Goal: Answer question/provide support: Share knowledge or assist other users

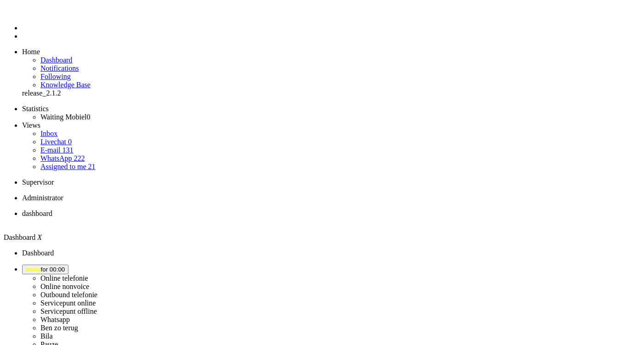
click at [65, 266] on span "away for 00:00" at bounding box center [45, 269] width 39 height 7
click at [89, 283] on label "Online nonvoice" at bounding box center [64, 287] width 49 height 8
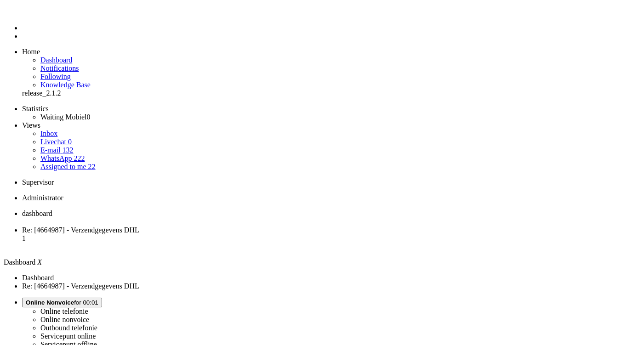
click at [70, 126] on ul "Statistics Waiting Mobiel 0 Views Inbox Livechat 0 E-mail 132 WhatsApp 222 Assi…" at bounding box center [310, 138] width 613 height 66
click at [74, 163] on link "Assigned to me 22" at bounding box center [67, 167] width 55 height 8
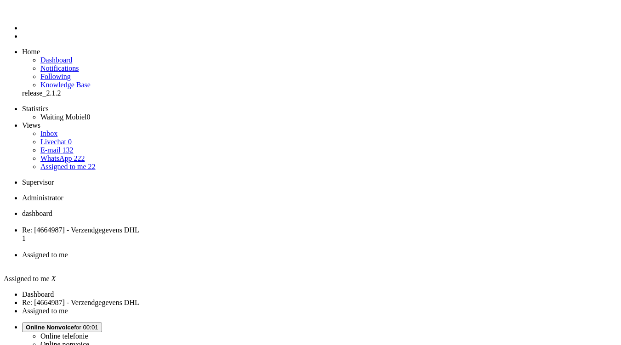
scroll to position [145, 0]
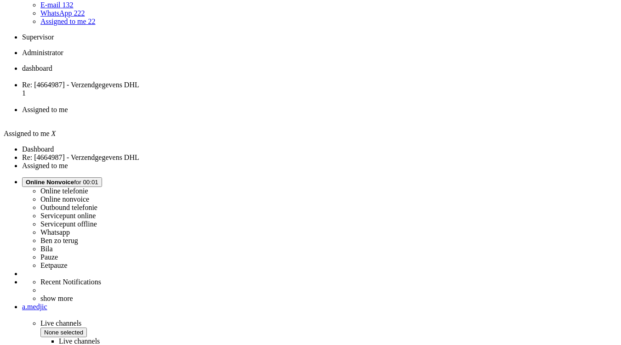
type input "2"
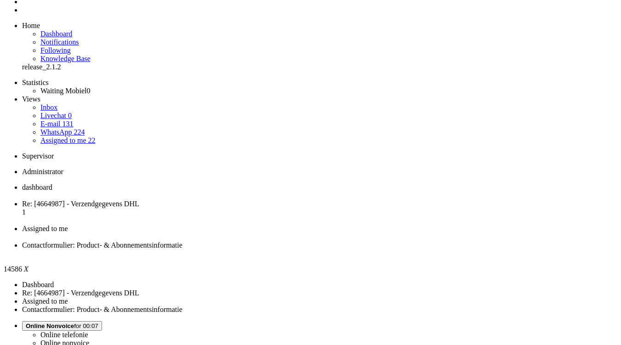
scroll to position [26, 0]
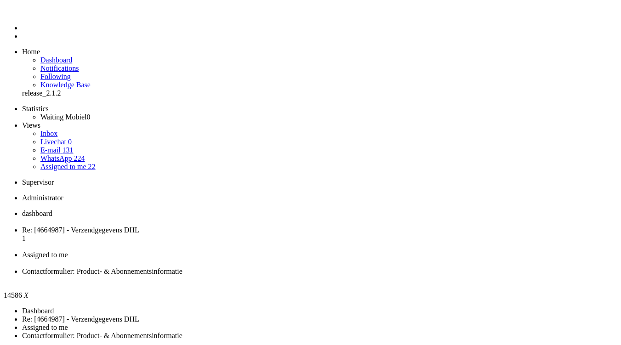
click at [423, 276] on div "Close tab" at bounding box center [319, 280] width 595 height 8
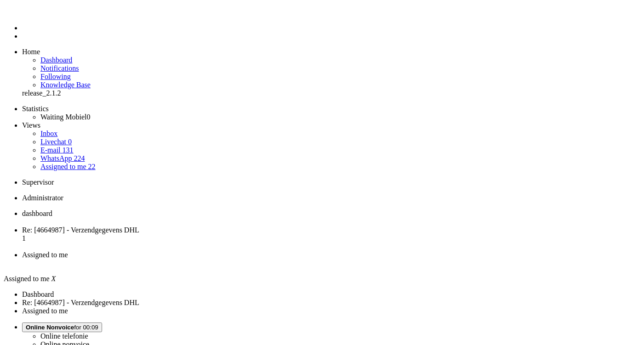
click at [345, 259] on div "Close tab" at bounding box center [323, 263] width 603 height 8
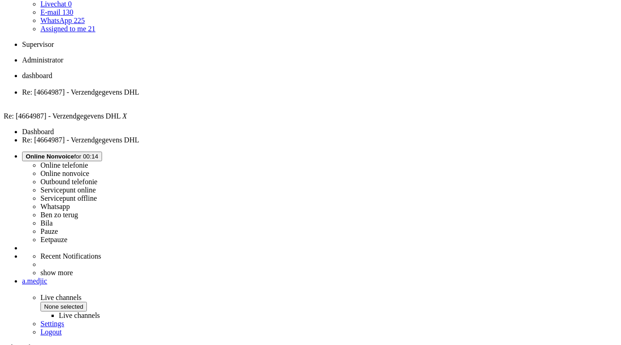
scroll to position [138, 0]
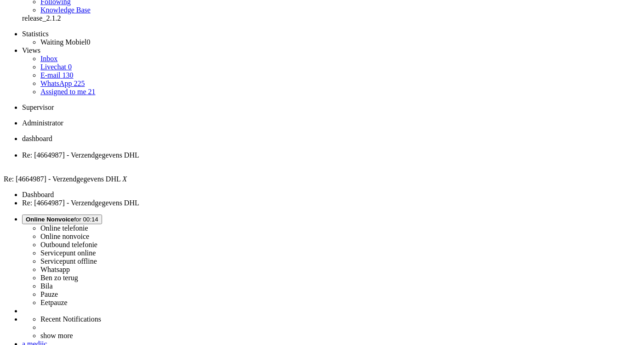
scroll to position [0, 0]
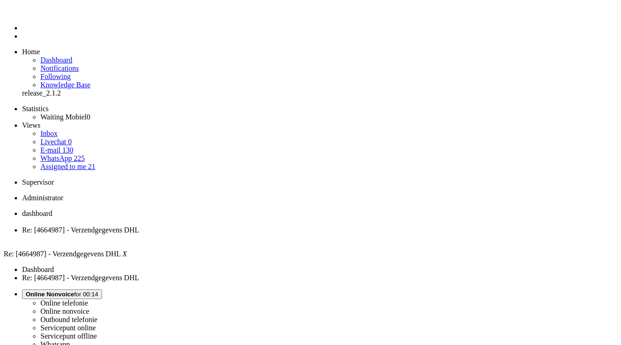
click at [266, 234] on div "Close tab" at bounding box center [319, 238] width 595 height 8
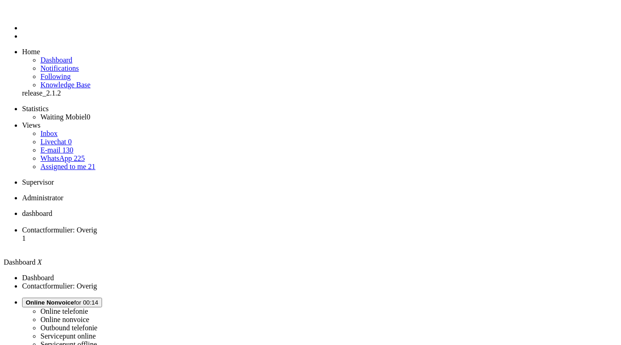
click at [97, 226] on span "Contactformulier: Overig" at bounding box center [59, 230] width 75 height 8
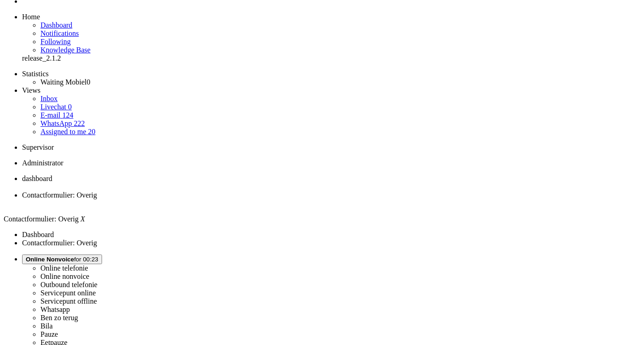
scroll to position [46, 0]
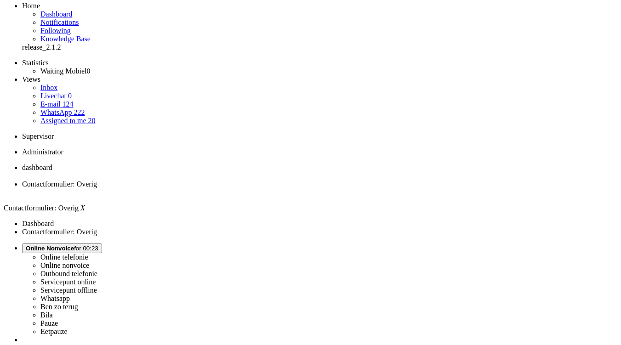
drag, startPoint x: 510, startPoint y: 195, endPoint x: 492, endPoint y: 221, distance: 31.5
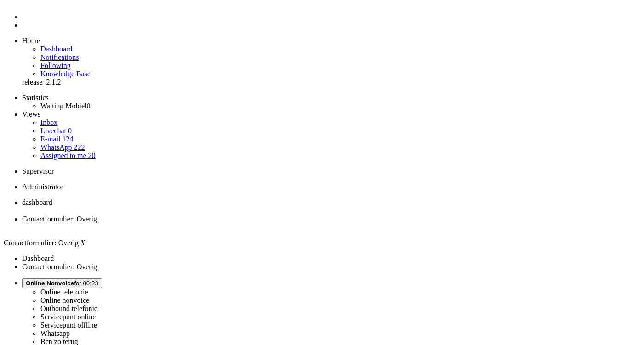
scroll to position [0, 0]
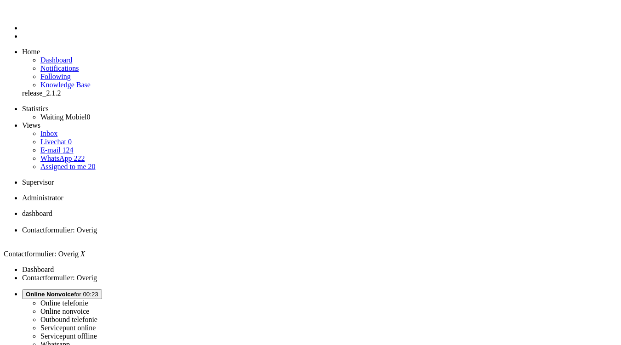
click at [264, 234] on div "Close tab" at bounding box center [319, 238] width 595 height 8
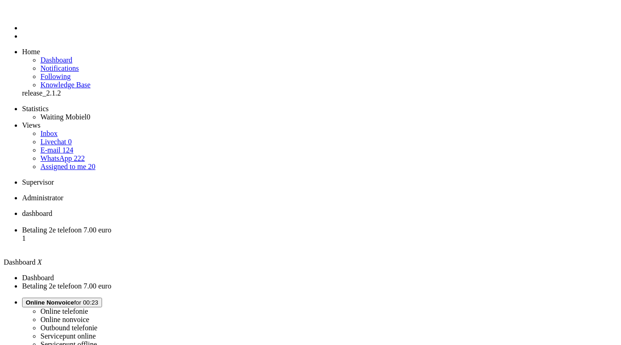
click at [111, 226] on span "Betaling 2e telefoon 7.00 euro" at bounding box center [66, 230] width 89 height 8
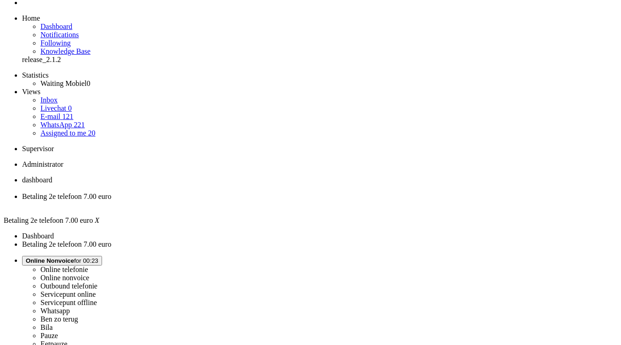
scroll to position [23, 0]
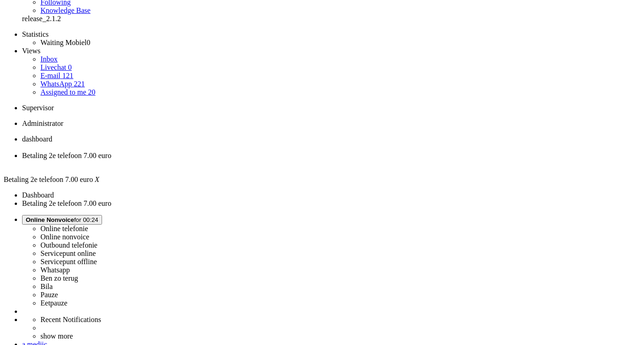
scroll to position [68, 0]
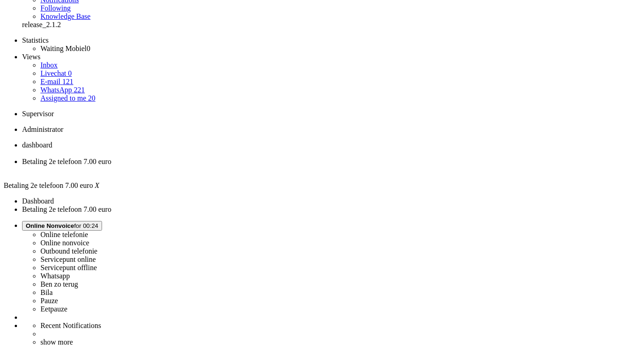
type input "t"
type input "n"
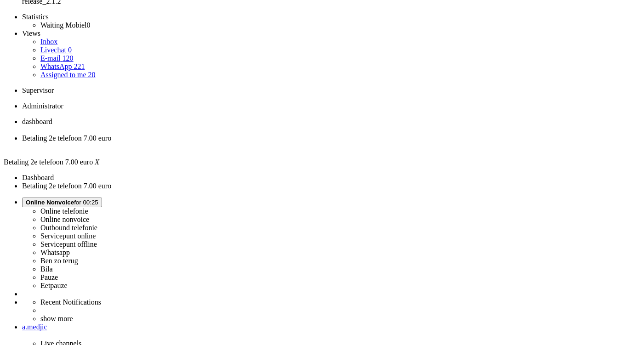
scroll to position [138, 0]
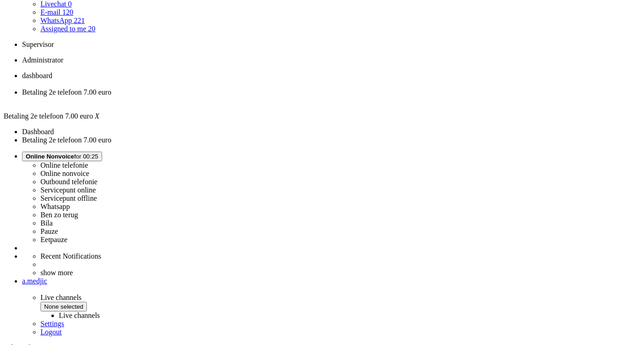
scroll to position [184, 0]
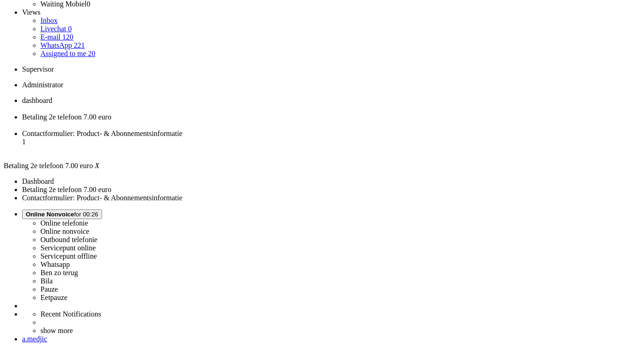
scroll to position [0, 0]
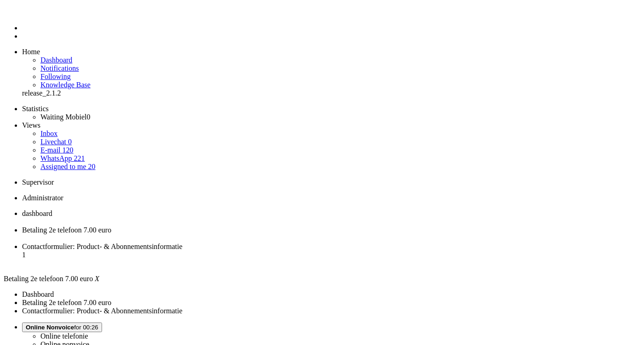
click at [265, 234] on div "Close tab" at bounding box center [319, 238] width 595 height 8
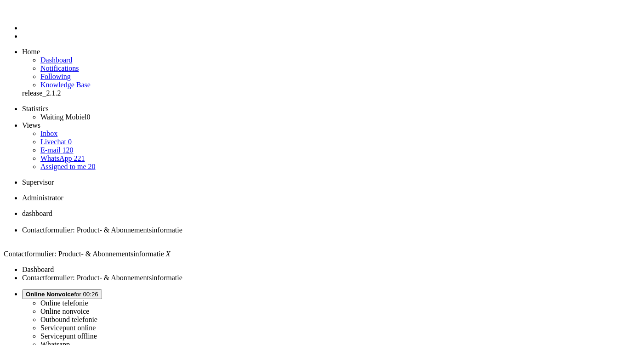
scroll to position [1, 0]
drag, startPoint x: 305, startPoint y: 303, endPoint x: 334, endPoint y: 303, distance: 29.4
copy div "0611649973"
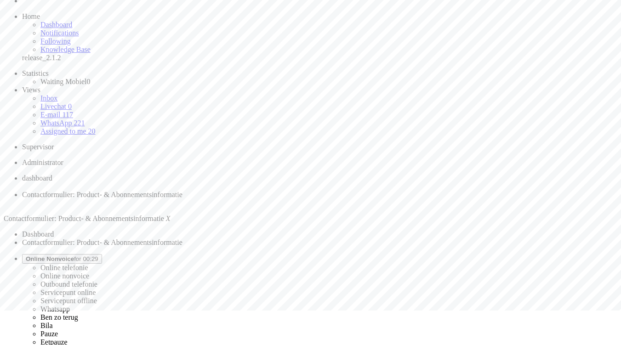
scroll to position [93, 0]
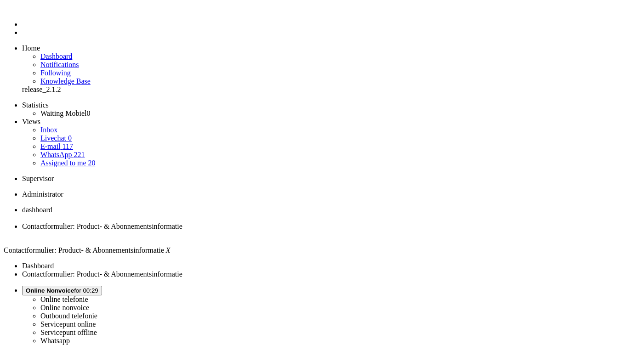
scroll to position [0, 0]
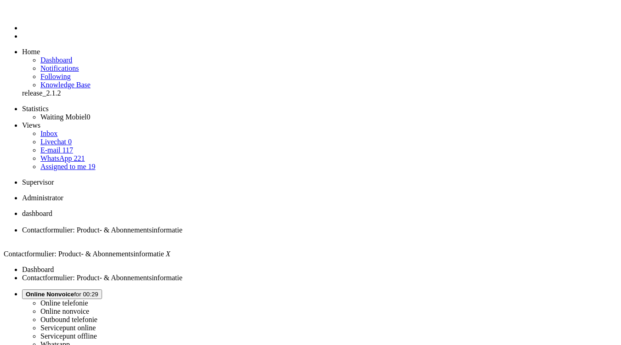
click at [268, 234] on div "Close tab" at bounding box center [319, 238] width 595 height 8
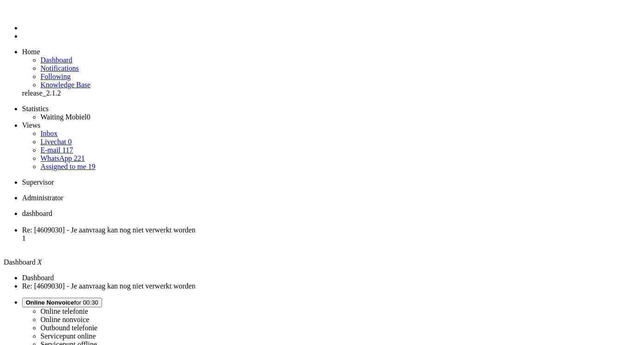
click at [195, 226] on span "Re: [4609030] - Je aanvraag kan nog niet verwerkt worden" at bounding box center [108, 230] width 173 height 8
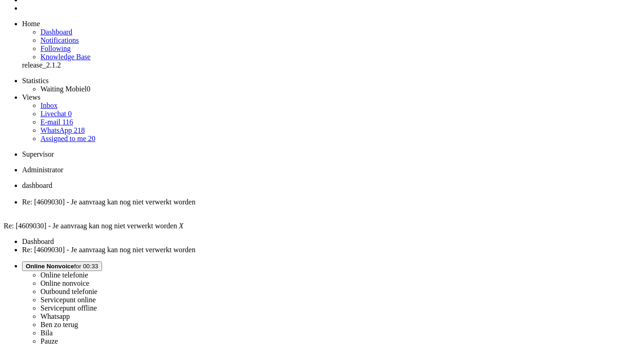
scroll to position [46, 0]
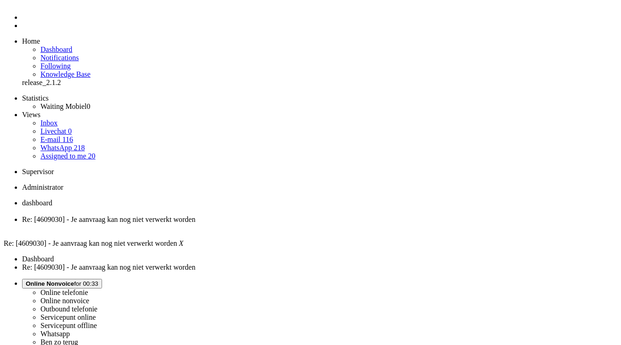
scroll to position [0, 0]
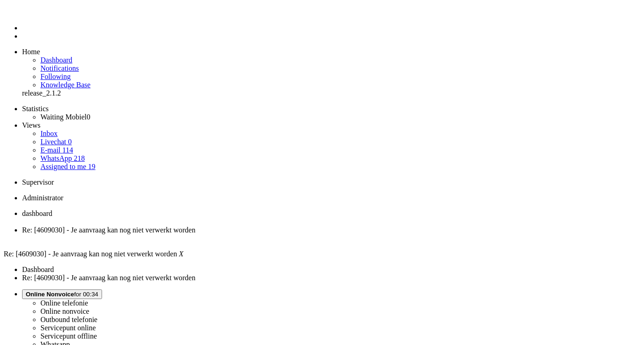
click at [265, 234] on div "Close tab" at bounding box center [319, 238] width 595 height 8
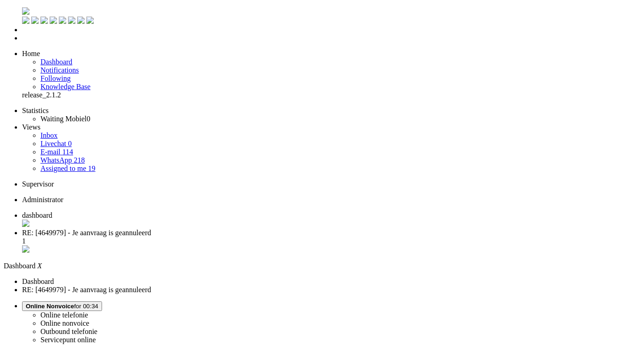
click at [151, 229] on span "RE: [4649979] - Je aanvraag is geannuleerd" at bounding box center [86, 233] width 129 height 8
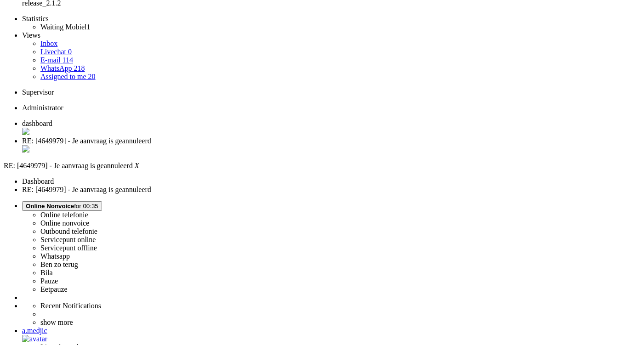
scroll to position [138, 0]
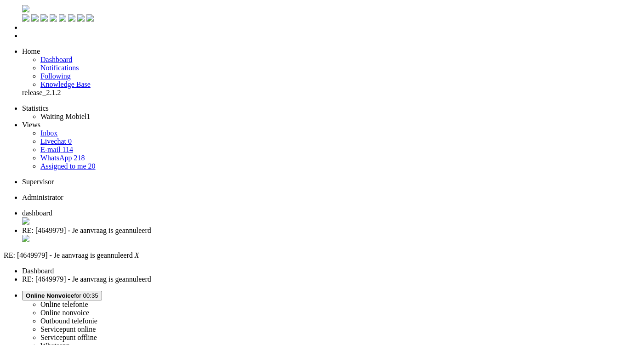
scroll to position [0, 0]
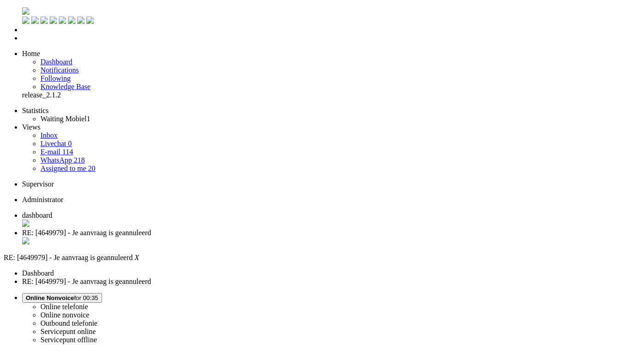
click at [263, 237] on div "Close tab" at bounding box center [319, 241] width 595 height 9
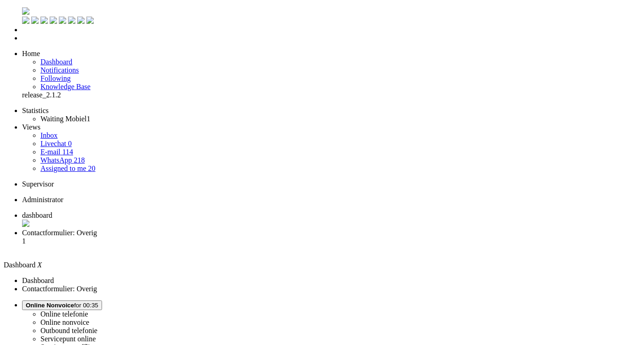
click at [228, 229] on li "Contactformulier: Overig 1" at bounding box center [319, 241] width 595 height 25
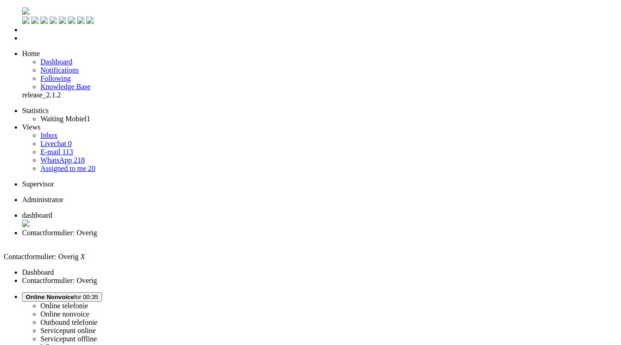
type input "v"
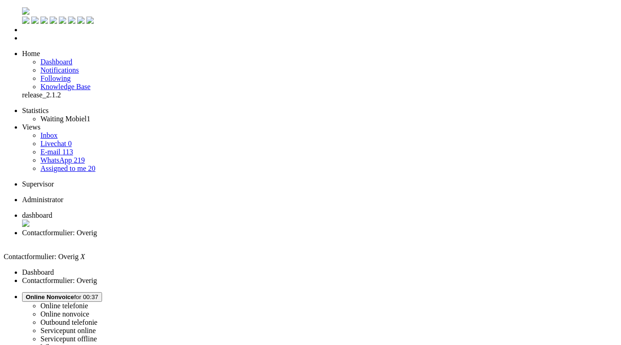
drag, startPoint x: 29, startPoint y: 1626, endPoint x: 97, endPoint y: 1627, distance: 68.0
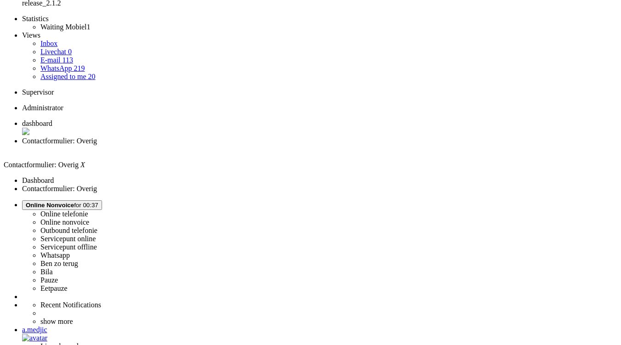
scroll to position [230, 0]
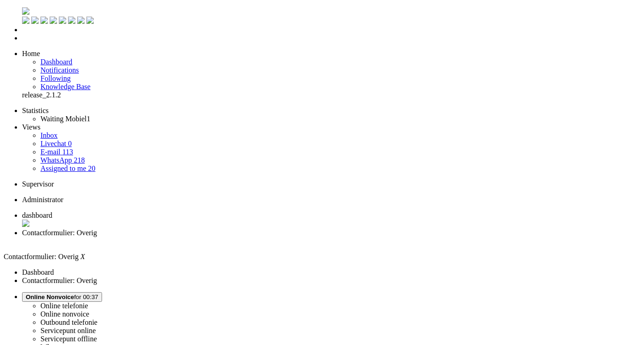
click at [265, 237] on div "Close tab" at bounding box center [319, 241] width 595 height 8
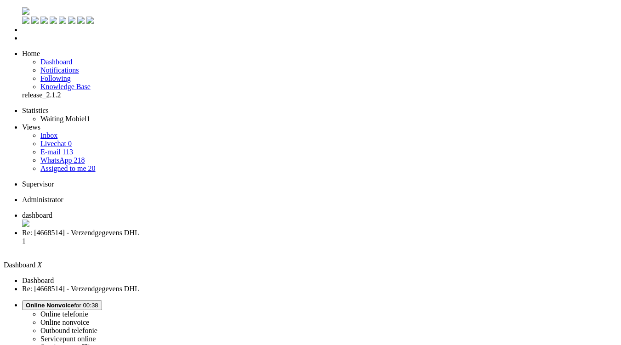
click at [139, 229] on span "Re: [4668514] - Verzendgegevens DHL" at bounding box center [80, 233] width 117 height 8
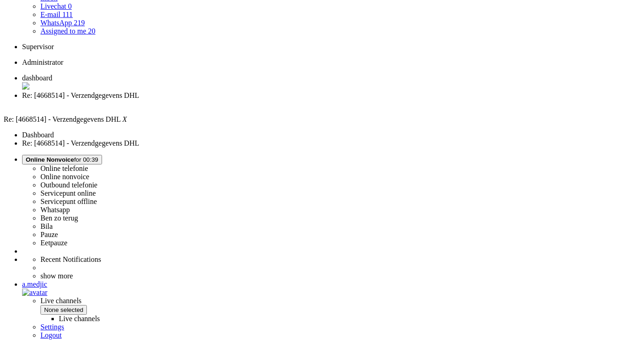
scroll to position [138, 0]
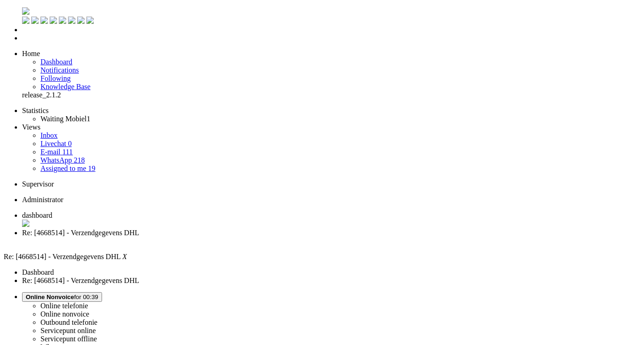
click at [266, 237] on div "Close tab" at bounding box center [319, 241] width 595 height 8
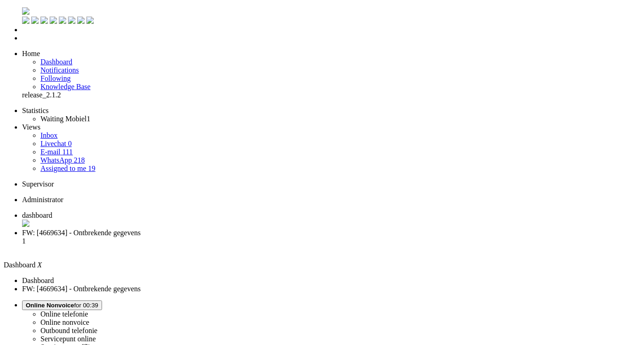
click at [141, 229] on span "FW: [4669634] - Ontbrekende gegevens" at bounding box center [81, 233] width 119 height 8
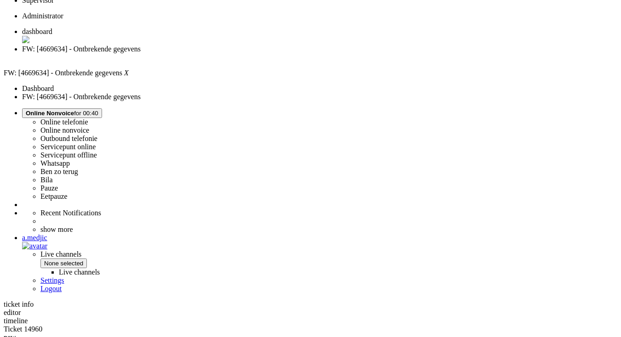
scroll to position [138, 0]
copy font "4669634"
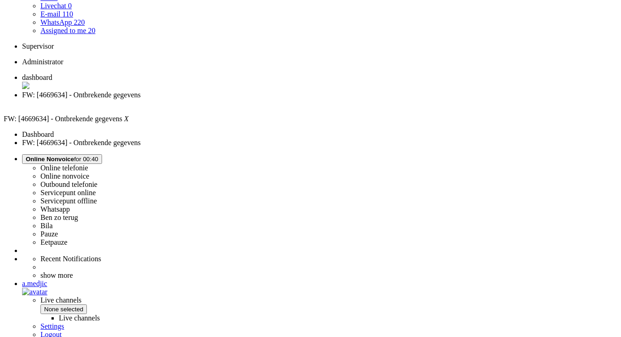
drag, startPoint x: 263, startPoint y: 292, endPoint x: 344, endPoint y: 292, distance: 80.4
copy font "[EMAIL_ADDRESS][DOMAIN_NAME]"
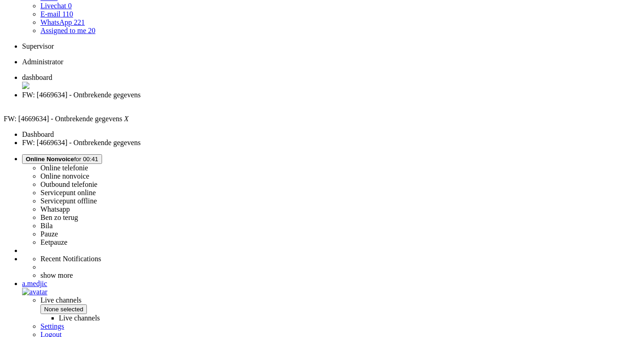
type input "[EMAIL_ADDRESS][DOMAIN_NAME]"
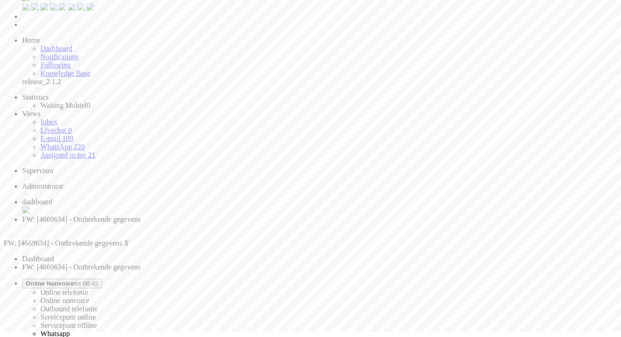
scroll to position [92, 0]
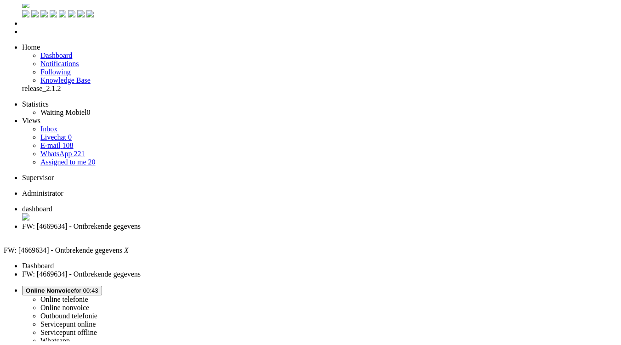
scroll to position [0, 0]
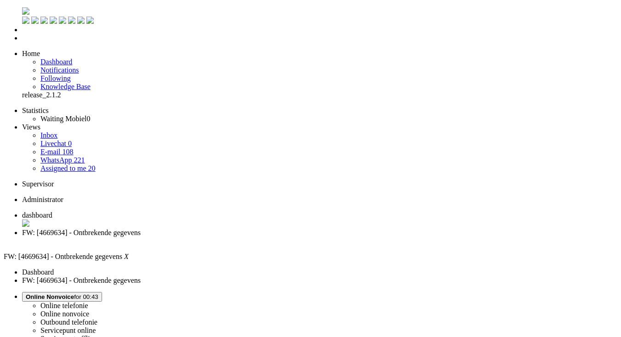
click at [264, 237] on div "Close tab" at bounding box center [319, 241] width 595 height 8
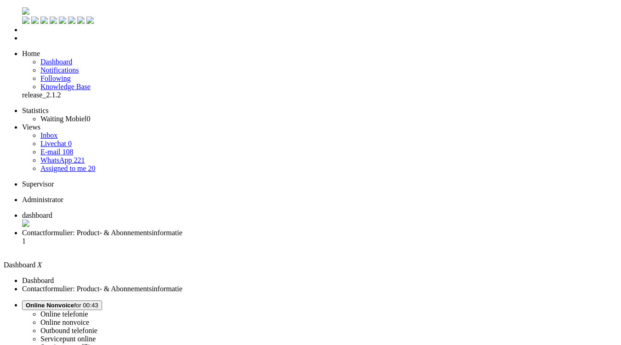
click at [182, 229] on span "Contactformulier: Product- & Abonnementsinformatie" at bounding box center [102, 233] width 160 height 8
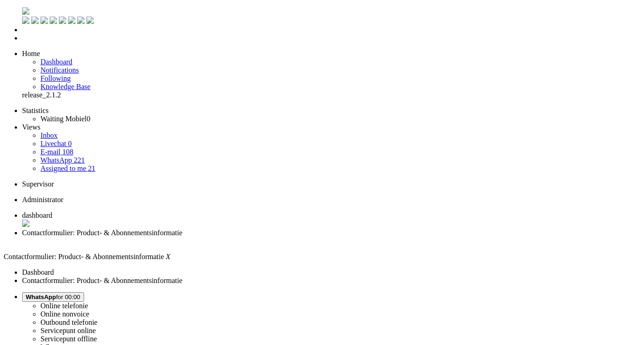
click at [80, 294] on span "WhatsApp for 00:00" at bounding box center [53, 297] width 55 height 7
click at [52, 211] on span "dashboard" at bounding box center [37, 215] width 30 height 8
click at [182, 229] on span "Contactformulier: Product- & Abonnementsinformatie" at bounding box center [102, 233] width 160 height 8
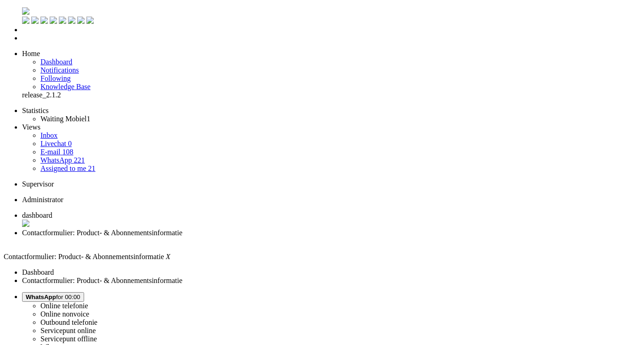
click at [266, 237] on div "Close tab" at bounding box center [319, 241] width 595 height 8
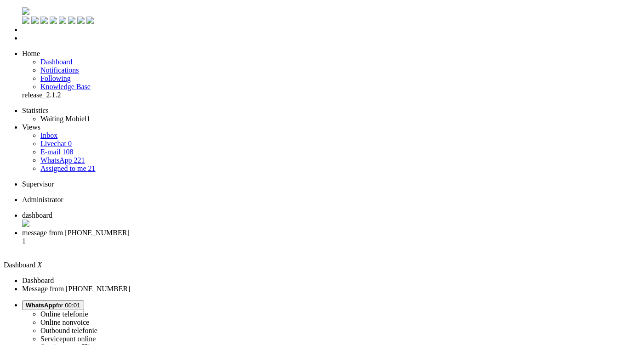
click at [130, 229] on span "message from [PHONE_NUMBER]" at bounding box center [76, 233] width 108 height 8
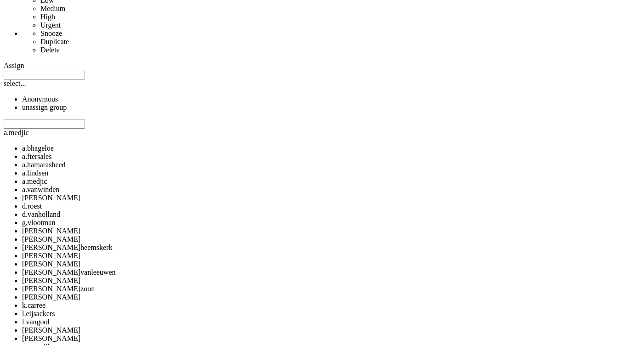
scroll to position [603, 0]
copy div "4667090"
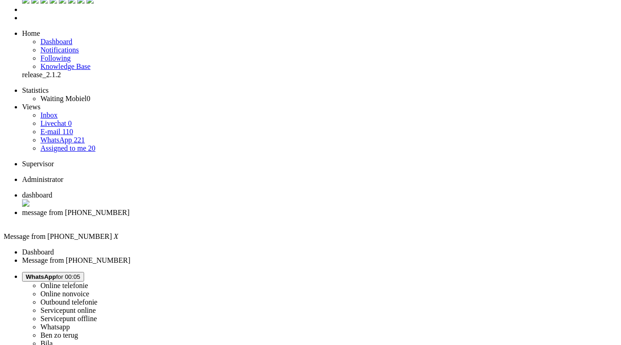
scroll to position [0, 0]
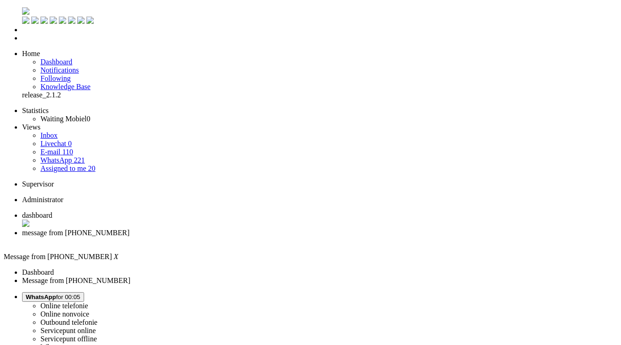
click at [28, 173] on ul "Statistics Waiting Mobiel 0 Views Inbox Livechat 0 E-mail 110 WhatsApp 221 Assi…" at bounding box center [310, 140] width 613 height 66
click at [223, 46] on span at bounding box center [223, 46] width 0 height 0
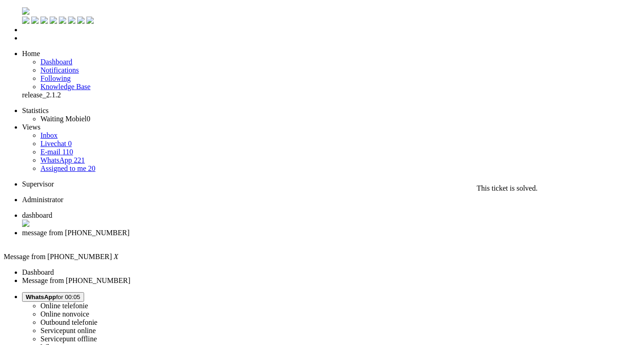
click at [266, 237] on div "Close tab" at bounding box center [319, 241] width 595 height 8
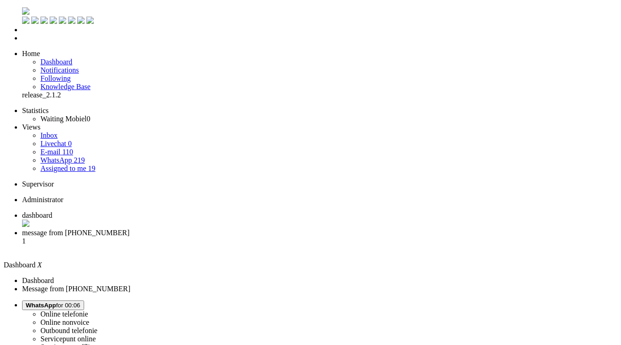
click at [130, 229] on span "message from +31657845080" at bounding box center [76, 233] width 108 height 8
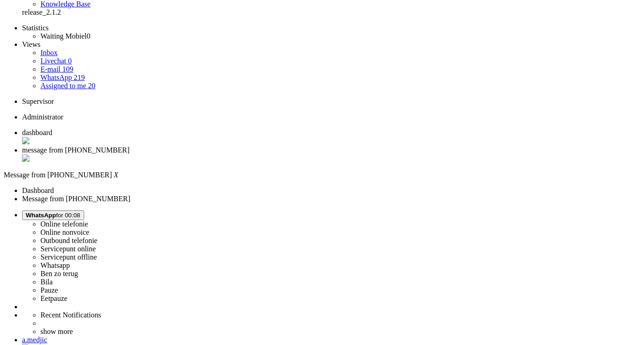
scroll to position [92, 0]
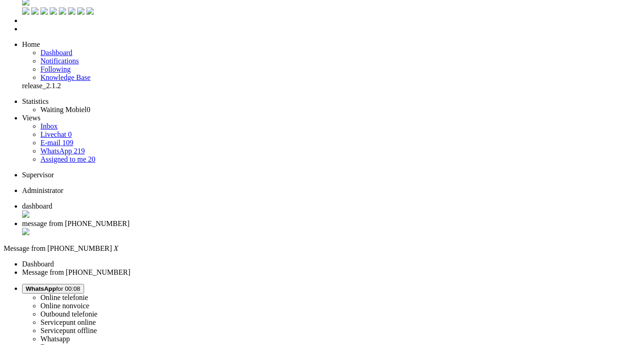
scroll to position [0, 0]
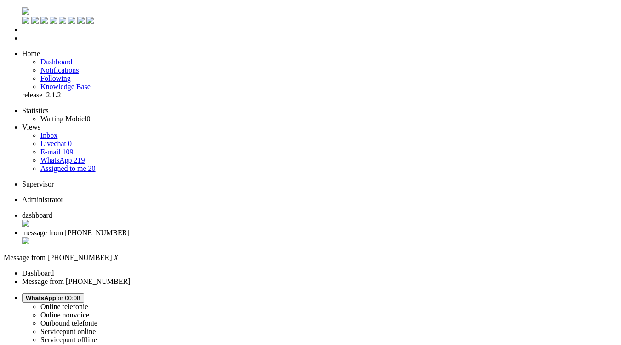
click at [265, 237] on div "Close tab" at bounding box center [319, 241] width 595 height 9
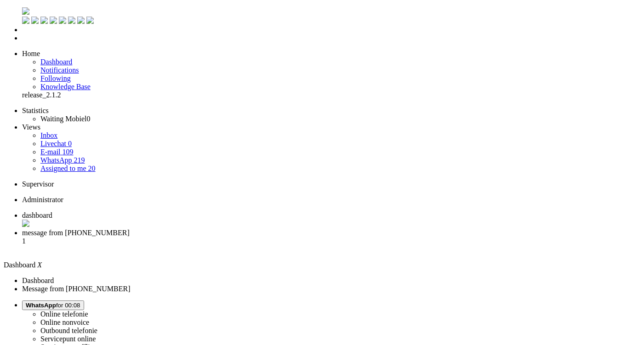
click at [130, 229] on span "message from +31634221600" at bounding box center [76, 233] width 108 height 8
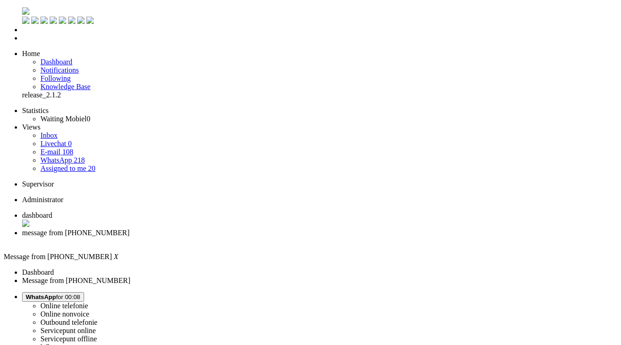
drag, startPoint x: 100, startPoint y: 1586, endPoint x: 58, endPoint y: 1580, distance: 41.8
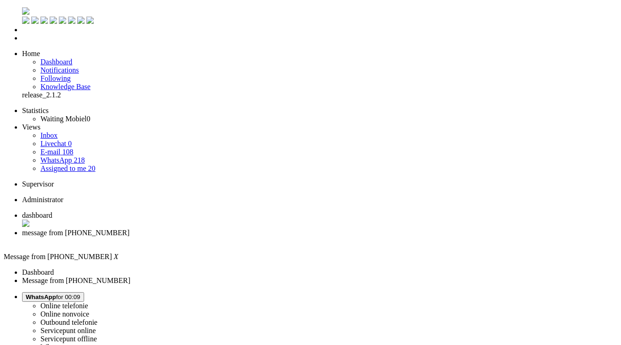
click at [262, 237] on div "Close tab" at bounding box center [319, 241] width 595 height 8
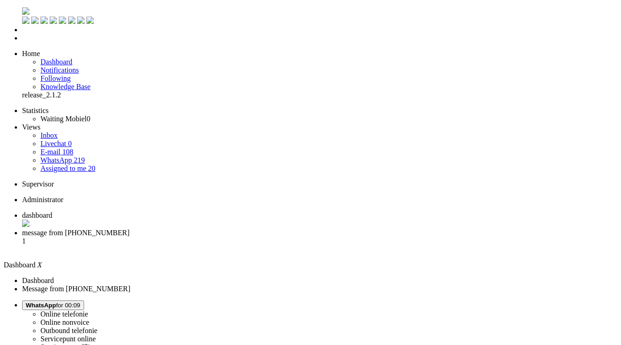
click at [130, 229] on span "message from +31628624343" at bounding box center [76, 233] width 108 height 8
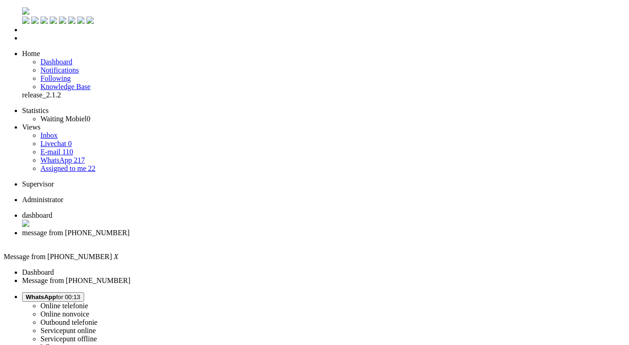
copy div "4670053"
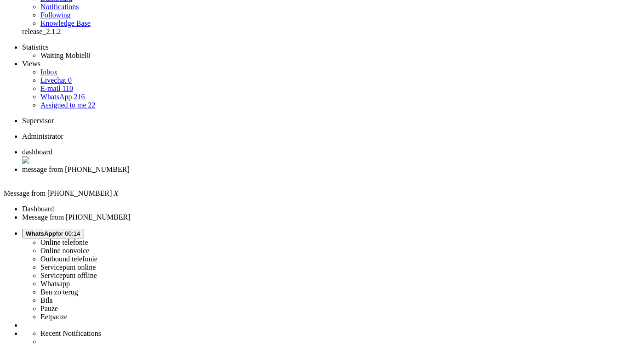
scroll to position [248, 0]
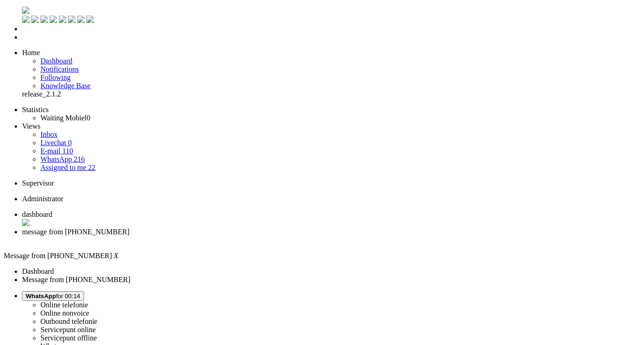
click at [266, 237] on div "Close tab" at bounding box center [319, 241] width 595 height 8
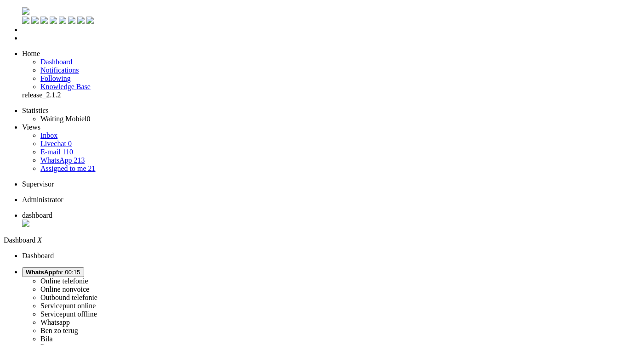
click at [277, 211] on ul "dashboard" at bounding box center [310, 219] width 613 height 17
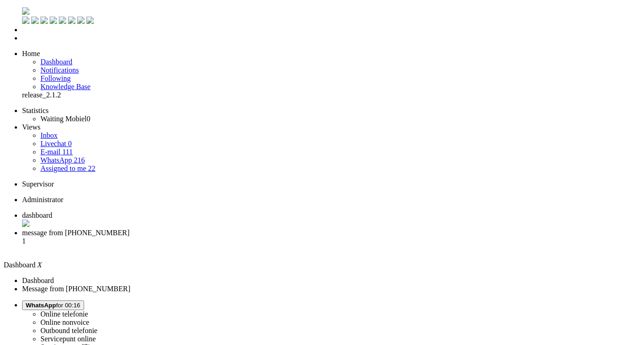
click at [241, 229] on li "message from +31623470841 1" at bounding box center [319, 241] width 595 height 25
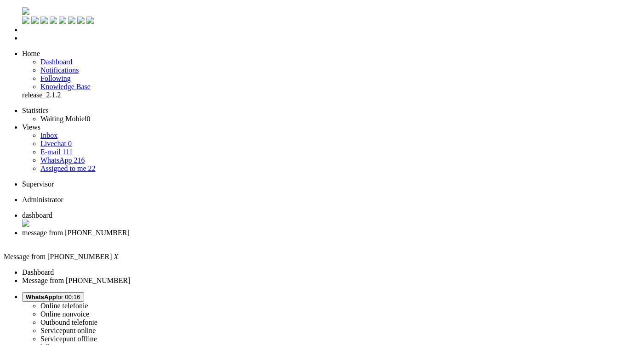
type input "reeds"
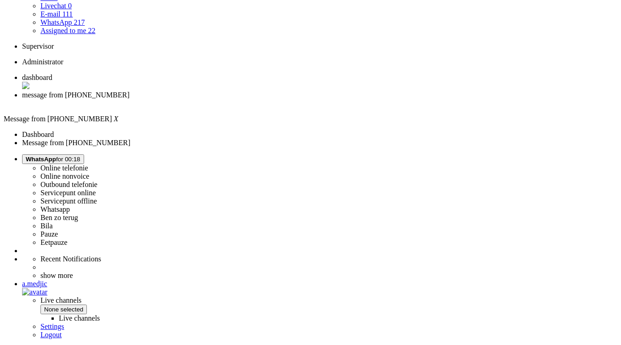
scroll to position [138, 0]
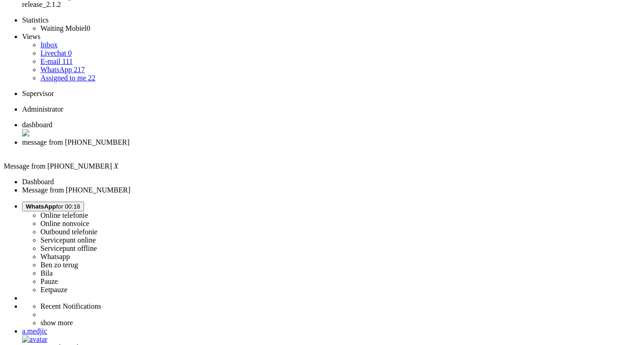
scroll to position [46, 0]
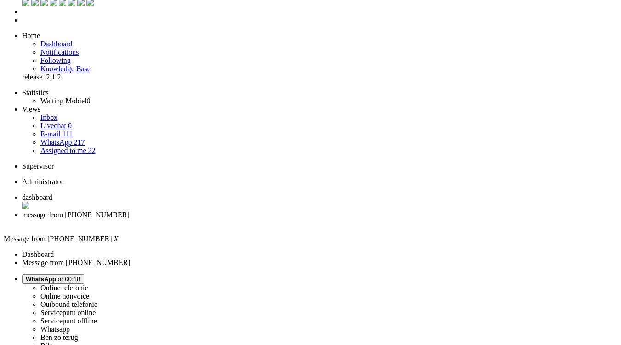
scroll to position [0, 0]
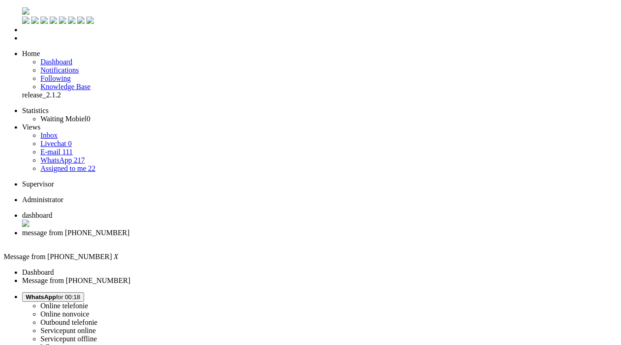
click at [264, 229] on li "message from +31623470841" at bounding box center [319, 237] width 595 height 17
click at [265, 237] on div "Close tab" at bounding box center [319, 241] width 595 height 8
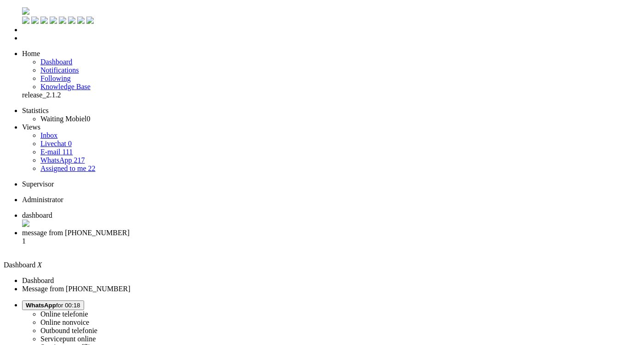
click at [130, 229] on span "message from +31641481668" at bounding box center [76, 233] width 108 height 8
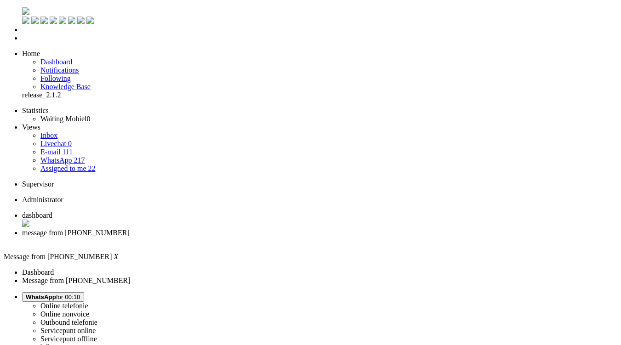
click at [265, 237] on div "Close tab" at bounding box center [319, 241] width 595 height 8
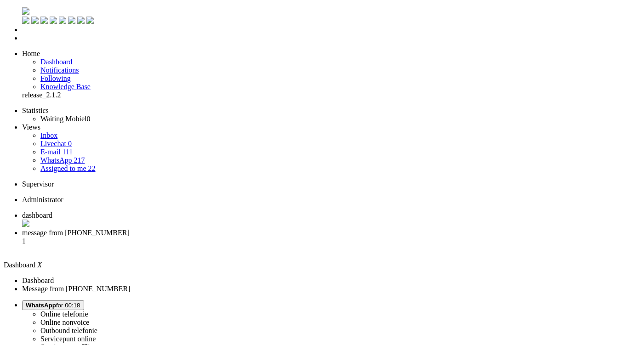
click at [225, 229] on li "message from +31685798684 1" at bounding box center [319, 241] width 595 height 25
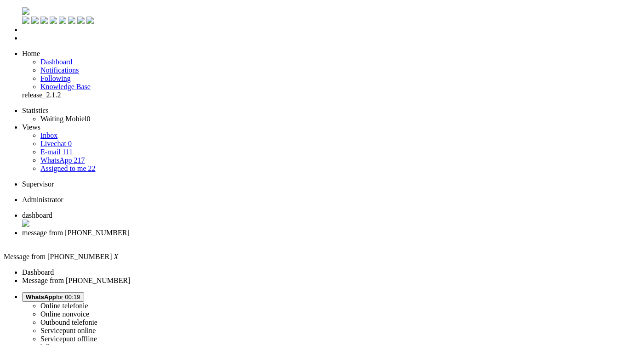
click at [263, 237] on div "Close tab" at bounding box center [319, 241] width 595 height 8
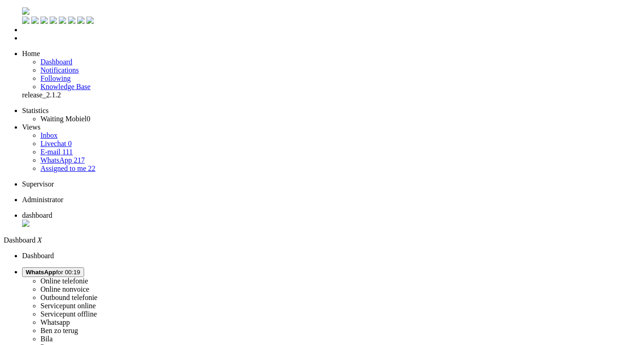
click at [283, 211] on ul "dashboard" at bounding box center [310, 219] width 613 height 17
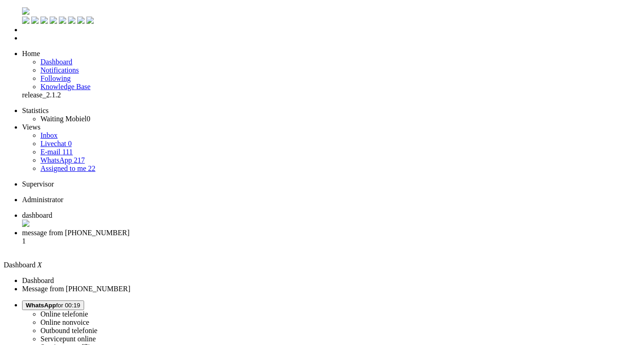
click at [231, 229] on li "message from +31682003687 1" at bounding box center [319, 241] width 595 height 25
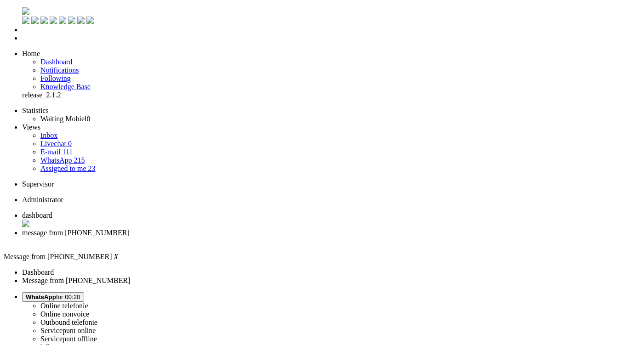
click at [52, 211] on span "dashboard" at bounding box center [37, 215] width 30 height 8
click at [130, 229] on span "message from +31682003687" at bounding box center [76, 233] width 108 height 8
type input "v"
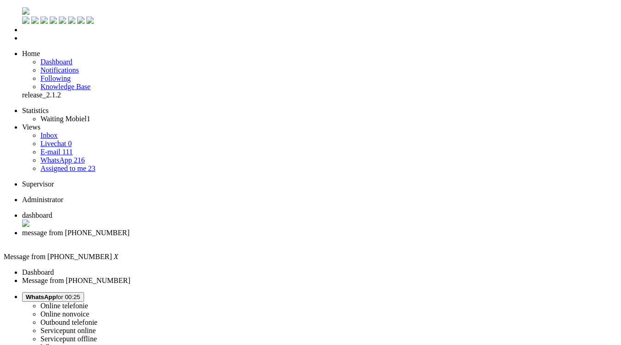
type input "numm"
drag, startPoint x: 205, startPoint y: 1618, endPoint x: 123, endPoint y: 1576, distance: 92.5
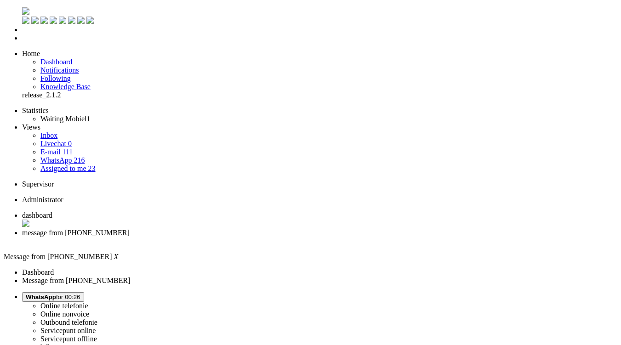
scroll to position [46, 0]
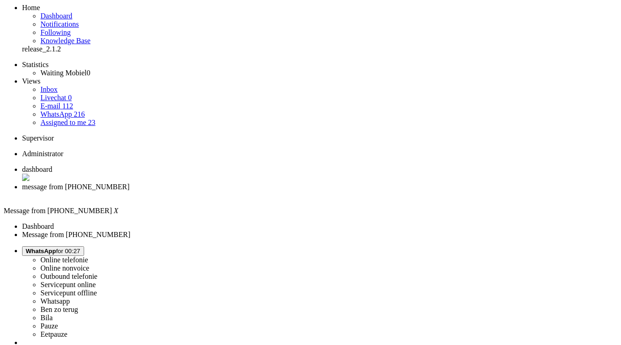
scroll to position [138, 0]
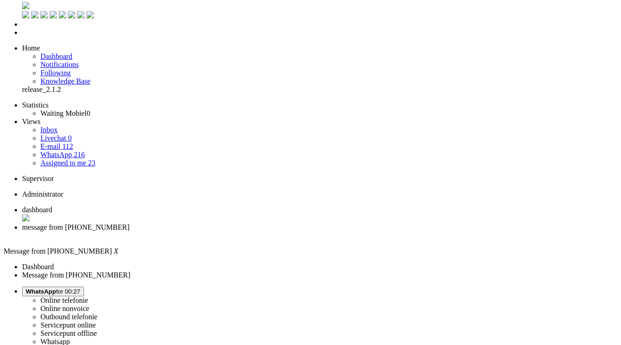
scroll to position [0, 0]
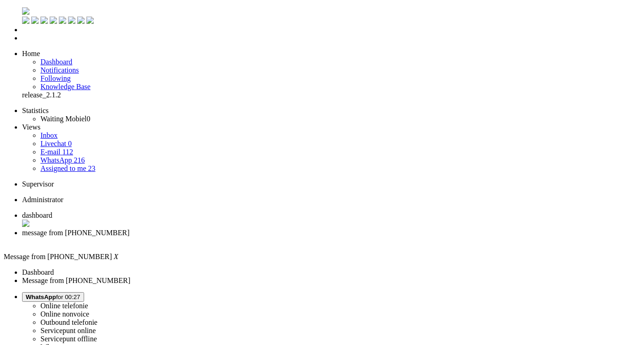
click at [266, 237] on div "Close tab" at bounding box center [319, 241] width 595 height 8
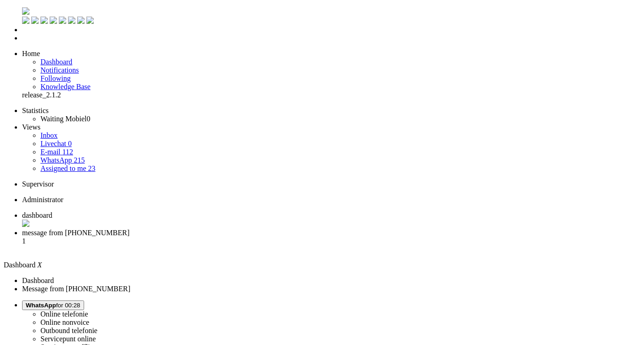
click at [221, 229] on li "message from +31630408807 1" at bounding box center [319, 241] width 595 height 25
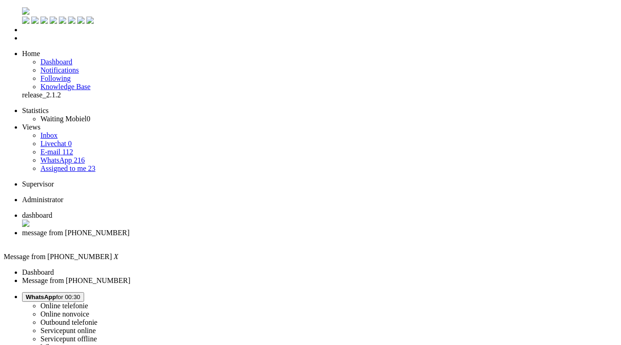
drag, startPoint x: 232, startPoint y: 1586, endPoint x: 189, endPoint y: 1580, distance: 43.1
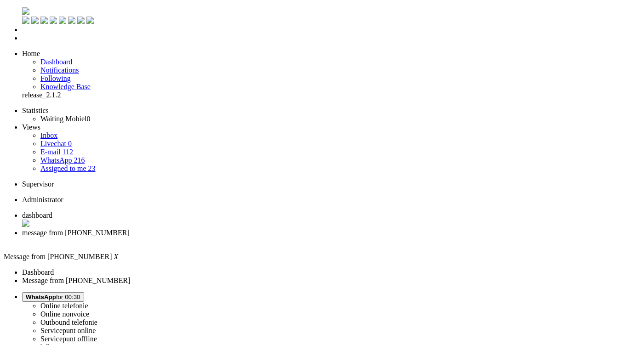
click at [264, 237] on div "Close tab" at bounding box center [319, 241] width 595 height 8
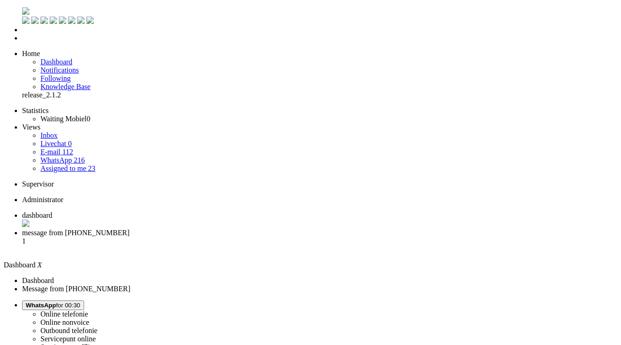
click at [130, 229] on span "message from +31615286392" at bounding box center [76, 233] width 108 height 8
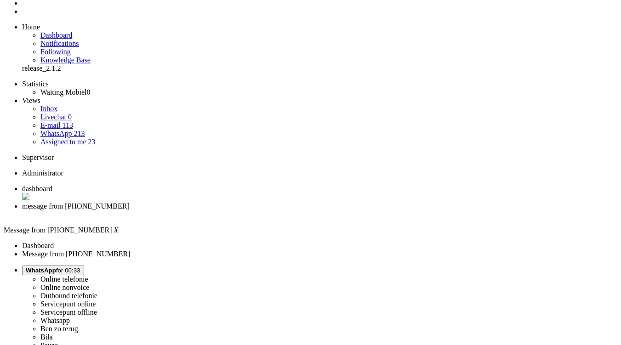
scroll to position [38, 0]
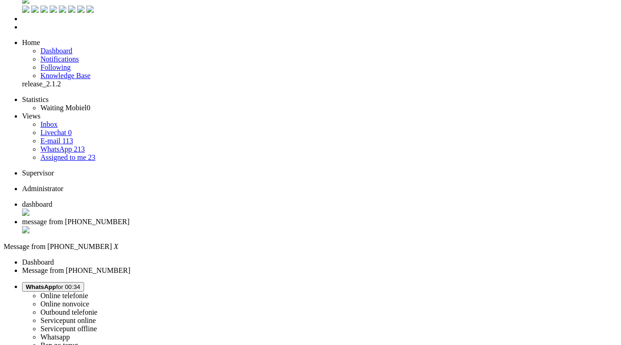
scroll to position [0, 0]
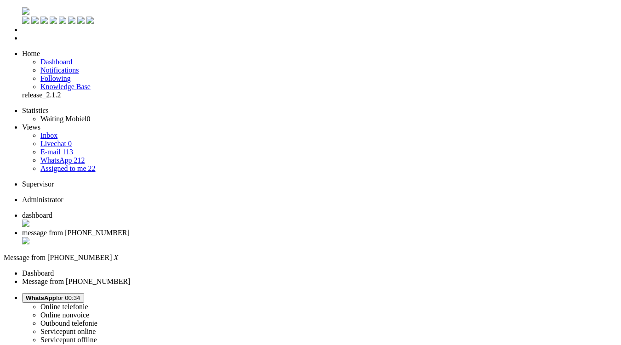
click at [268, 237] on div "Close tab" at bounding box center [319, 241] width 595 height 9
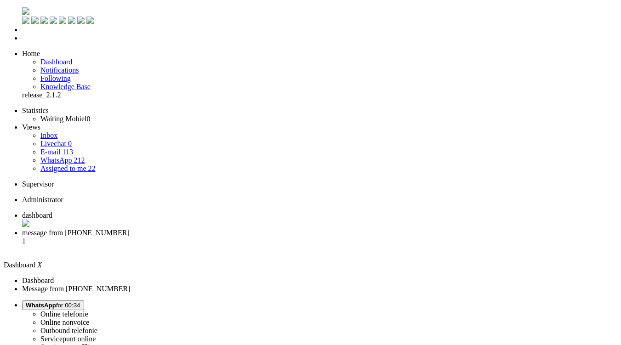
click at [130, 229] on span "message from +31685332777" at bounding box center [76, 233] width 108 height 8
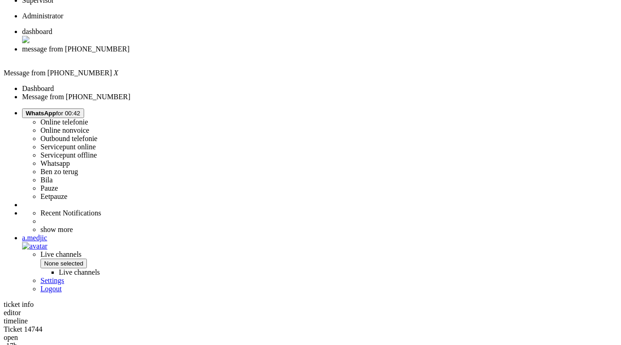
scroll to position [208, 0]
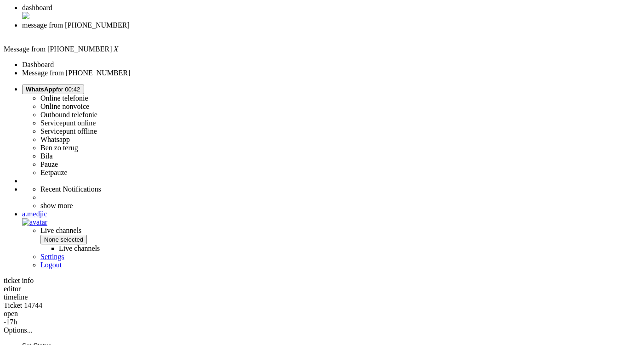
copy div "4669499"
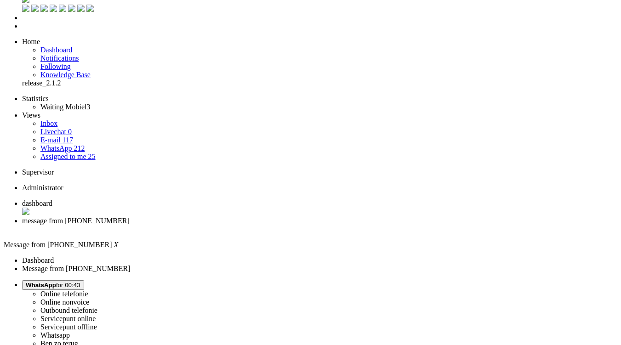
scroll to position [0, 0]
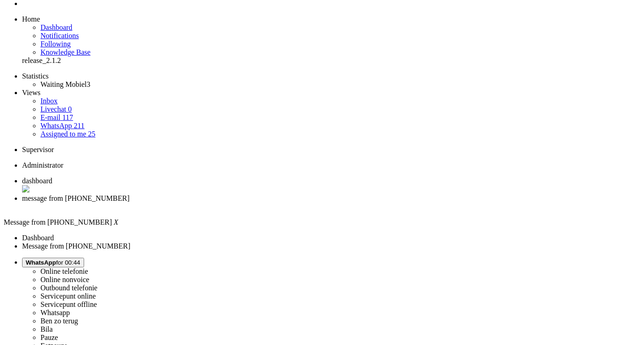
scroll to position [46, 0]
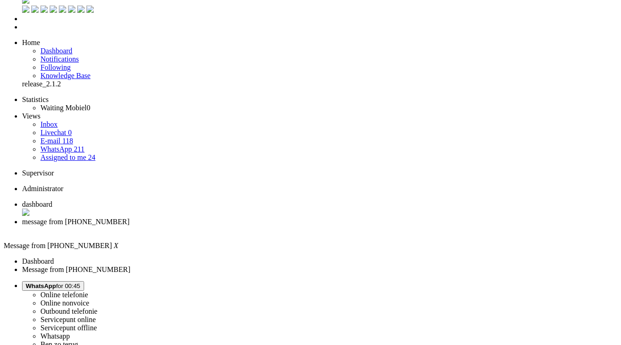
scroll to position [0, 0]
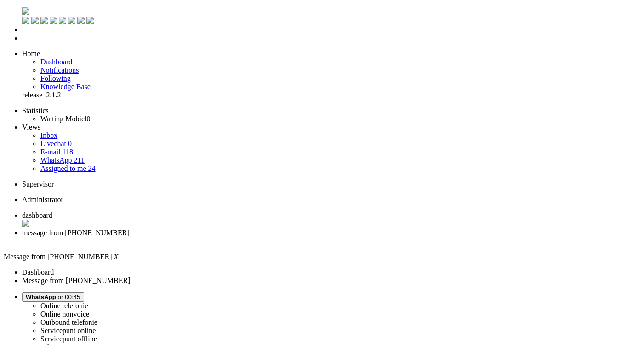
click at [264, 237] on div "Close tab" at bounding box center [319, 241] width 595 height 8
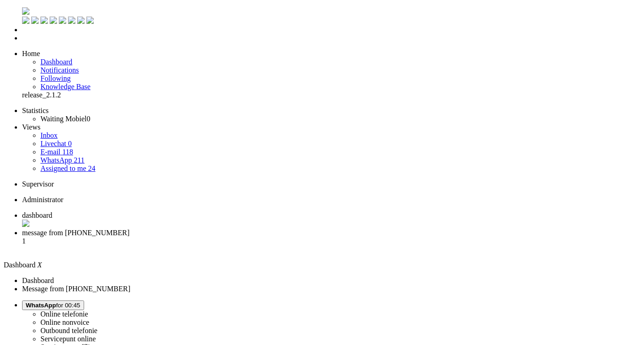
click at [130, 229] on span "message from +31612737496" at bounding box center [76, 233] width 108 height 8
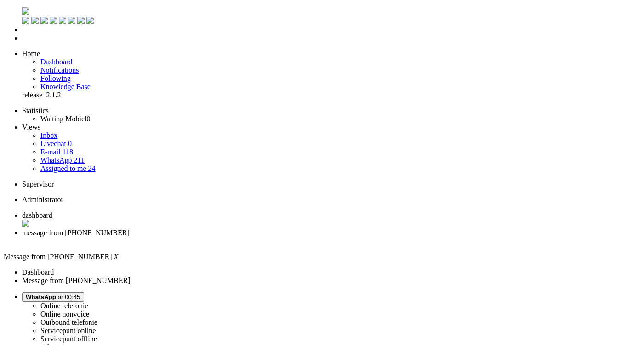
click at [265, 237] on div "Close tab" at bounding box center [319, 241] width 595 height 8
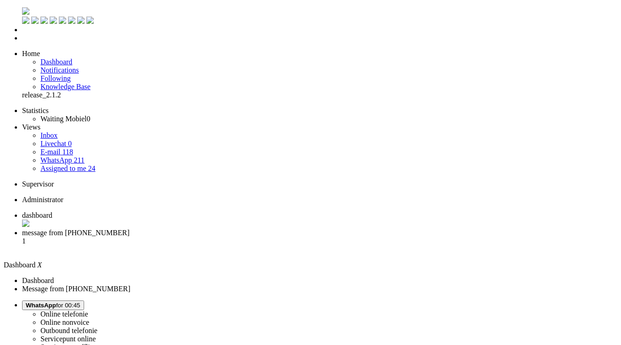
click at [130, 229] on span "message from +31623870323" at bounding box center [76, 233] width 108 height 8
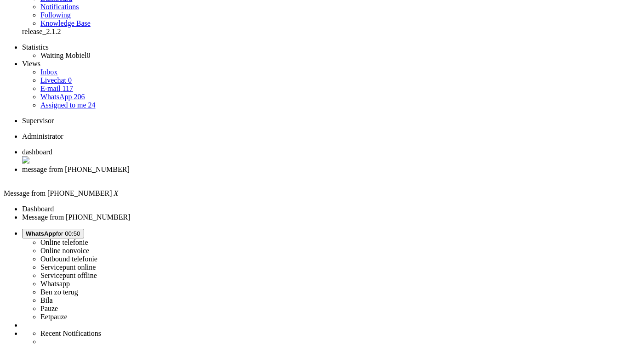
scroll to position [138, 0]
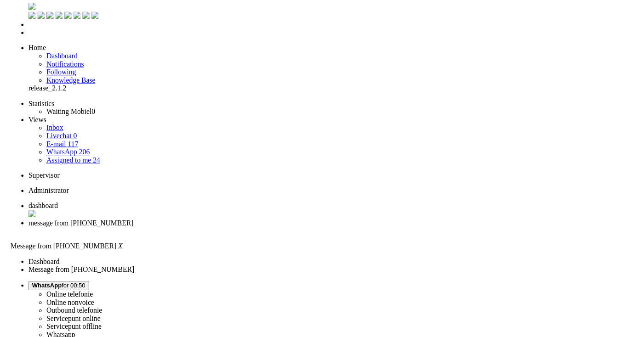
scroll to position [0, 0]
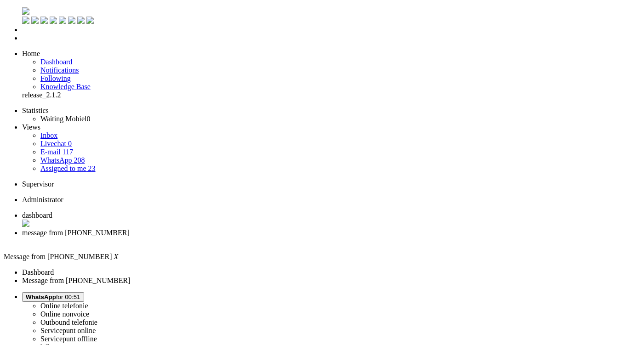
click at [264, 237] on div "Close tab" at bounding box center [319, 241] width 595 height 8
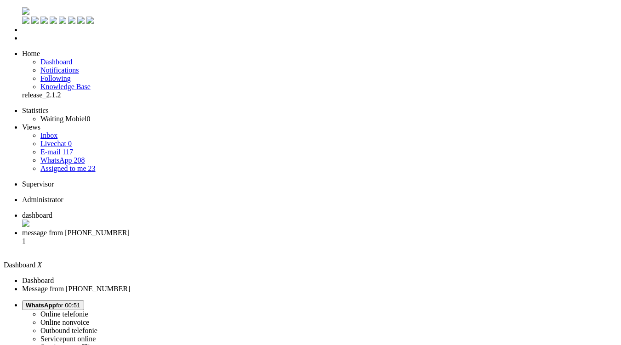
click at [130, 229] on span "message from +31640119477" at bounding box center [76, 233] width 108 height 8
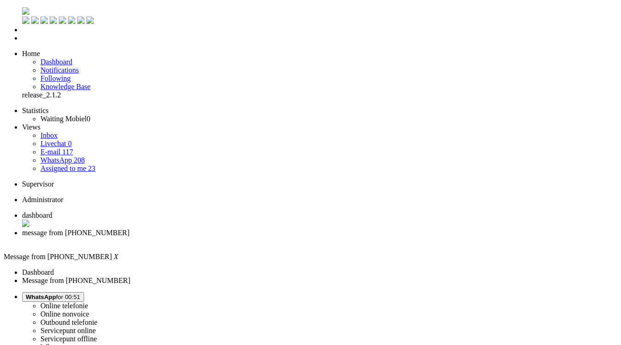
click at [263, 237] on div "Close tab" at bounding box center [319, 241] width 595 height 8
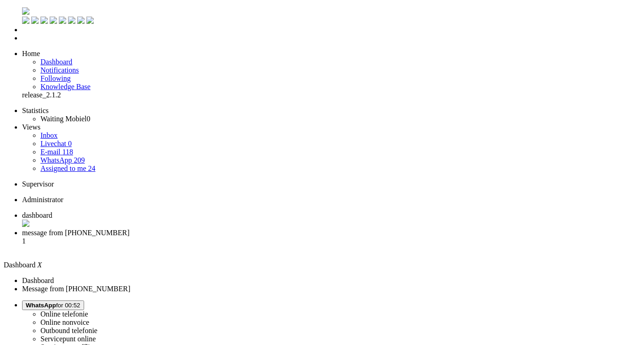
click at [130, 229] on span "message from +31634564799" at bounding box center [76, 233] width 108 height 8
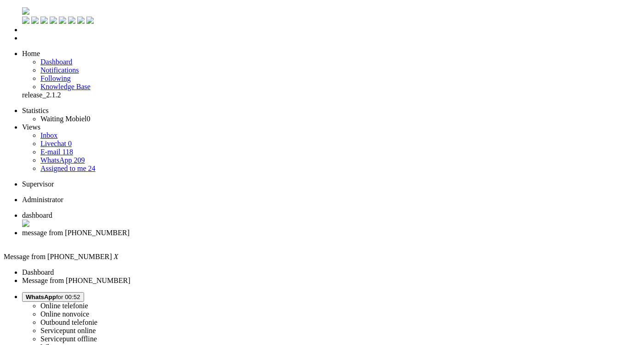
click at [22, 10] on img "Omnidesk" at bounding box center [25, 10] width 7 height 7
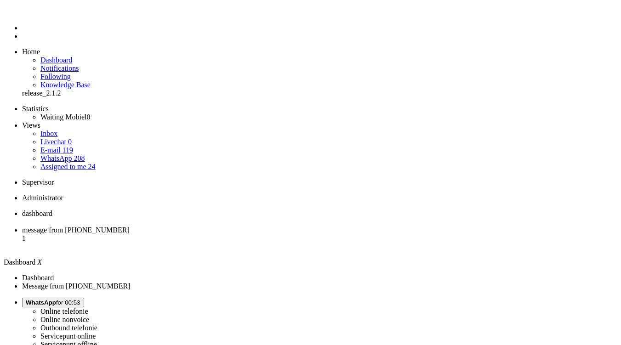
click at [229, 226] on li "message from +31634564799 1" at bounding box center [319, 238] width 595 height 25
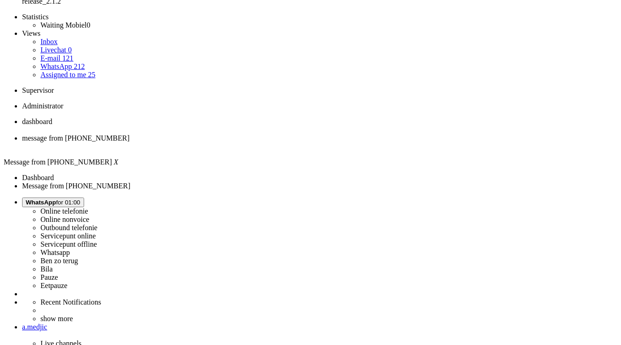
scroll to position [138, 0]
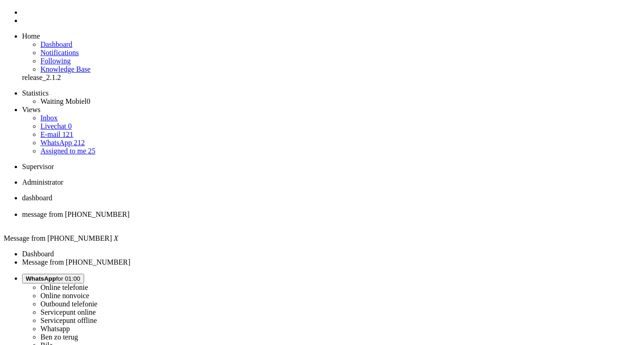
scroll to position [0, 0]
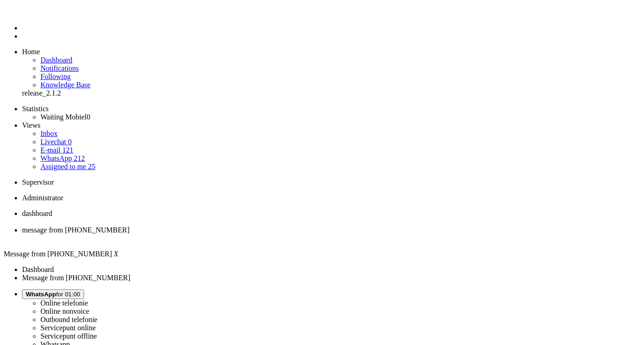
click at [266, 234] on div "Close tab" at bounding box center [319, 238] width 595 height 8
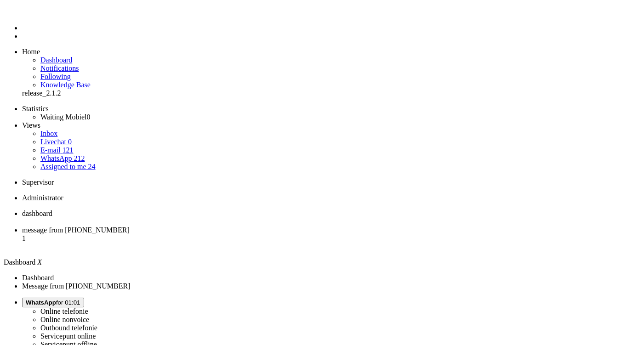
click at [221, 226] on li "message from +31682932905 1" at bounding box center [319, 238] width 595 height 25
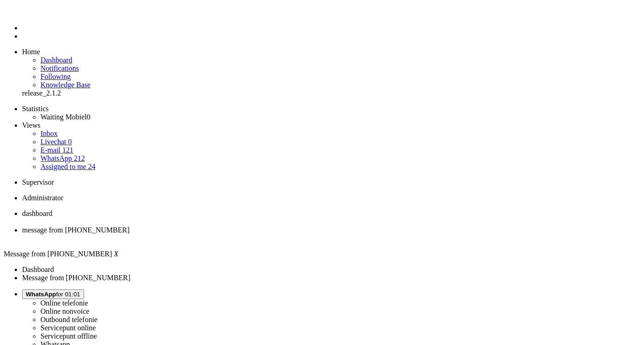
click at [265, 234] on div "Close tab" at bounding box center [319, 238] width 595 height 8
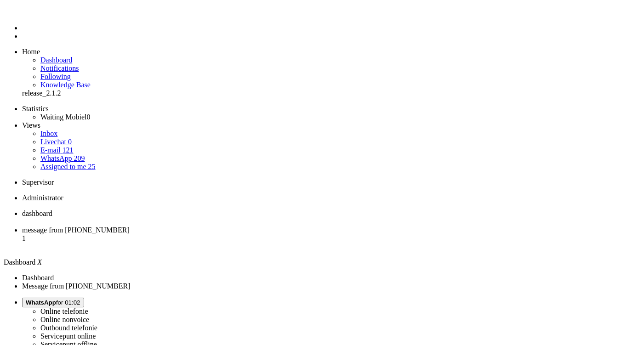
click at [130, 226] on span "message from +31683157364" at bounding box center [76, 230] width 108 height 8
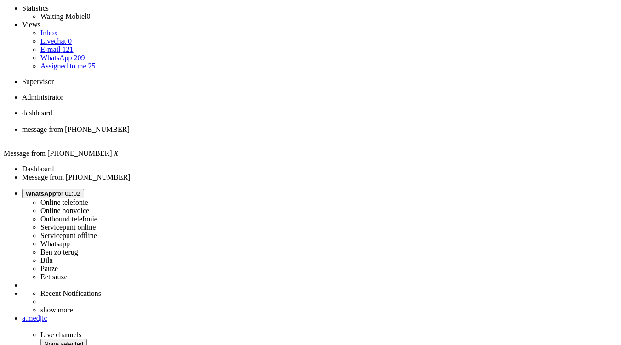
scroll to position [121, 0]
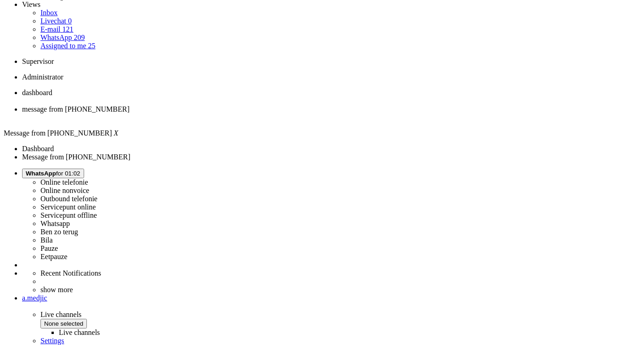
copy div "4669655"
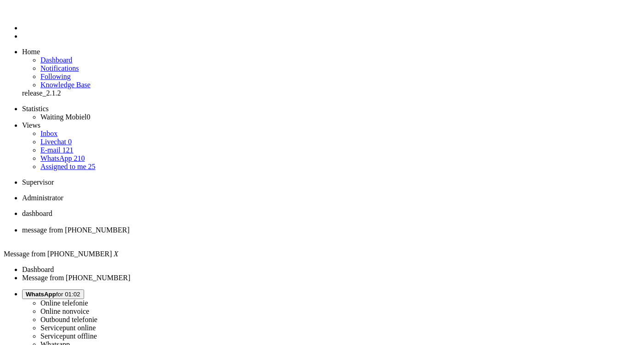
type input "ree"
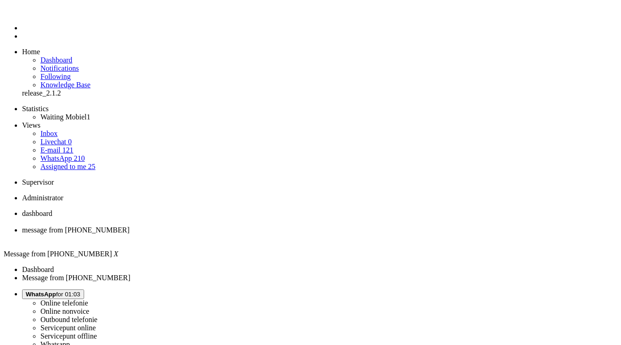
click at [266, 234] on div "Close tab" at bounding box center [319, 238] width 595 height 8
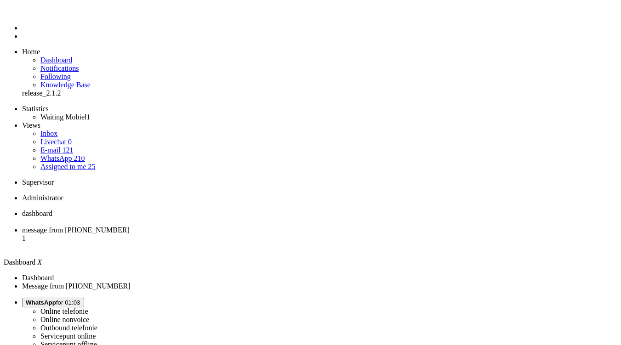
click at [130, 226] on span "message from +31614945544" at bounding box center [76, 230] width 108 height 8
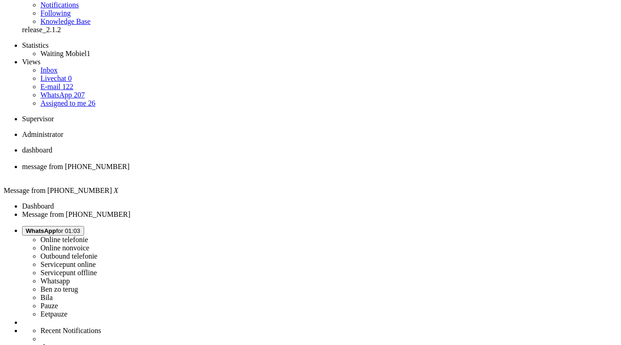
scroll to position [248, 0]
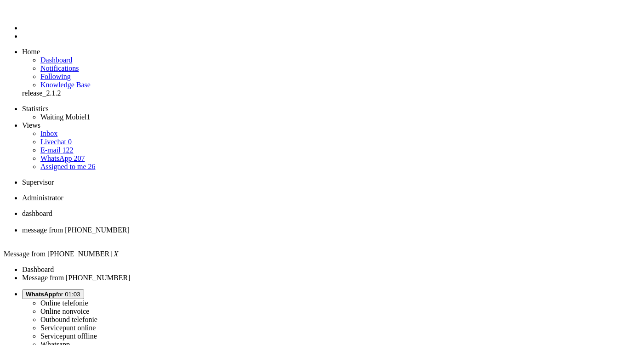
click at [264, 234] on div "Close tab" at bounding box center [319, 238] width 595 height 8
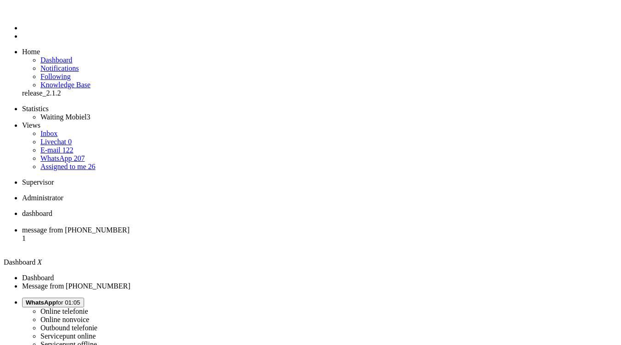
click at [250, 226] on li "message from +31625463494 1" at bounding box center [319, 238] width 595 height 25
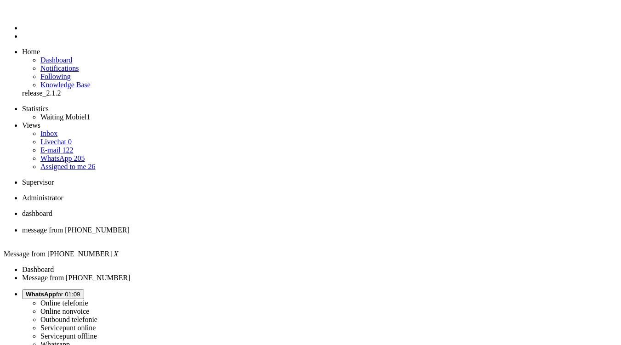
type input "ree"
drag, startPoint x: 294, startPoint y: 143, endPoint x: 136, endPoint y: 43, distance: 186.3
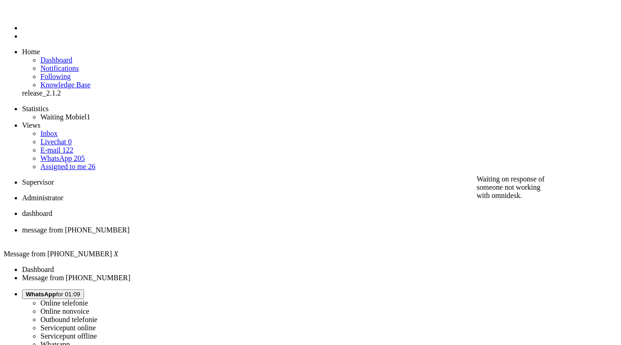
click at [266, 234] on div "Close tab" at bounding box center [319, 238] width 595 height 8
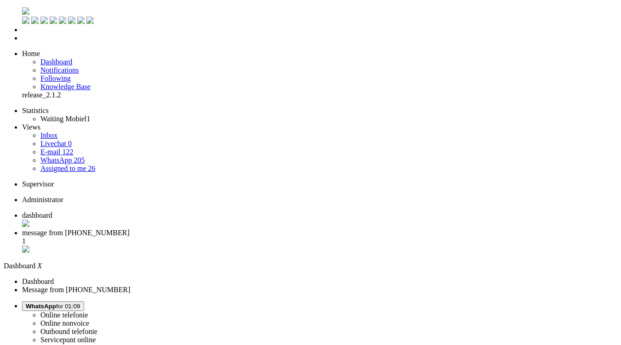
click at [232, 229] on li "message from +31642633320 1" at bounding box center [319, 242] width 595 height 26
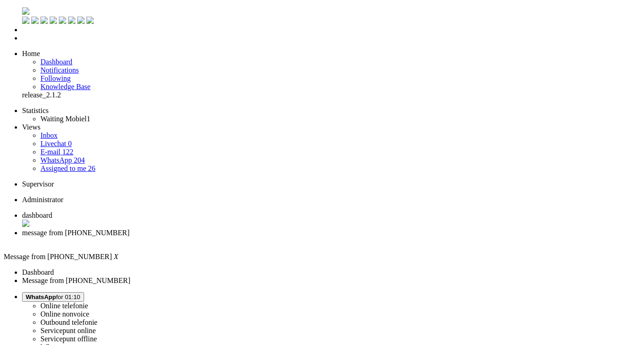
drag, startPoint x: 408, startPoint y: 227, endPoint x: 396, endPoint y: 198, distance: 31.7
click at [264, 237] on div "Close tab" at bounding box center [319, 241] width 595 height 8
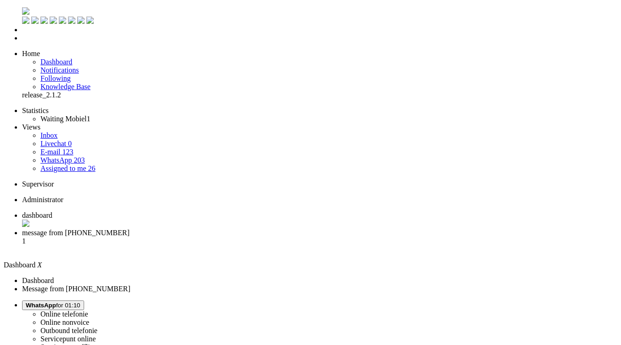
click at [130, 229] on span "message from +31616158144" at bounding box center [76, 233] width 108 height 8
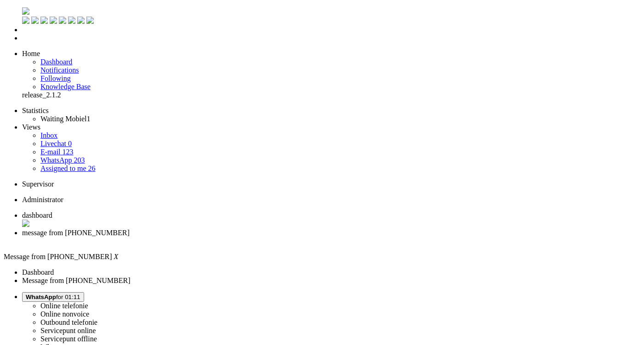
type input "v"
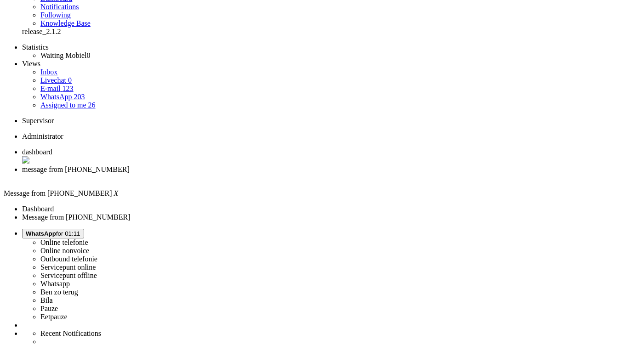
scroll to position [248, 0]
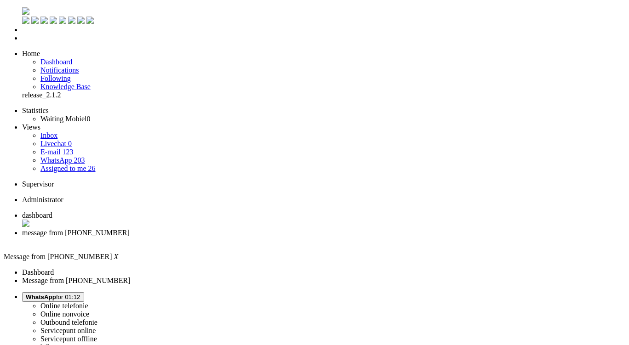
click at [265, 237] on div "Close tab" at bounding box center [323, 241] width 603 height 8
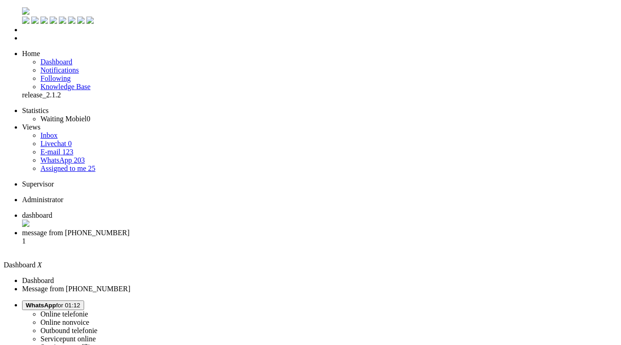
click at [130, 229] on span "message from +31615142887" at bounding box center [76, 233] width 108 height 8
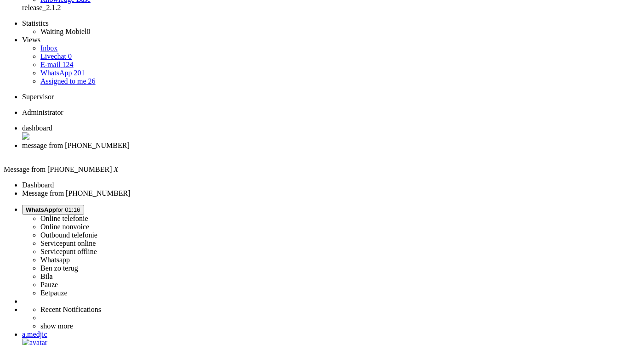
scroll to position [105, 0]
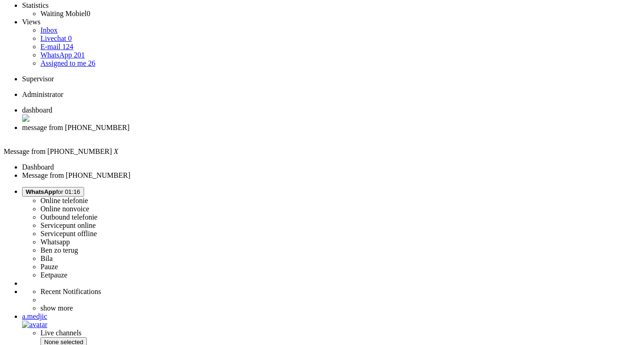
drag, startPoint x: 265, startPoint y: 264, endPoint x: 272, endPoint y: 276, distance: 13.4
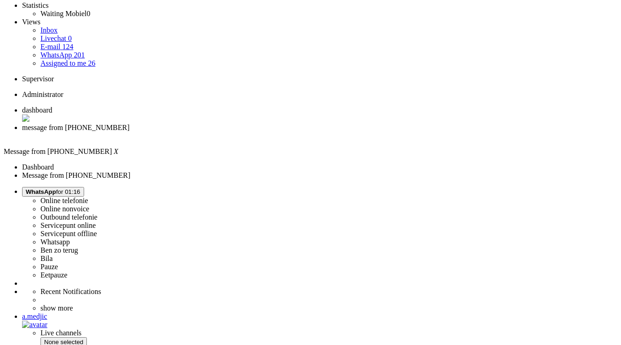
copy div "4641068"
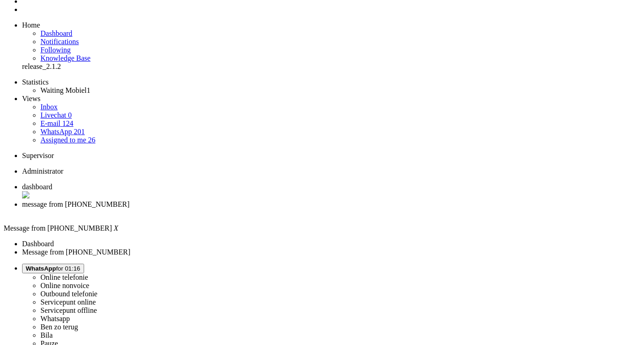
scroll to position [0, 0]
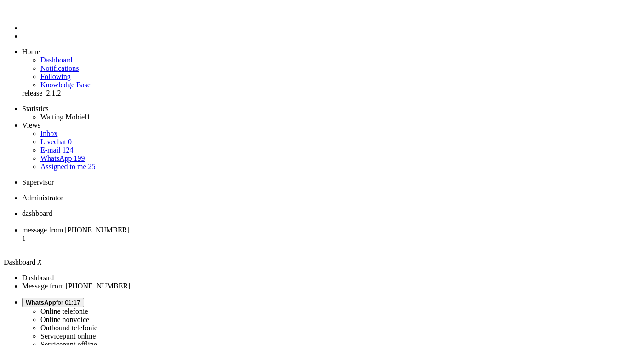
click at [130, 226] on span "message from +31647159368" at bounding box center [76, 230] width 108 height 8
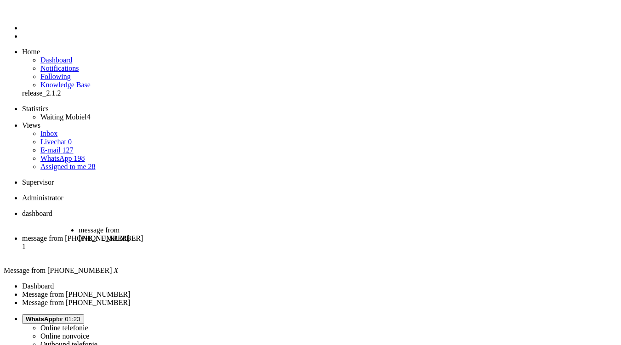
click at [154, 226] on li "message from +31647159368" at bounding box center [117, 235] width 76 height 19
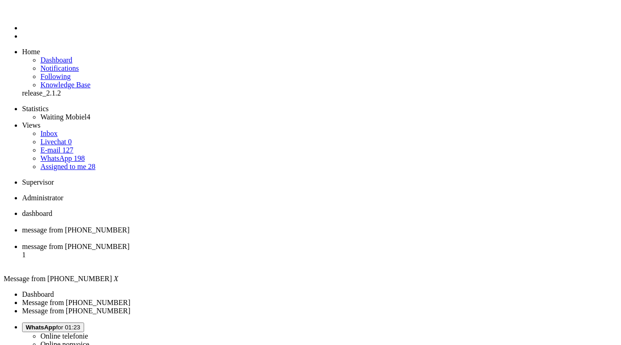
click at [266, 234] on div "Close tab" at bounding box center [319, 238] width 595 height 8
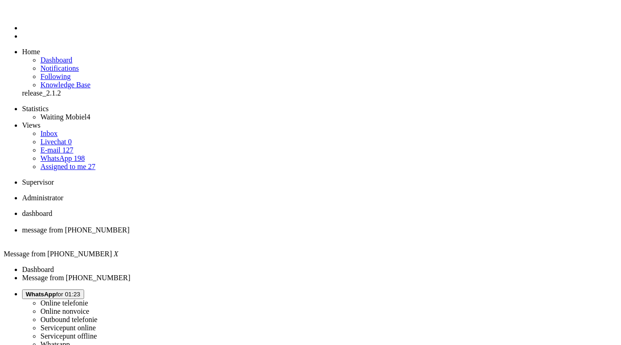
click at [84, 289] on button "WhatsApp for 01:32" at bounding box center [53, 294] width 62 height 10
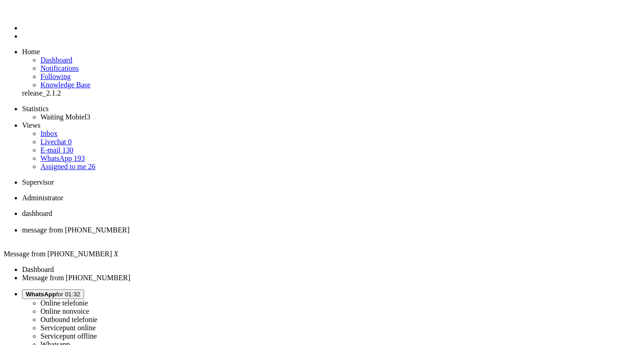
click at [266, 234] on div "Close tab" at bounding box center [319, 238] width 595 height 8
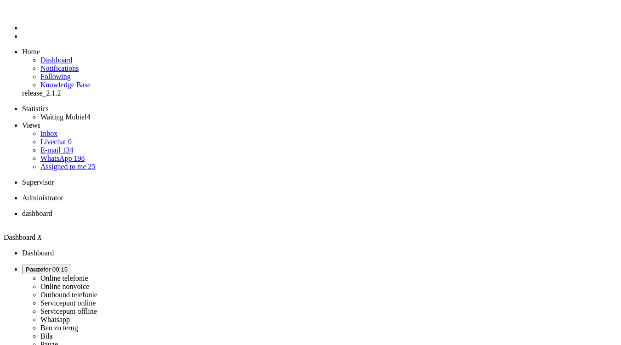
click at [68, 266] on span "Pauze for 00:15" at bounding box center [47, 269] width 42 height 7
click at [70, 316] on label "Whatsapp" at bounding box center [54, 320] width 29 height 8
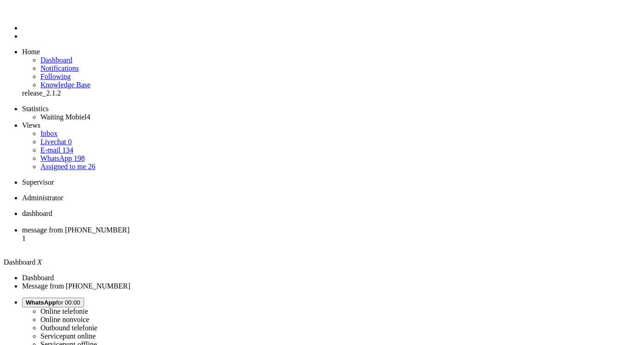
click at [226, 226] on li "message from +31647083592 1" at bounding box center [319, 238] width 595 height 25
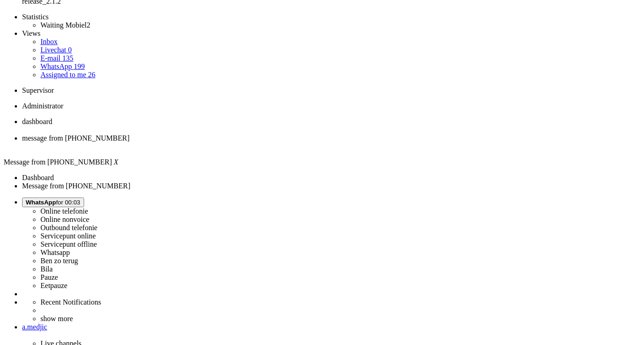
scroll to position [138, 0]
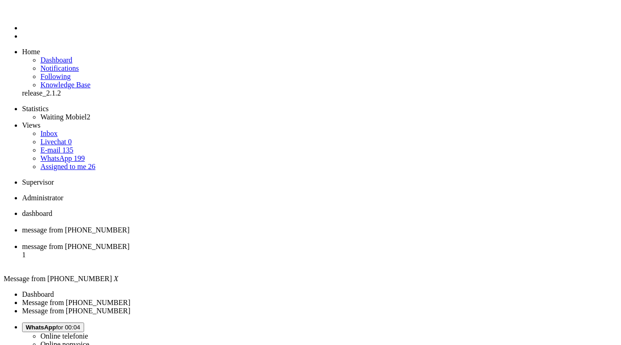
scroll to position [0, 0]
click at [266, 234] on div "Close tab" at bounding box center [319, 238] width 595 height 8
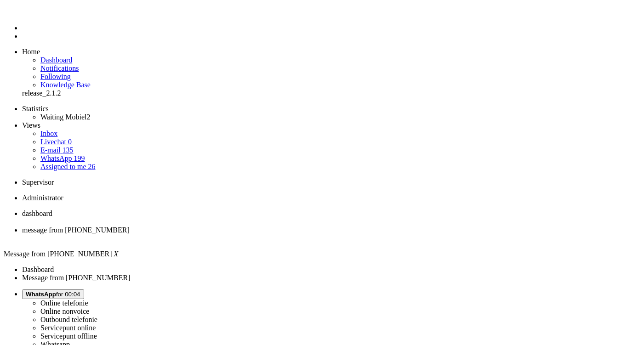
click at [80, 291] on span "WhatsApp for 00:07" at bounding box center [53, 294] width 55 height 7
click at [89, 307] on label "Online nonvoice" at bounding box center [64, 311] width 49 height 8
click at [266, 234] on div "Close tab" at bounding box center [319, 238] width 595 height 8
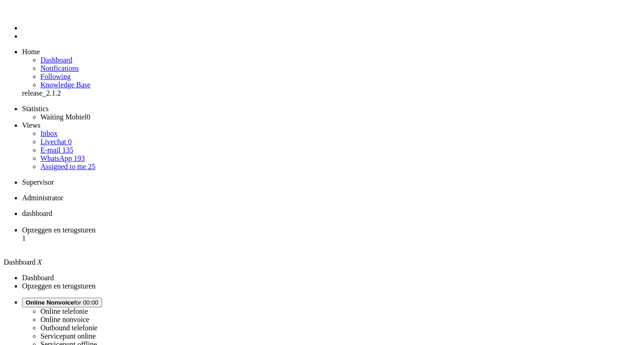
click at [96, 226] on span "Opzeggen en terugsturen" at bounding box center [59, 230] width 74 height 8
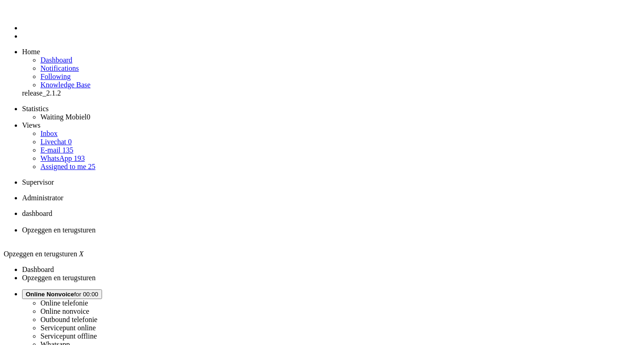
click at [74, 291] on span "Online Nonvoice" at bounding box center [50, 294] width 48 height 7
click at [70, 340] on label "Whatsapp" at bounding box center [54, 344] width 29 height 8
click at [261, 234] on div "Close tab" at bounding box center [319, 238] width 595 height 8
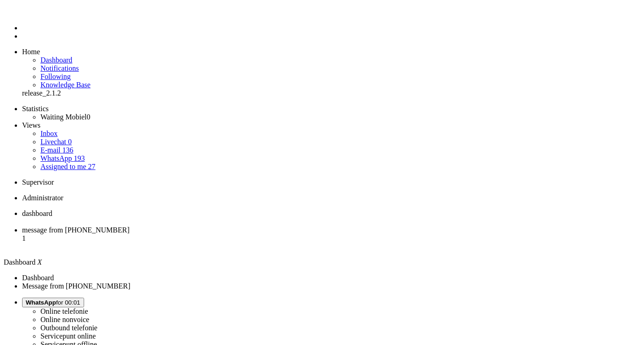
click at [130, 226] on span "message from +31687052280" at bounding box center [76, 230] width 108 height 8
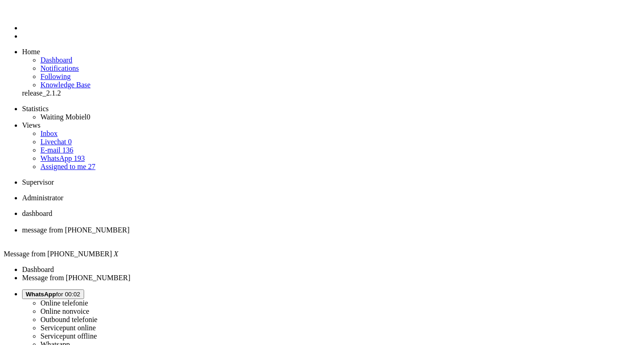
click at [74, 146] on link "E-mail 136" at bounding box center [56, 150] width 33 height 8
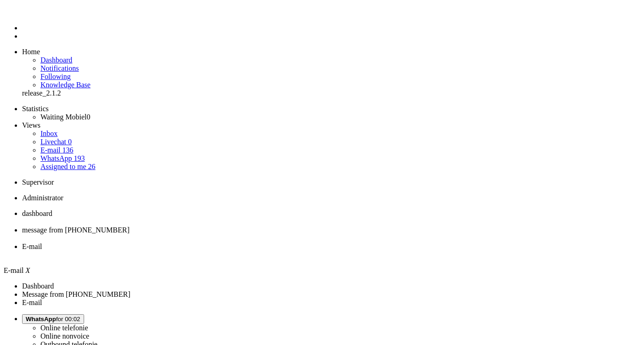
click at [81, 154] on link "WhatsApp 193" at bounding box center [62, 158] width 44 height 8
click at [130, 226] on span "message from +31687052280" at bounding box center [76, 230] width 108 height 8
click at [342, 251] on div "Close tab" at bounding box center [319, 255] width 595 height 8
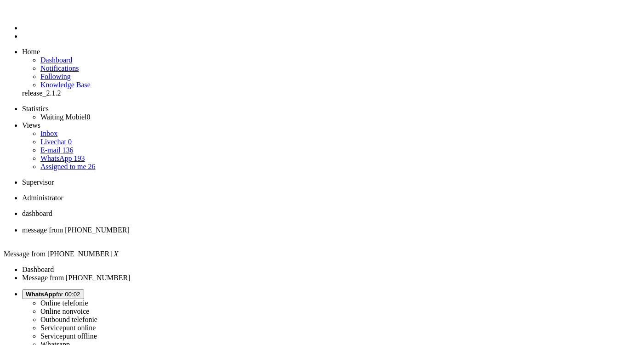
click at [80, 291] on span "WhatsApp for 00:02" at bounding box center [53, 294] width 55 height 7
click at [89, 307] on label "Online nonvoice" at bounding box center [64, 311] width 49 height 8
click at [265, 234] on div "Close tab" at bounding box center [319, 238] width 595 height 8
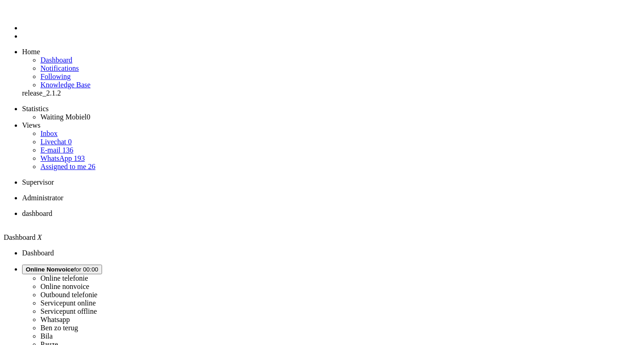
click at [74, 266] on span "Online Nonvoice" at bounding box center [50, 269] width 48 height 7
click at [70, 316] on link "Whatsapp" at bounding box center [54, 320] width 29 height 8
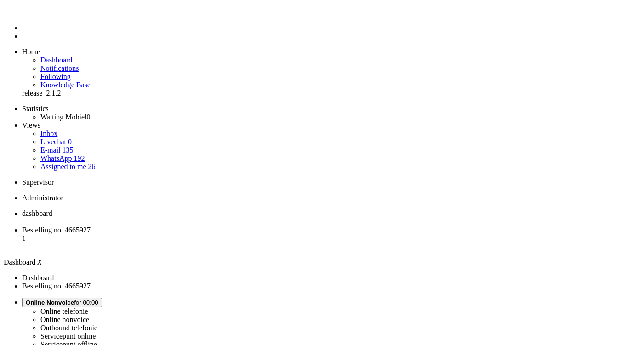
click at [250, 226] on li "Bestelling no. 4665927 1" at bounding box center [319, 238] width 595 height 25
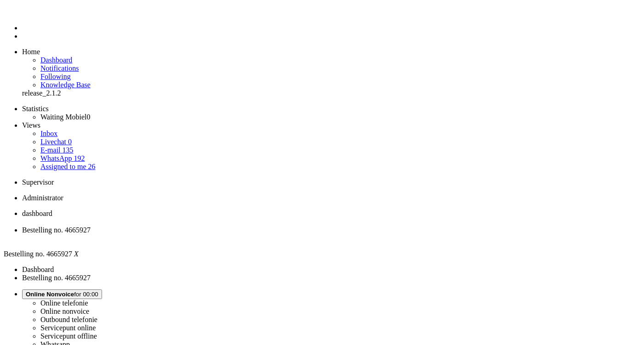
click at [262, 234] on div "Close tab" at bounding box center [319, 238] width 595 height 8
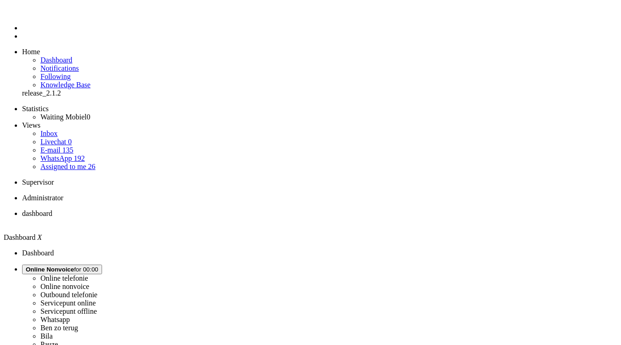
click at [74, 266] on span "Online Nonvoice" at bounding box center [50, 269] width 48 height 7
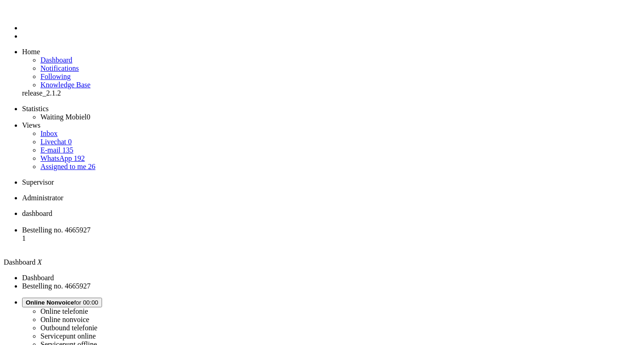
click at [266, 243] on div "Close tab" at bounding box center [319, 247] width 595 height 8
click at [130, 226] on span "message from +31687052280" at bounding box center [76, 230] width 108 height 8
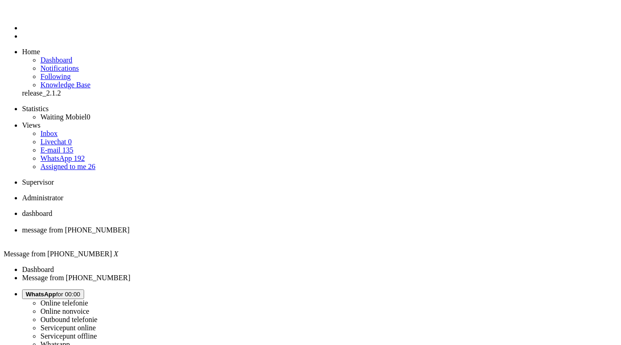
click at [66, 163] on span "Assigned to me" at bounding box center [63, 167] width 46 height 8
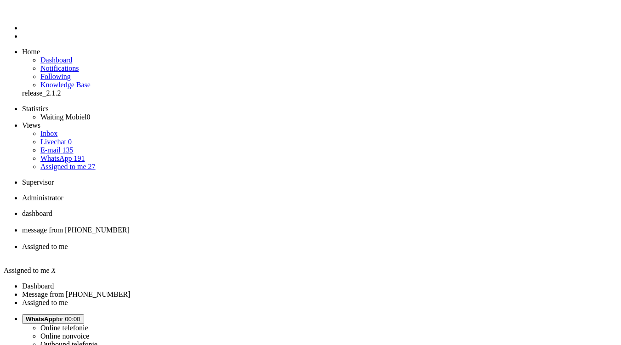
click at [130, 226] on span "message from +31687052280" at bounding box center [76, 230] width 108 height 8
click at [343, 251] on div "Close tab" at bounding box center [319, 255] width 595 height 8
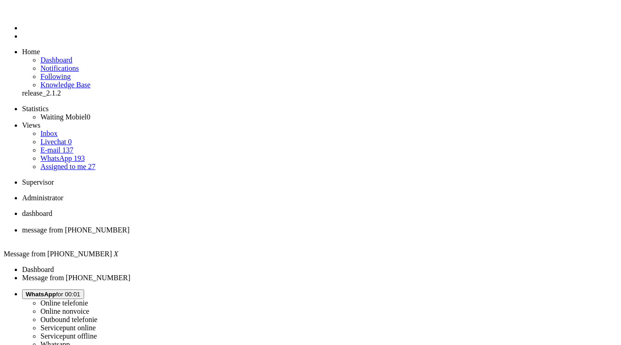
click at [130, 226] on span "message from +31687052280" at bounding box center [76, 230] width 108 height 8
click at [264, 234] on div "Close tab" at bounding box center [319, 238] width 595 height 8
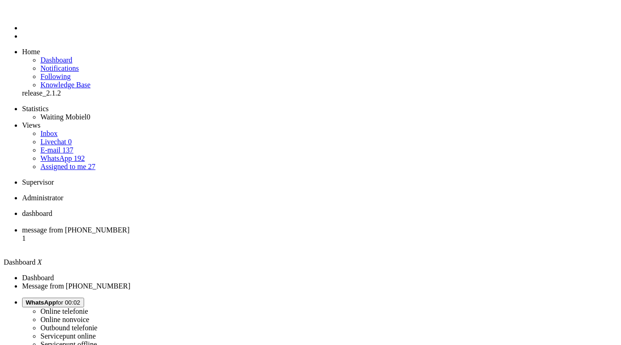
click at [235, 226] on li "message from +31622247601 1" at bounding box center [319, 238] width 595 height 25
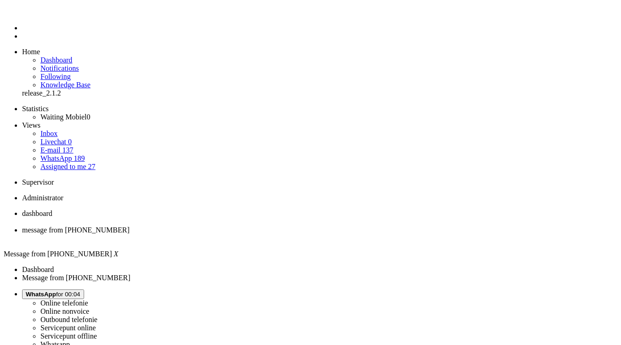
click at [84, 289] on button "WhatsApp for 00:04" at bounding box center [53, 294] width 62 height 10
click at [87, 291] on span "Ben zo terug for 00:05" at bounding box center [56, 294] width 61 height 7
click at [70, 340] on label "Whatsapp" at bounding box center [54, 344] width 29 height 8
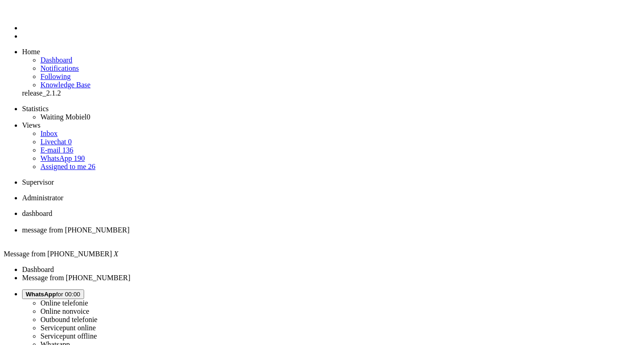
type input "ree"
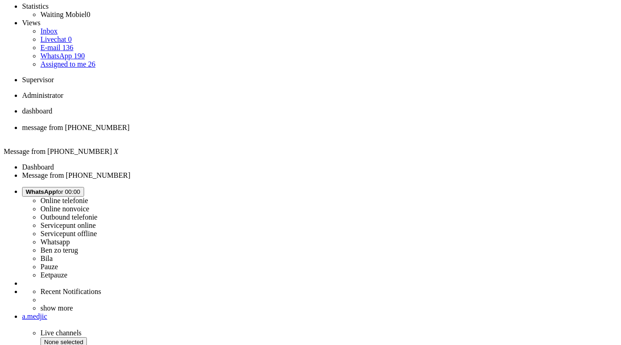
scroll to position [138, 0]
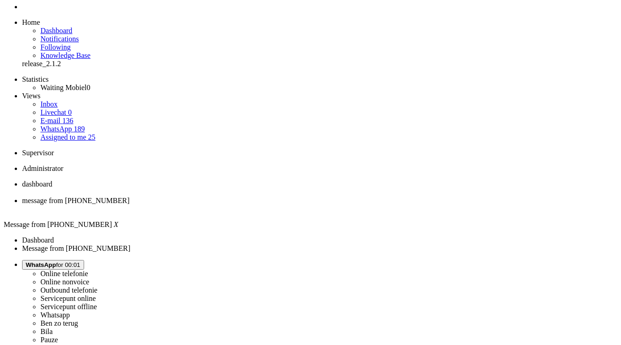
scroll to position [0, 0]
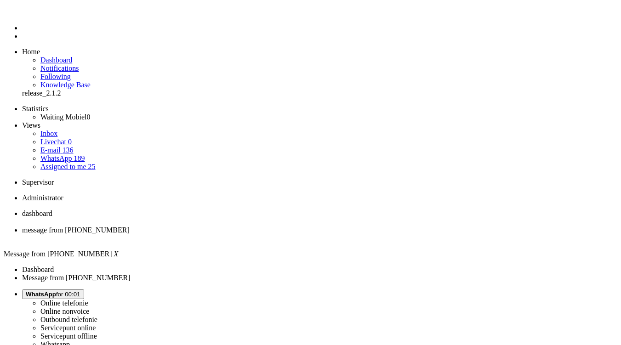
click at [267, 234] on div "Close tab" at bounding box center [319, 238] width 595 height 8
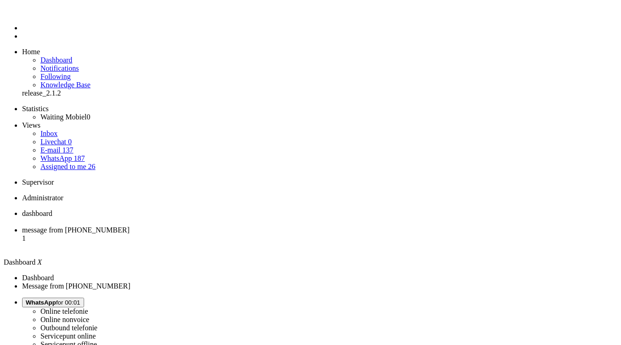
click at [130, 226] on span "message from +31641113273" at bounding box center [76, 230] width 108 height 8
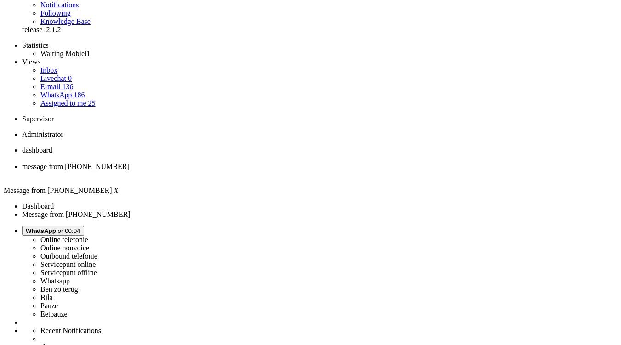
scroll to position [92, 0]
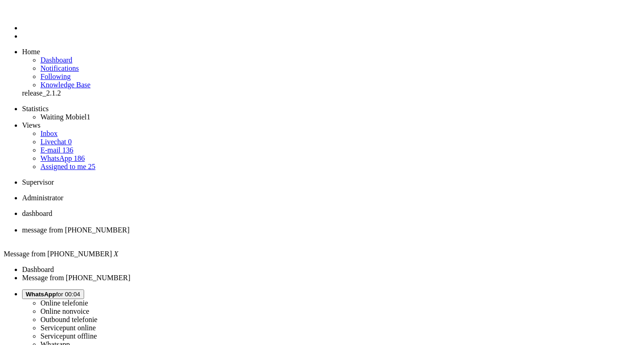
click at [264, 234] on div "Close tab" at bounding box center [319, 238] width 595 height 8
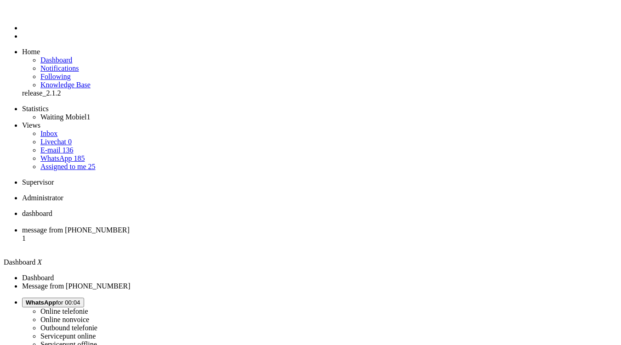
click at [130, 226] on span "message from +31615333886" at bounding box center [76, 230] width 108 height 8
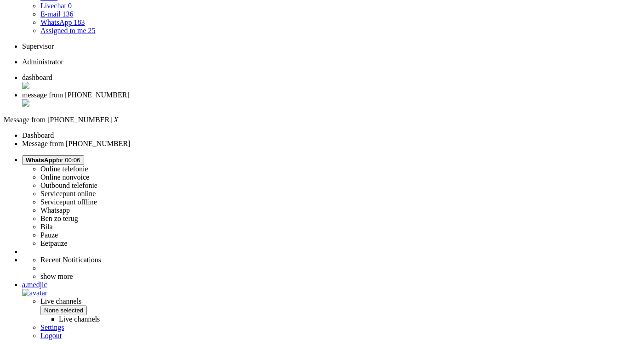
scroll to position [92, 0]
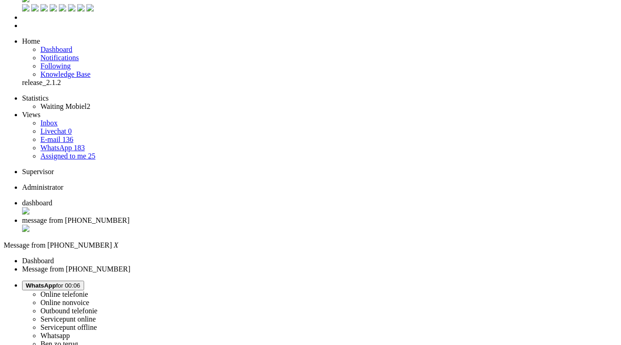
scroll to position [0, 0]
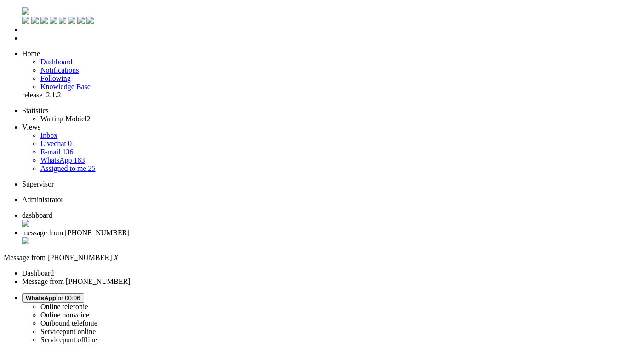
click at [264, 237] on div "Close tab" at bounding box center [319, 241] width 595 height 9
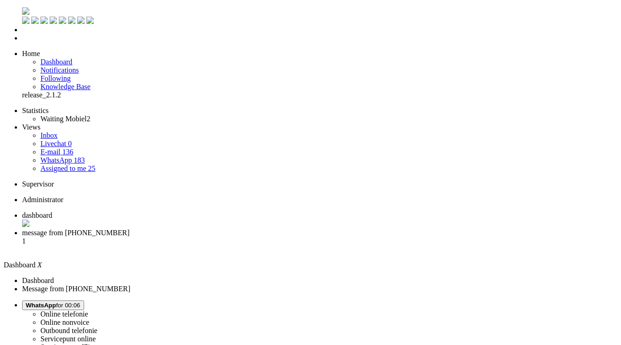
click at [245, 229] on li "message from +31619697349 1" at bounding box center [319, 241] width 595 height 25
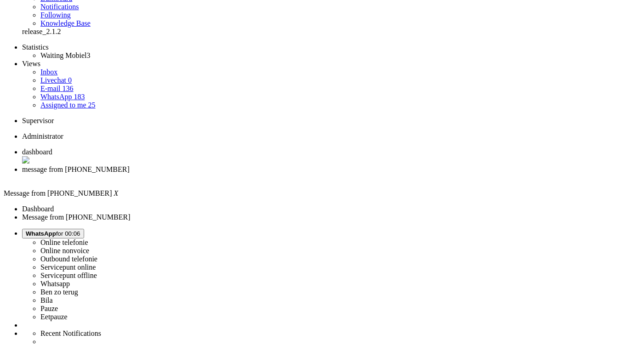
scroll to position [138, 0]
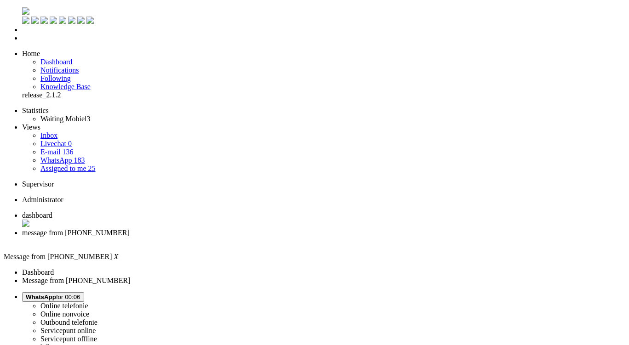
click at [267, 237] on div "Close tab" at bounding box center [323, 241] width 603 height 8
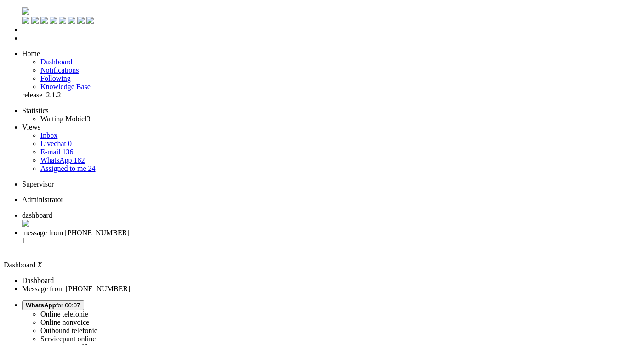
click at [223, 229] on li "message from +31649546009 1" at bounding box center [319, 241] width 595 height 25
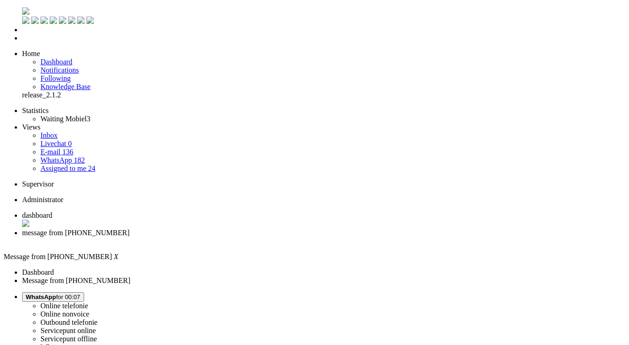
copy div "4665752"
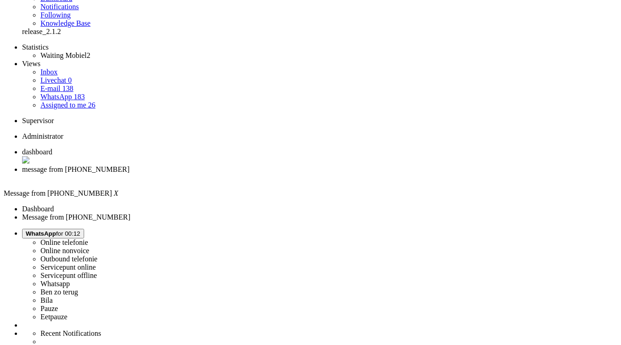
scroll to position [138, 0]
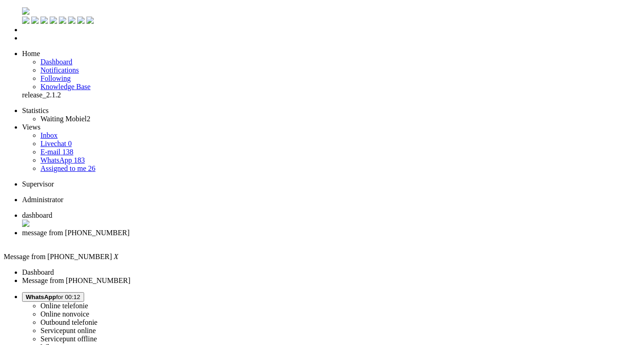
click at [266, 237] on div "Close tab" at bounding box center [323, 241] width 603 height 8
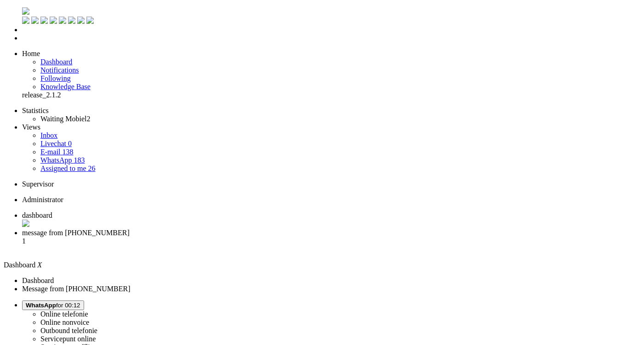
click at [130, 229] on span "message from +31610647050" at bounding box center [76, 233] width 108 height 8
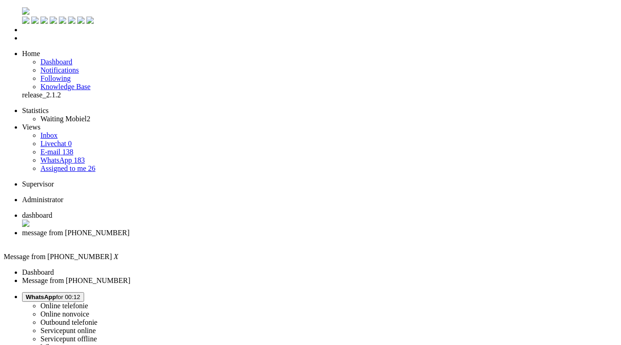
copy div "4662988"
drag, startPoint x: 361, startPoint y: 190, endPoint x: 438, endPoint y: 190, distance: 77.2
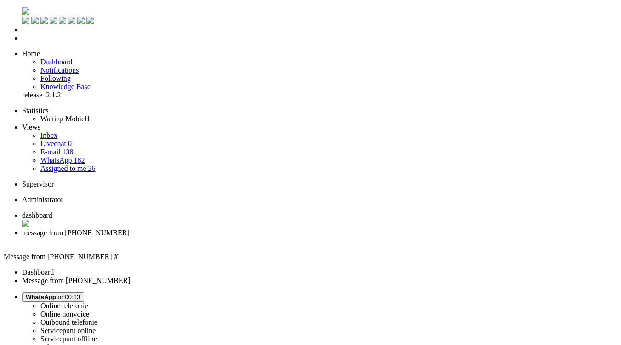
copy div "jurgen.hielema@hotmail.com"
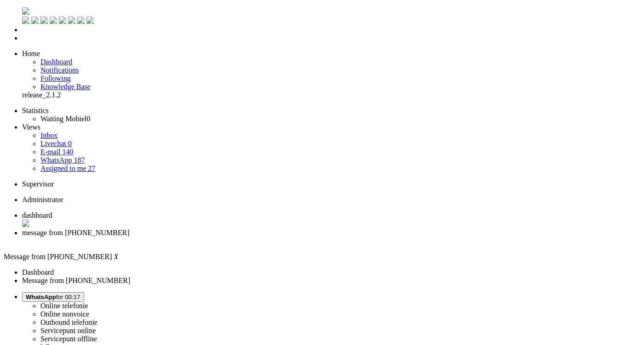
click at [265, 229] on li "message from +31610647050" at bounding box center [319, 237] width 595 height 17
click at [266, 237] on div "Close tab" at bounding box center [319, 241] width 595 height 8
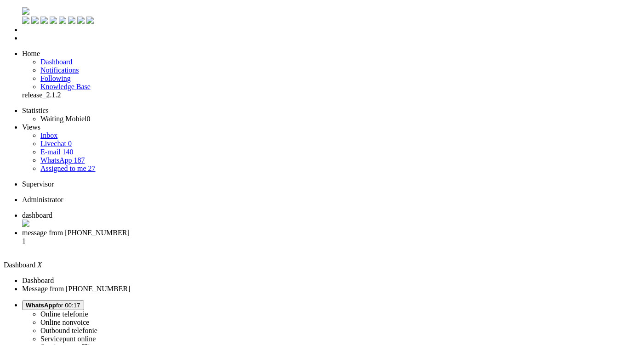
click at [249, 229] on li "message from +31631995799 1" at bounding box center [319, 241] width 595 height 25
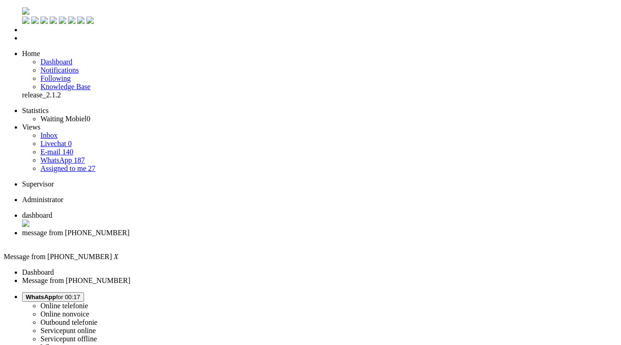
drag, startPoint x: 435, startPoint y: 188, endPoint x: 496, endPoint y: 197, distance: 61.7
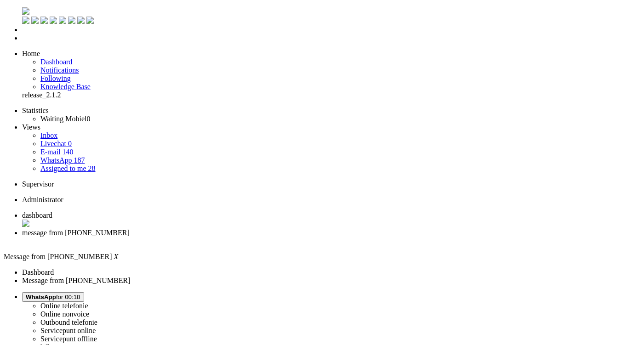
copy div "robbie0159@gmail.com"
drag, startPoint x: 468, startPoint y: 185, endPoint x: 466, endPoint y: 180, distance: 5.6
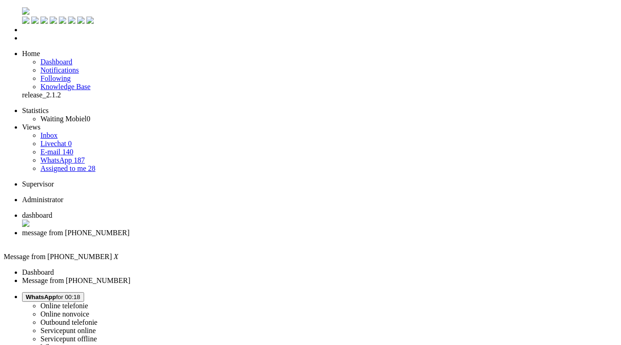
click at [266, 237] on div "Close tab" at bounding box center [319, 241] width 595 height 8
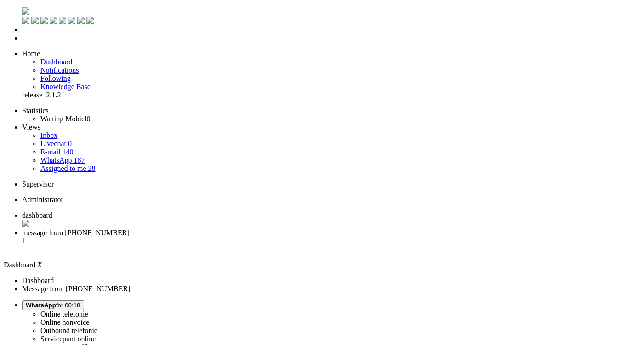
click at [130, 229] on span "message from +31612727228" at bounding box center [76, 233] width 108 height 8
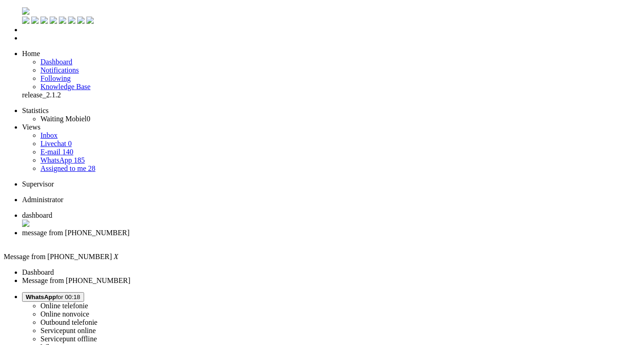
click at [265, 237] on div "Close tab" at bounding box center [319, 241] width 595 height 8
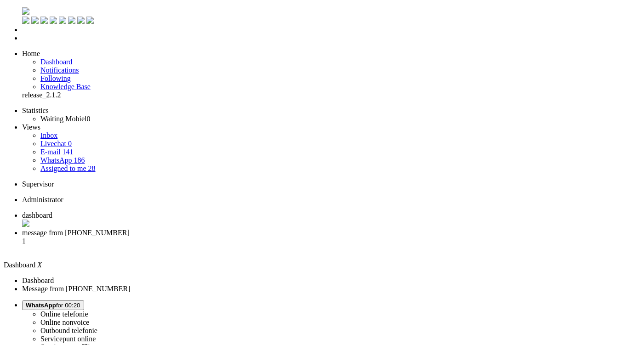
click at [130, 229] on span "message from [PHONE_NUMBER]" at bounding box center [76, 233] width 108 height 8
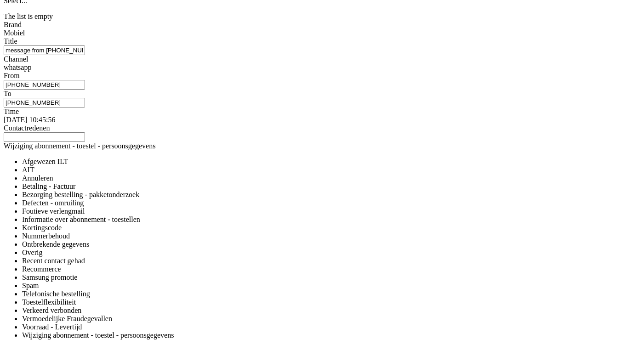
scroll to position [1198, 0]
copy div "4662726"
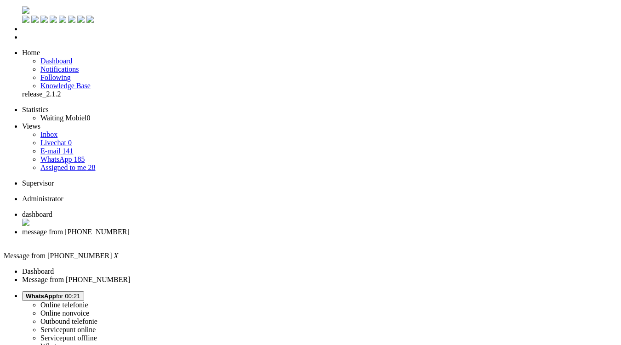
scroll to position [0, 0]
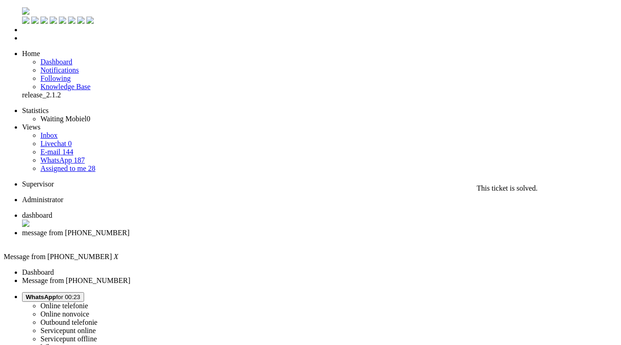
click at [266, 237] on div "Close tab" at bounding box center [319, 241] width 595 height 8
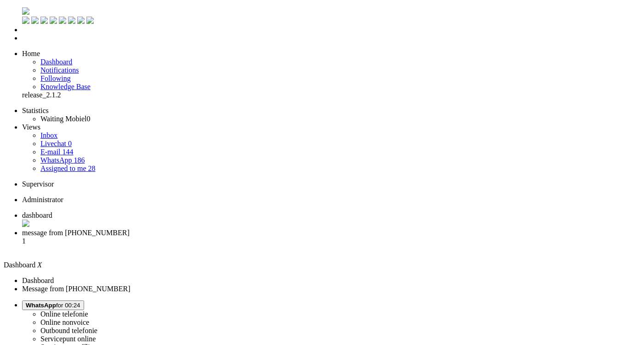
click at [130, 229] on span "message from +31642911876" at bounding box center [76, 233] width 108 height 8
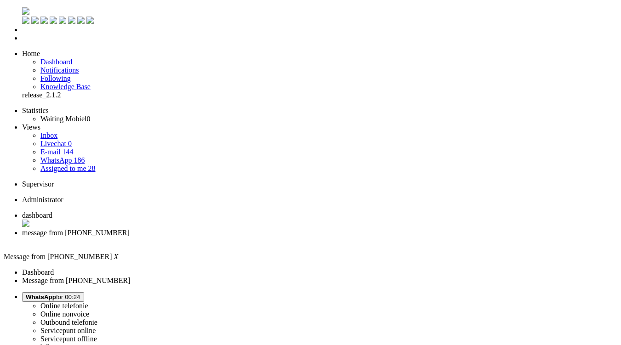
drag, startPoint x: 336, startPoint y: 198, endPoint x: 358, endPoint y: 198, distance: 22.1
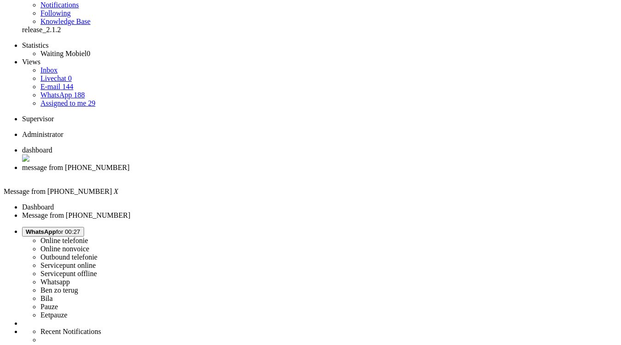
scroll to position [92, 0]
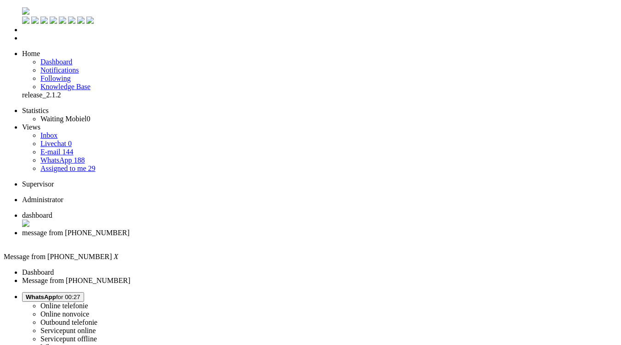
click at [266, 237] on div "Close tab" at bounding box center [319, 241] width 595 height 8
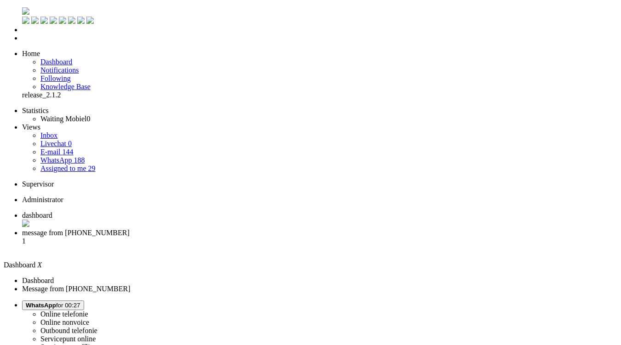
click at [130, 229] on span "message from +31657505190" at bounding box center [76, 233] width 108 height 8
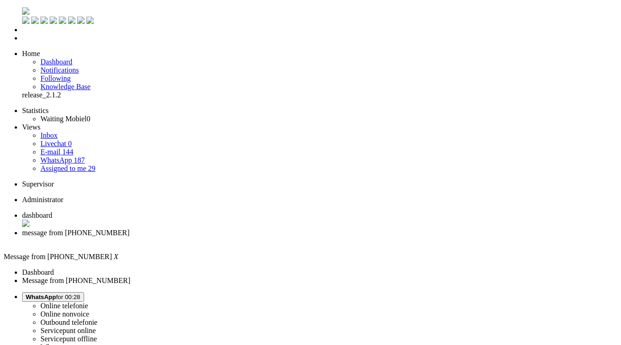
click at [264, 237] on div "Close tab" at bounding box center [319, 241] width 595 height 8
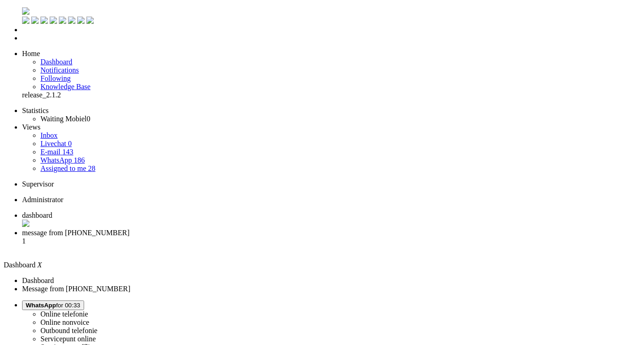
click at [228, 229] on li "message from +31686674615 1" at bounding box center [319, 241] width 595 height 25
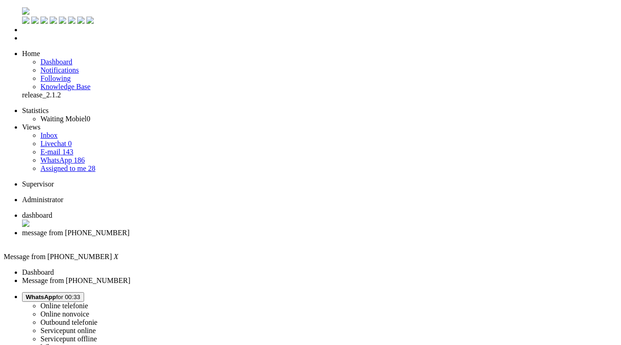
type input "ree"
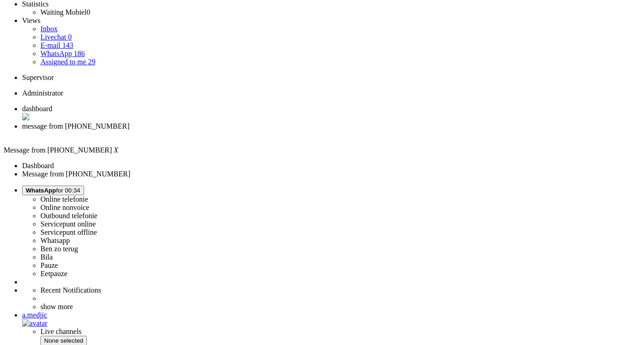
scroll to position [138, 0]
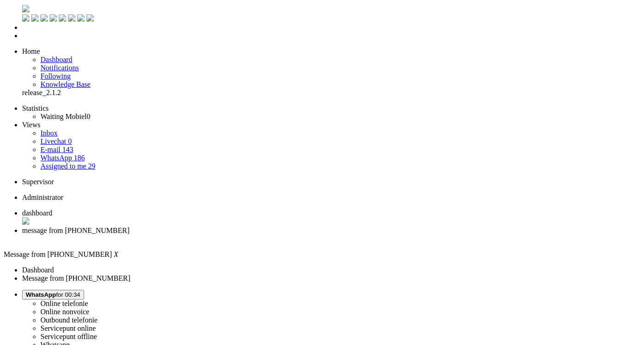
scroll to position [0, 0]
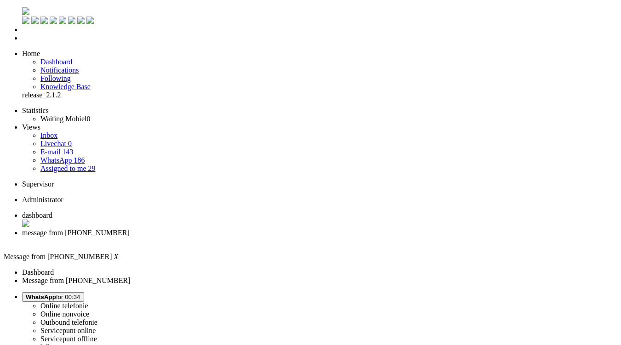
click at [267, 237] on div "Close tab" at bounding box center [319, 241] width 595 height 8
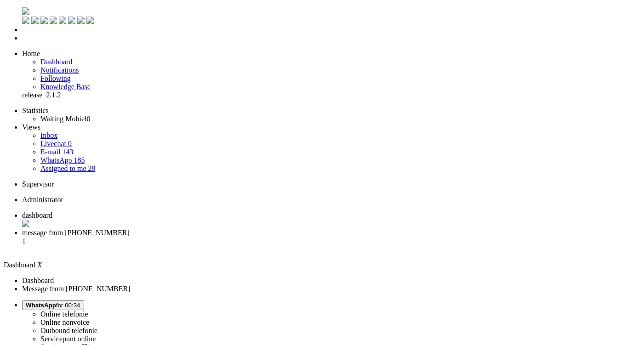
click at [238, 229] on li "message from +31616150574 1" at bounding box center [319, 241] width 595 height 25
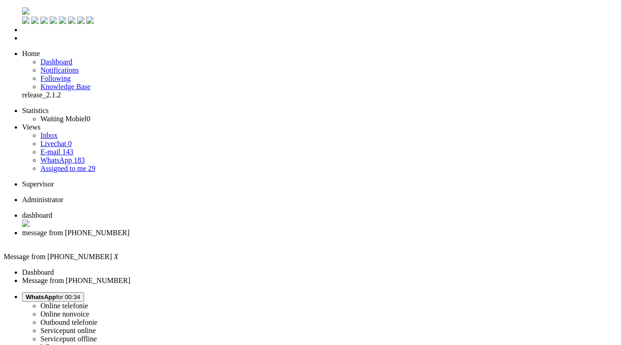
click at [266, 237] on div "Close tab" at bounding box center [319, 241] width 595 height 9
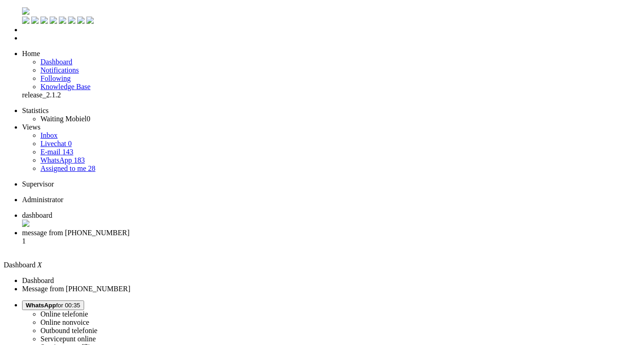
click at [130, 229] on span "message from +31642430581" at bounding box center [76, 233] width 108 height 8
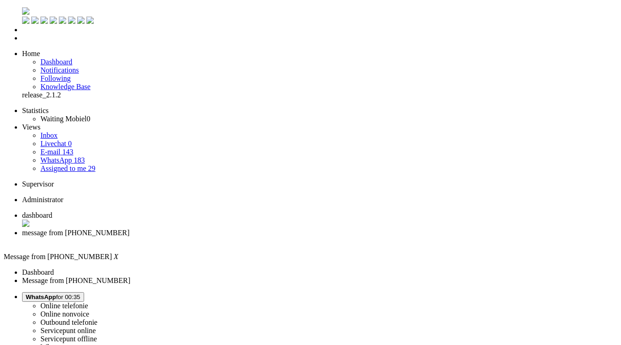
type input "ree"
drag, startPoint x: 153, startPoint y: 330, endPoint x: 164, endPoint y: 313, distance: 20.3
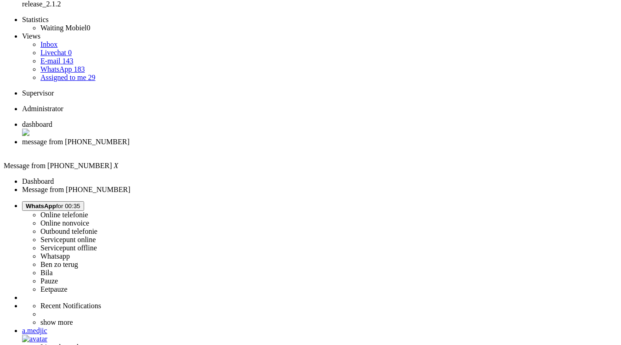
scroll to position [138, 0]
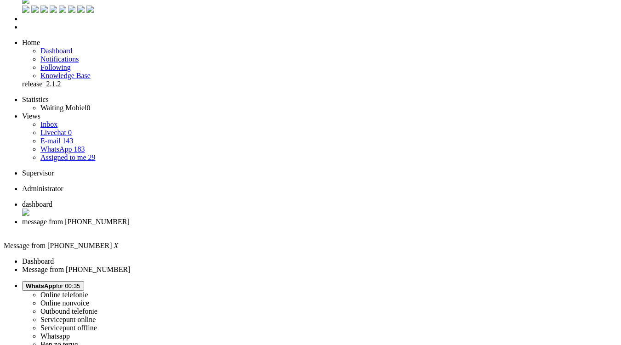
scroll to position [0, 0]
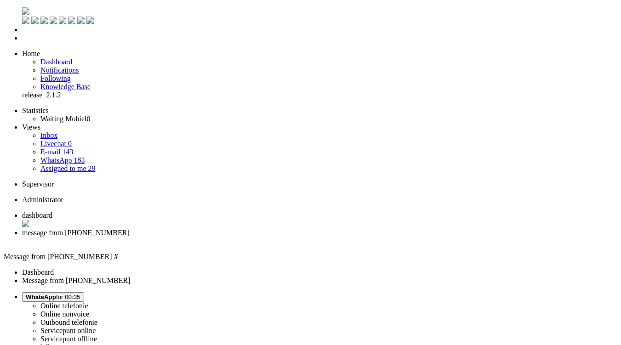
click at [266, 237] on div "Close tab" at bounding box center [319, 241] width 595 height 8
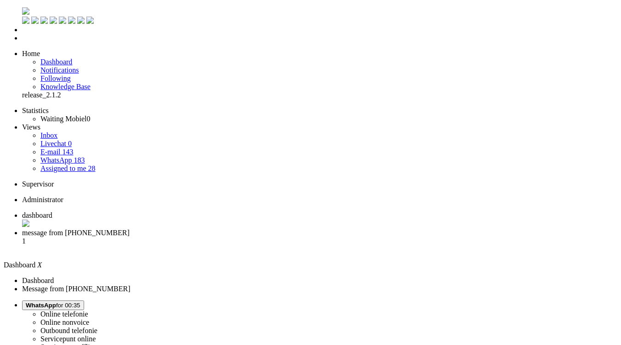
click at [130, 229] on span "message from +31637034693" at bounding box center [76, 233] width 108 height 8
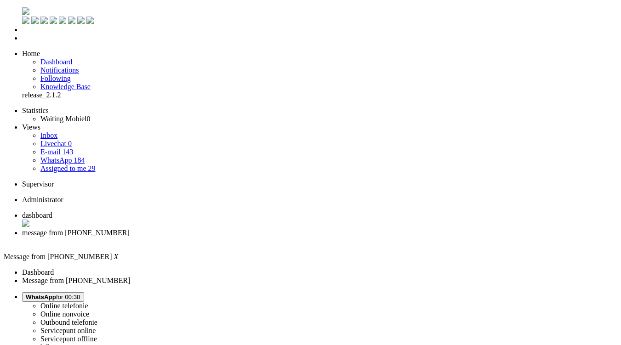
scroll to position [92, 0]
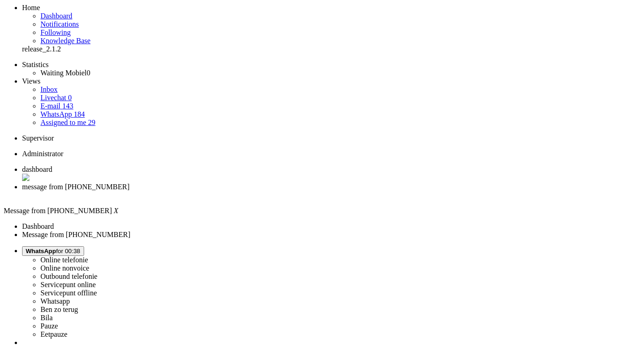
scroll to position [46, 0]
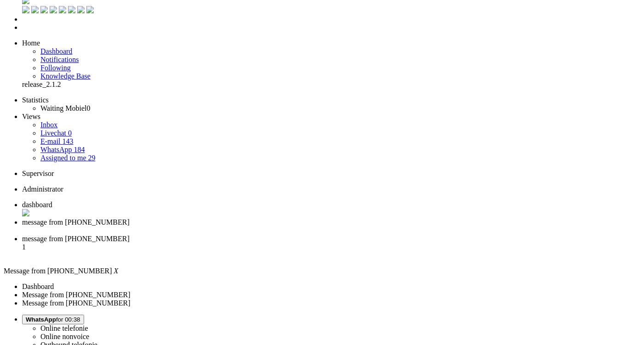
scroll to position [0, 0]
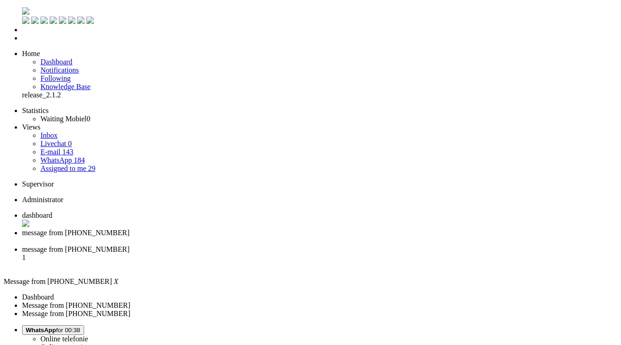
click at [266, 237] on div "Close tab" at bounding box center [319, 241] width 595 height 8
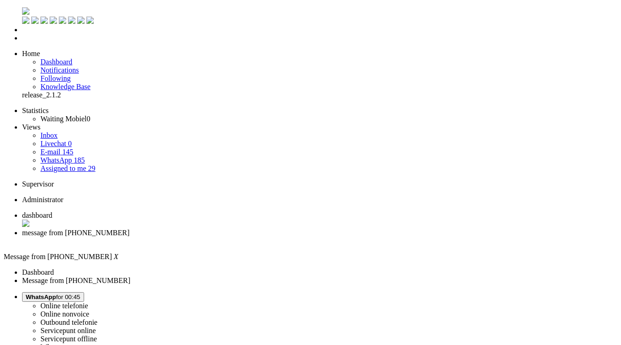
type input "ree"
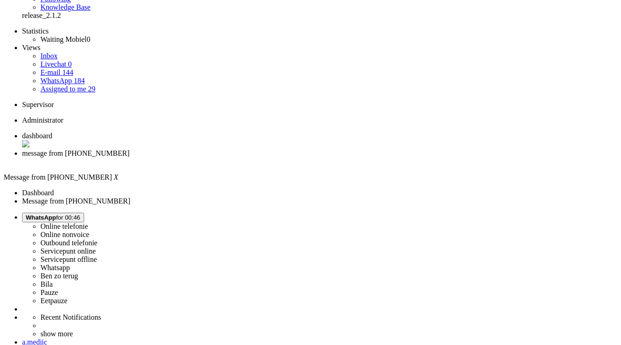
scroll to position [138, 0]
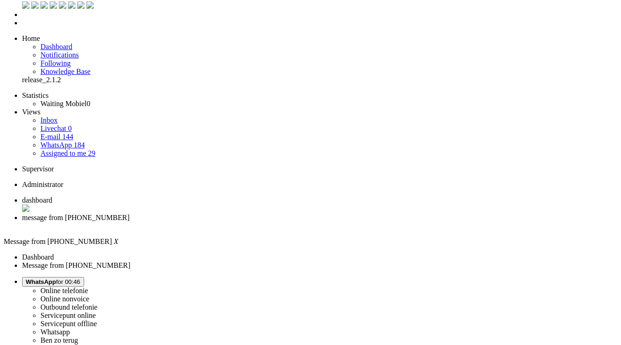
scroll to position [0, 0]
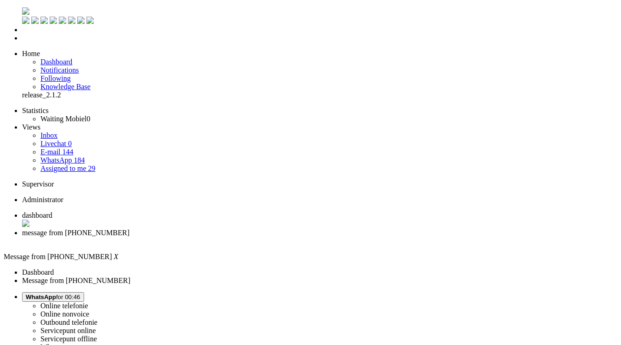
click at [265, 237] on div "Close tab" at bounding box center [319, 241] width 595 height 8
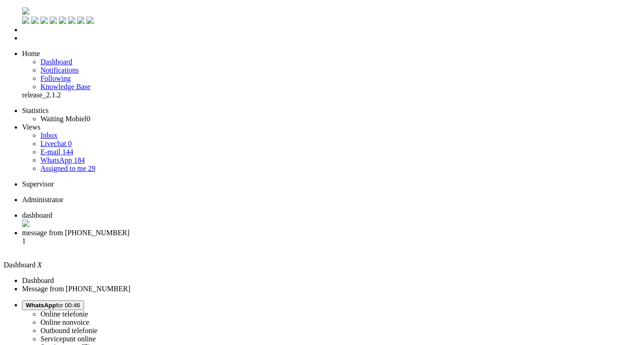
click at [130, 229] on span "message from +31610197104" at bounding box center [76, 233] width 108 height 8
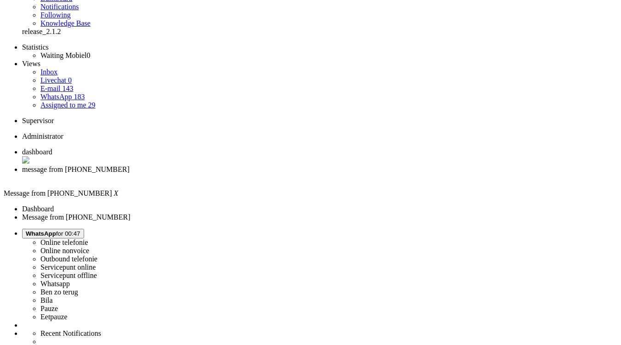
scroll to position [92, 0]
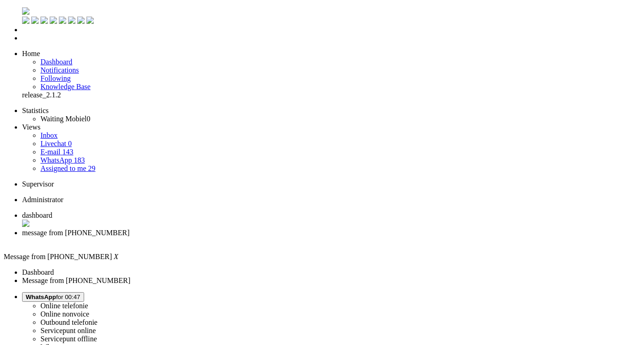
click at [267, 237] on div "Close tab" at bounding box center [323, 241] width 603 height 8
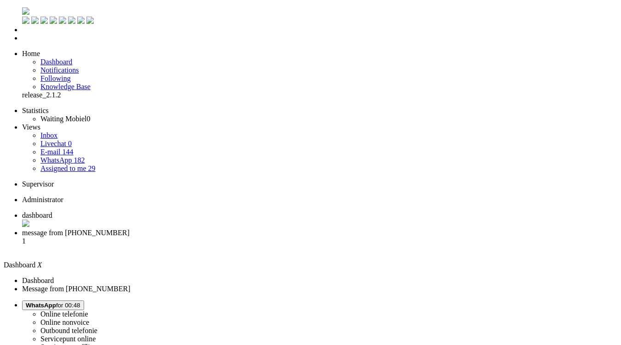
click at [130, 229] on span "message from +31654281258" at bounding box center [76, 233] width 108 height 8
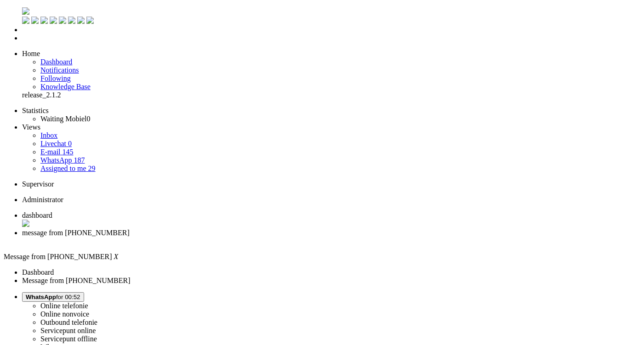
click at [56, 294] on span "WhatsApp" at bounding box center [41, 297] width 30 height 7
click at [267, 237] on div "Close tab" at bounding box center [319, 241] width 595 height 8
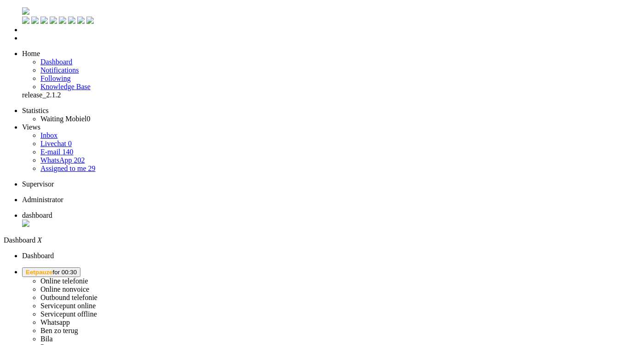
click at [80, 267] on button "Eetpauze for 00:30" at bounding box center [51, 272] width 58 height 10
click at [88, 277] on label "Online telefonie" at bounding box center [64, 281] width 48 height 8
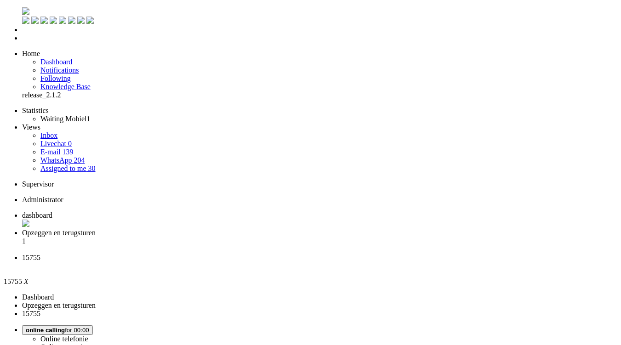
click at [0, 0] on div "Call error Customer has hangup the call before it was done connecting." at bounding box center [0, 0] width 0 height 0
click at [0, 0] on icon at bounding box center [0, 0] width 0 height 0
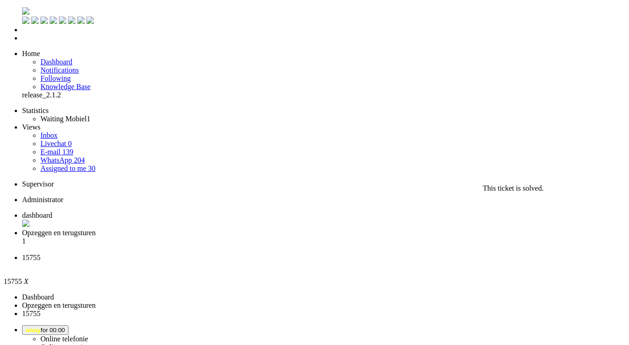
click at [343, 262] on div "Close tab" at bounding box center [323, 266] width 603 height 8
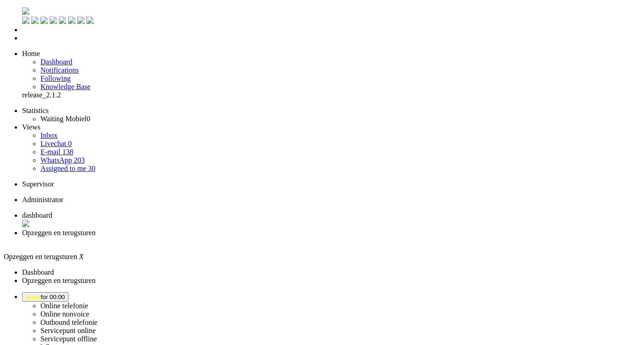
click at [52, 211] on span "dashboard" at bounding box center [37, 215] width 30 height 8
click at [65, 294] on span "away for 00:00" at bounding box center [45, 297] width 39 height 7
click at [88, 302] on label "Online telefonie" at bounding box center [64, 306] width 48 height 8
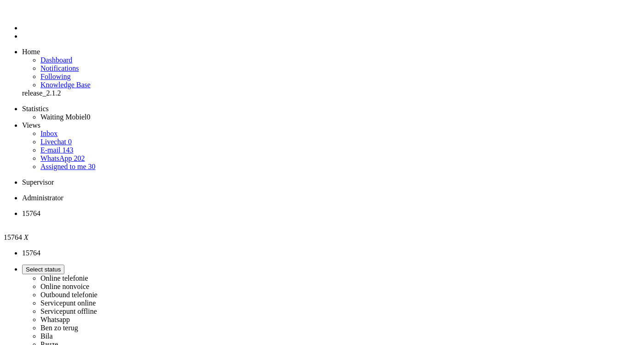
click at [22, 14] on img "Omnidesk" at bounding box center [30, 14] width 16 height 0
click at [68, 265] on button "away for 00:00" at bounding box center [45, 270] width 46 height 10
click at [88, 274] on label "Online telefonie" at bounding box center [64, 278] width 48 height 8
click at [90, 163] on li "Assigned to me 30" at bounding box center [328, 167] width 577 height 8
click at [79, 163] on link "Assigned to me 30" at bounding box center [67, 167] width 55 height 8
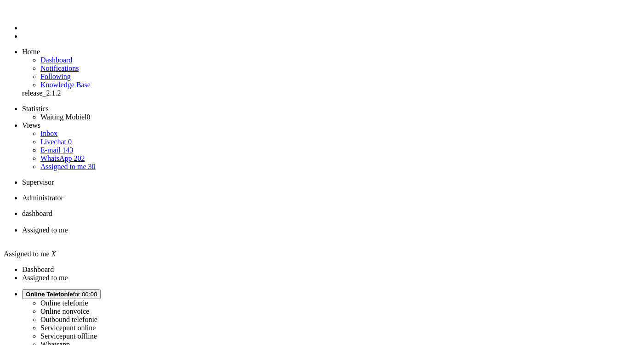
scroll to position [60, 0]
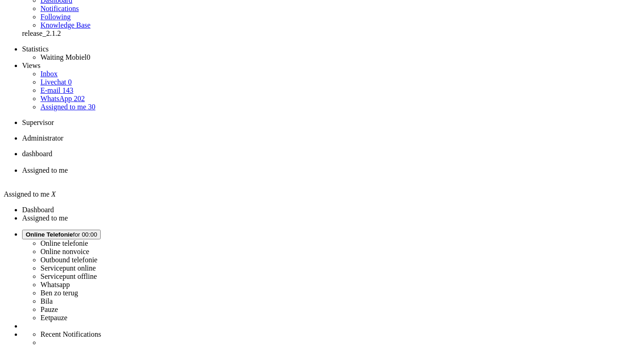
type input "2"
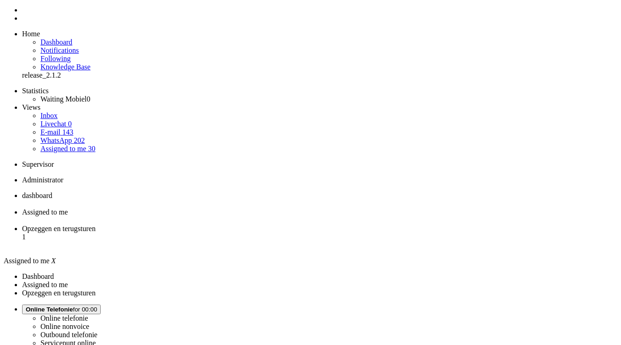
scroll to position [0, 0]
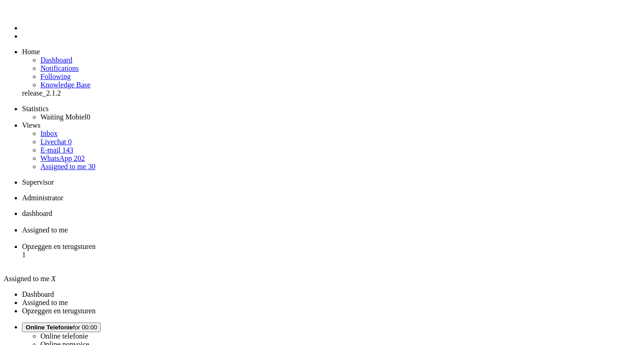
click at [317, 243] on li "Opzeggen en terugsturen 1" at bounding box center [319, 255] width 595 height 25
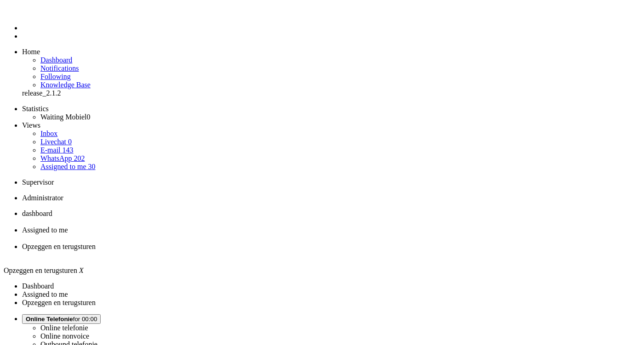
click at [263, 234] on div "Close tab" at bounding box center [319, 238] width 595 height 8
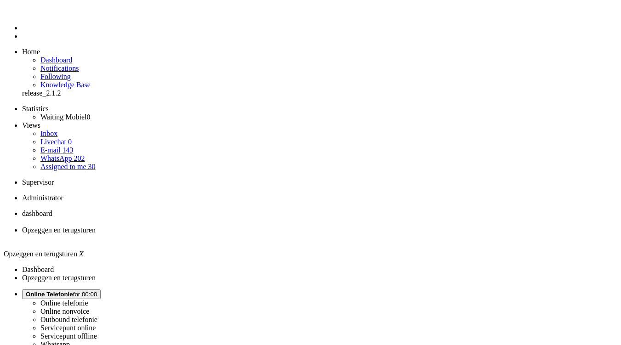
click at [52, 210] on span "dashboard" at bounding box center [37, 214] width 30 height 8
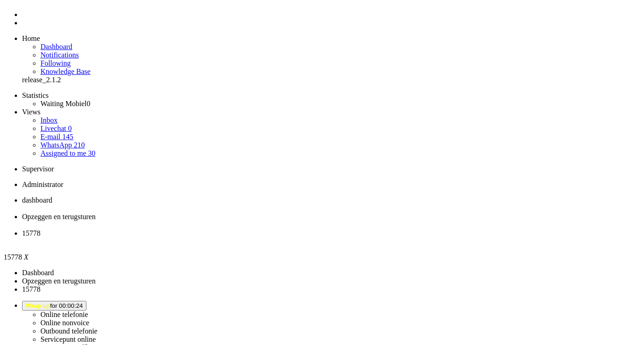
scroll to position [138, 0]
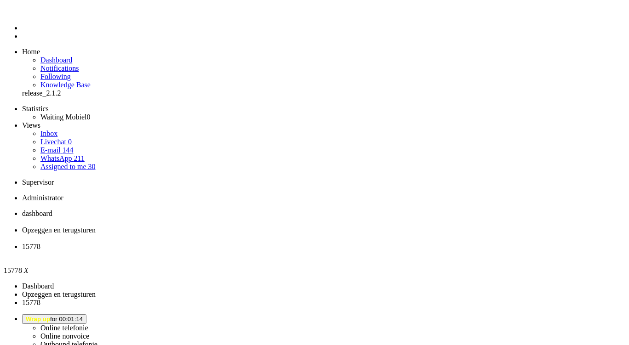
click at [344, 251] on div "Close tab" at bounding box center [323, 255] width 603 height 8
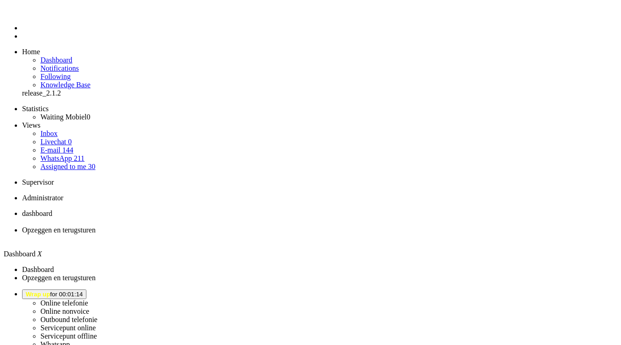
drag, startPoint x: 519, startPoint y: 4, endPoint x: 520, endPoint y: 11, distance: 7.8
click at [519, 289] on li "Online telefonie Online nonvoice Outbound telefonie Servicepunt online Servicep…" at bounding box center [319, 335] width 595 height 92
click at [83, 291] on span "Wrap up for 00:01:18" at bounding box center [54, 294] width 57 height 7
click at [88, 299] on label "Online telefonie" at bounding box center [64, 303] width 48 height 8
click at [222, 226] on li "Opzeggen en terugsturen" at bounding box center [319, 234] width 595 height 17
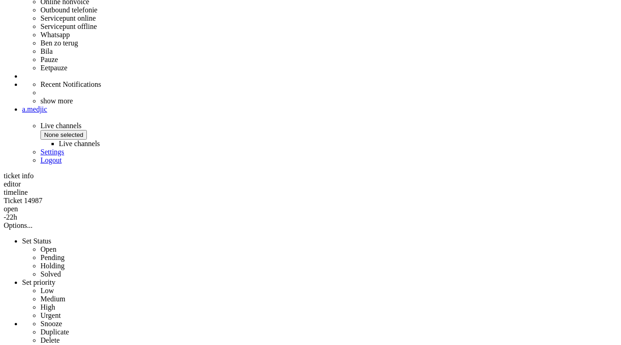
scroll to position [322, 0]
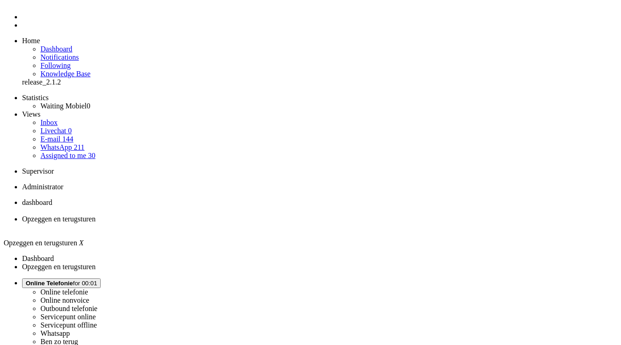
scroll to position [0, 0]
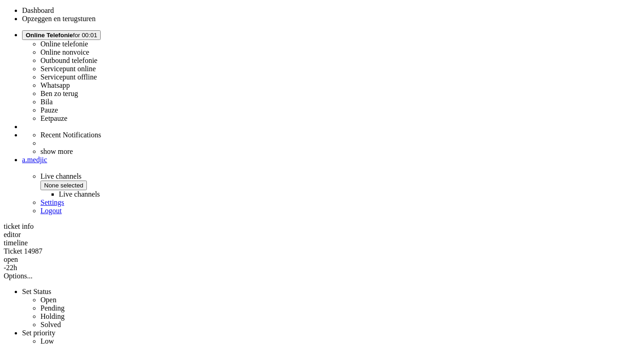
scroll to position [276, 0]
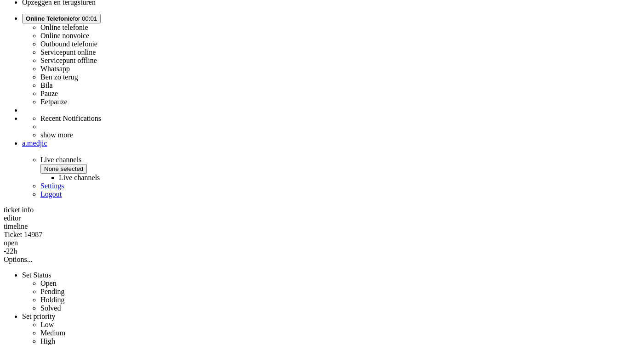
drag, startPoint x: 270, startPoint y: 296, endPoint x: 252, endPoint y: 294, distance: 18.1
copy div "Charon"
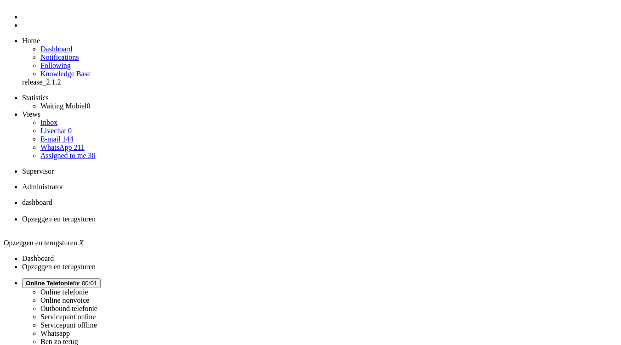
scroll to position [0, 0]
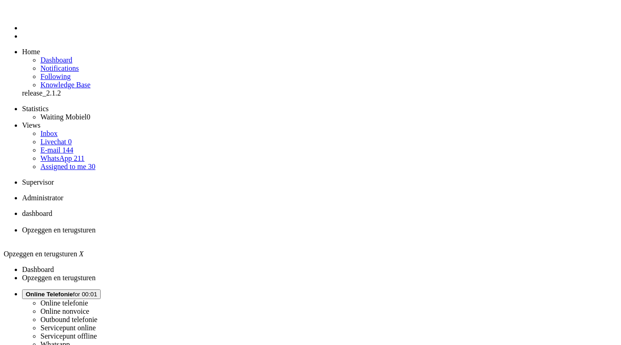
drag, startPoint x: 29, startPoint y: 1624, endPoint x: 97, endPoint y: 1622, distance: 68.5
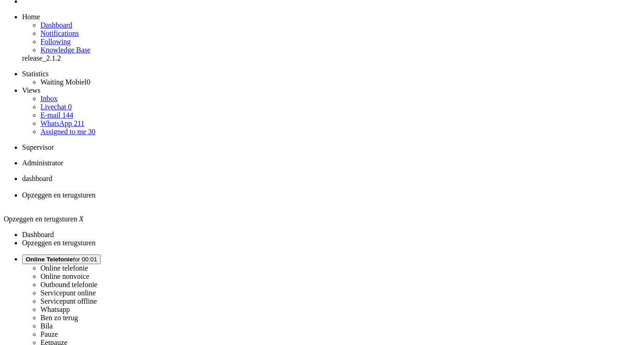
scroll to position [46, 0]
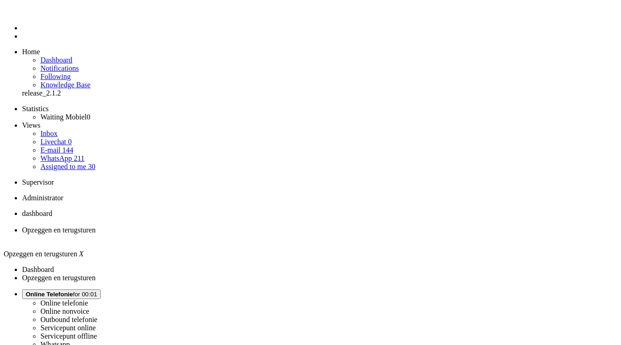
click at [266, 234] on div "Close tab" at bounding box center [319, 238] width 595 height 8
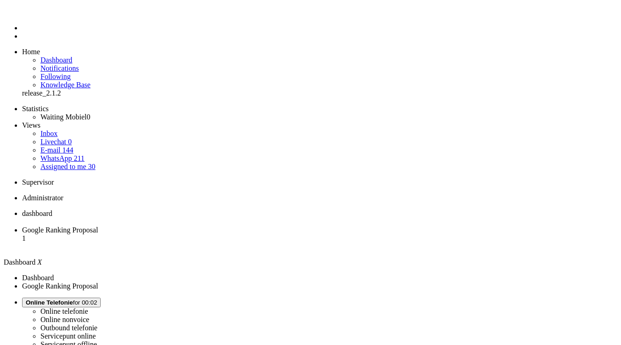
click at [98, 226] on span "Google Ranking Proposal" at bounding box center [60, 230] width 76 height 8
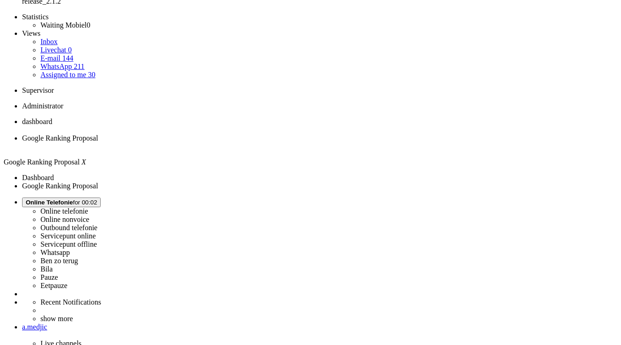
scroll to position [184, 0]
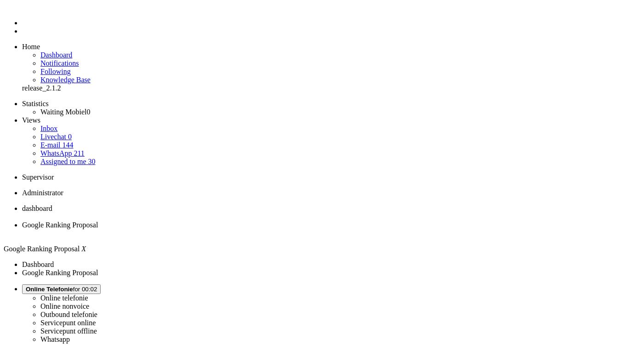
scroll to position [0, 0]
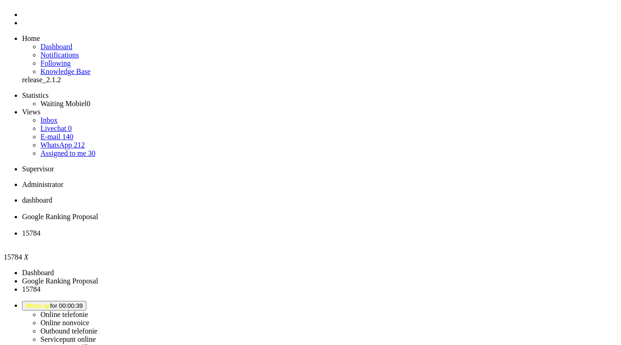
scroll to position [248, 0]
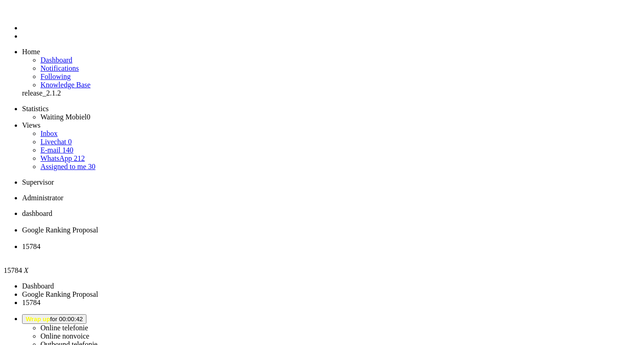
click at [342, 251] on div "Close tab" at bounding box center [323, 255] width 603 height 8
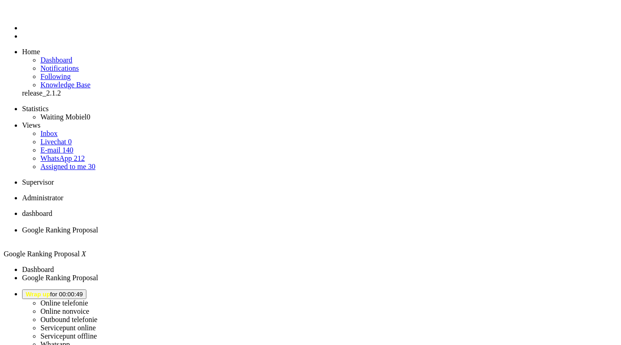
click at [266, 234] on div "Close tab" at bounding box center [319, 238] width 595 height 8
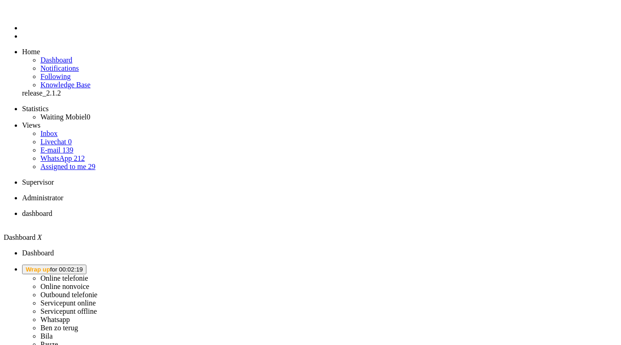
click at [83, 266] on span "Wrap up for 00:02:19" at bounding box center [54, 269] width 57 height 7
click at [88, 274] on label "Online telefonie" at bounding box center [64, 278] width 48 height 8
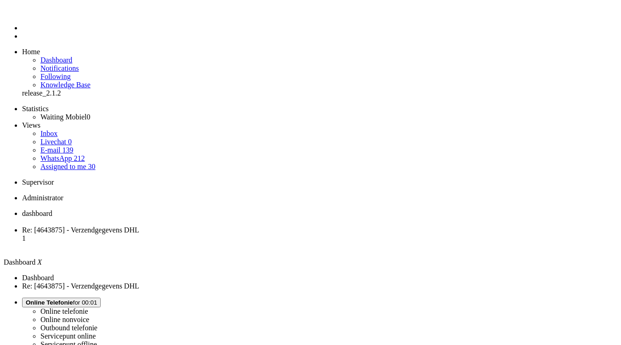
click at [139, 226] on span "Re: [4643875] - Verzendgegevens DHL" at bounding box center [80, 230] width 117 height 8
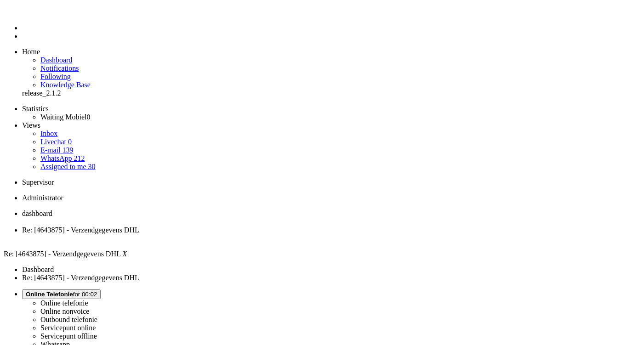
click at [265, 234] on div "Close tab" at bounding box center [319, 238] width 595 height 8
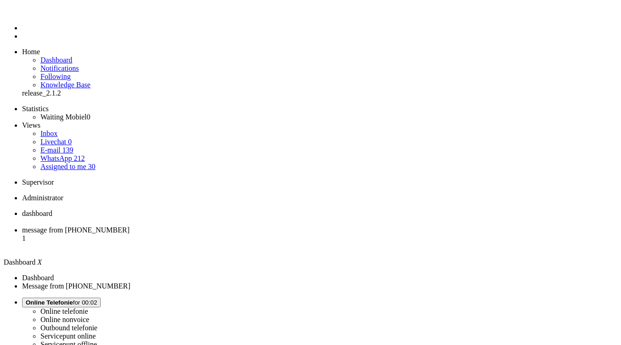
click at [130, 226] on span "message from +31686267686" at bounding box center [76, 230] width 108 height 8
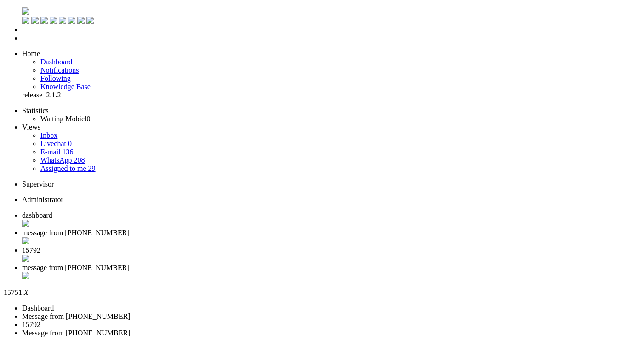
type input "ree"
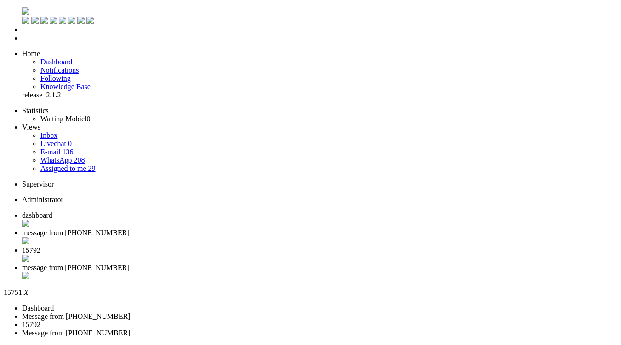
scroll to position [138, 0]
click at [40, 246] on span "15792" at bounding box center [31, 250] width 18 height 8
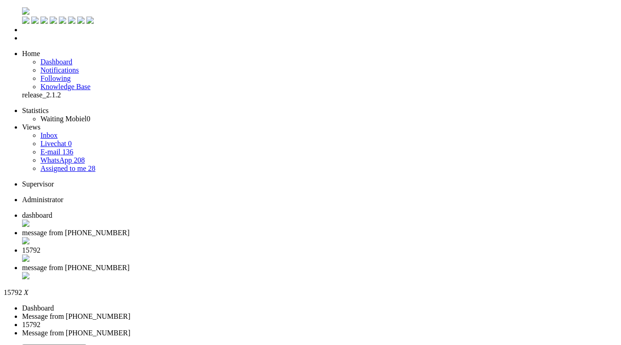
click at [344, 246] on li "15792" at bounding box center [319, 254] width 595 height 17
click at [346, 255] on div "Close tab" at bounding box center [319, 259] width 595 height 9
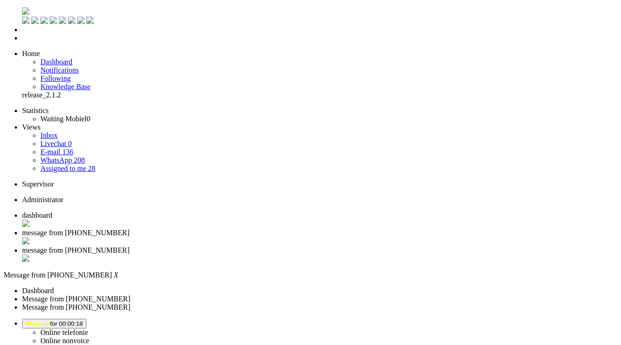
click at [346, 255] on div "Close tab" at bounding box center [319, 259] width 595 height 9
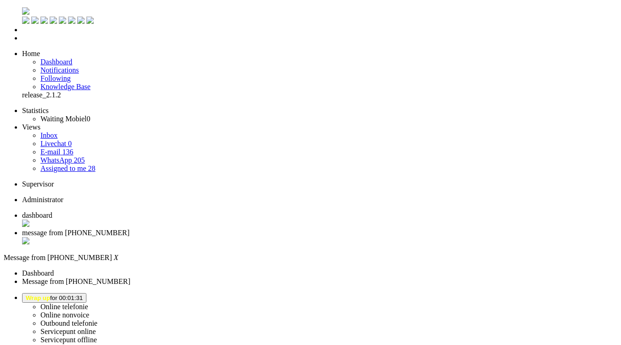
click at [486, 293] on li "Online telefonie Online nonvoice Outbound telefonie Servicepunt online Servicep…" at bounding box center [319, 339] width 595 height 92
click at [50, 295] on span "Wrap up" at bounding box center [38, 298] width 24 height 7
click at [88, 303] on label "Online telefonie" at bounding box center [64, 307] width 48 height 8
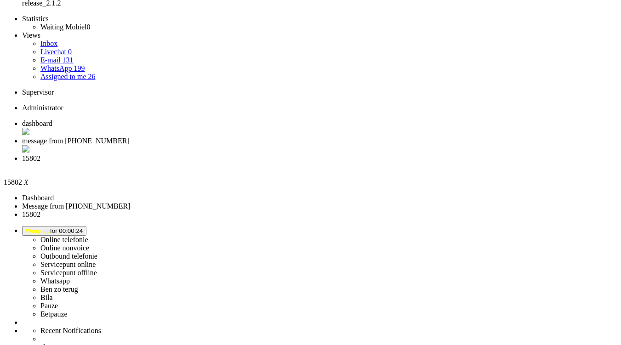
scroll to position [156, 0]
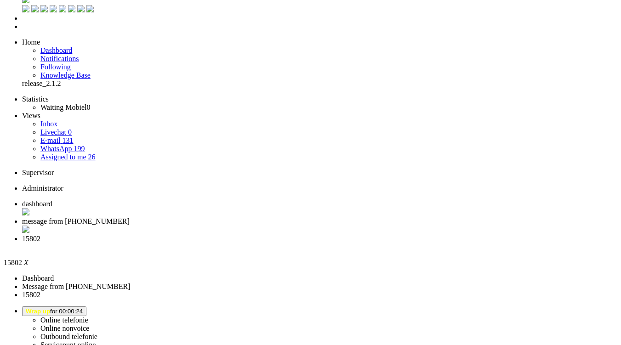
scroll to position [0, 0]
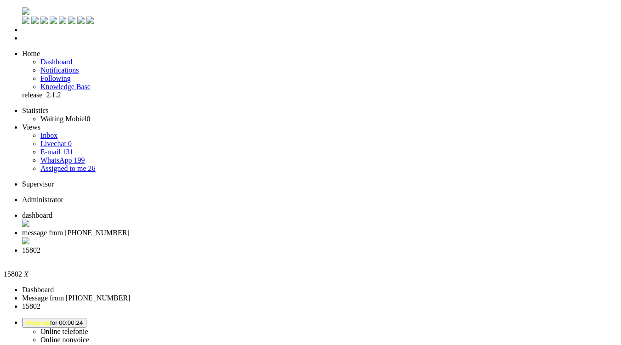
click at [347, 246] on li "15802" at bounding box center [319, 254] width 595 height 17
click at [343, 255] on div "Close tab" at bounding box center [319, 259] width 595 height 8
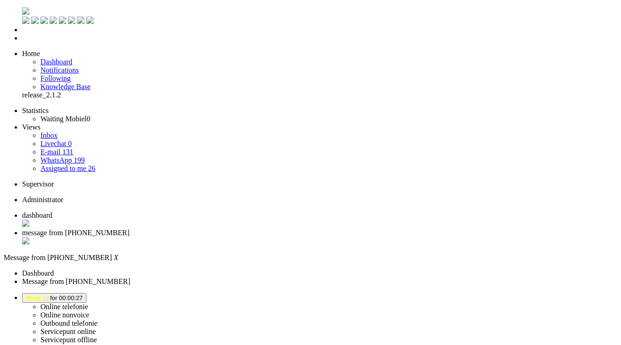
click at [343, 211] on ul "dashboard message from +31686267686" at bounding box center [310, 228] width 613 height 35
click at [83, 295] on span "Wrap up for 00:04:51" at bounding box center [54, 298] width 57 height 7
click at [88, 303] on label "Online telefonie" at bounding box center [64, 307] width 48 height 8
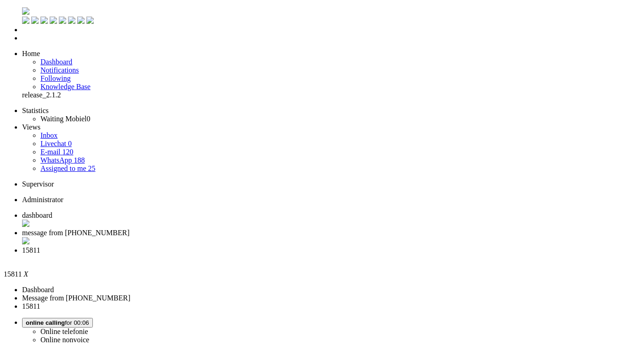
scroll to position [248, 0]
click at [343, 255] on div "Close tab" at bounding box center [323, 259] width 603 height 8
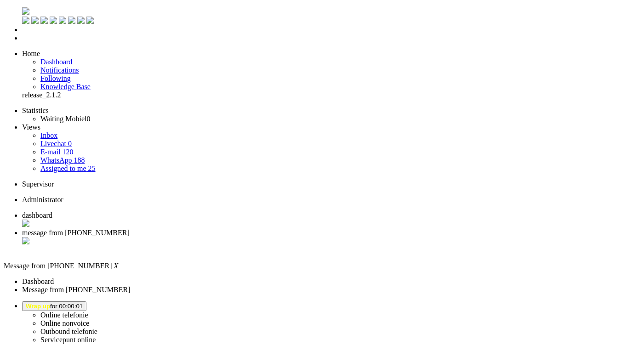
click at [83, 303] on span "Wrap up for 00:00:01" at bounding box center [54, 306] width 57 height 7
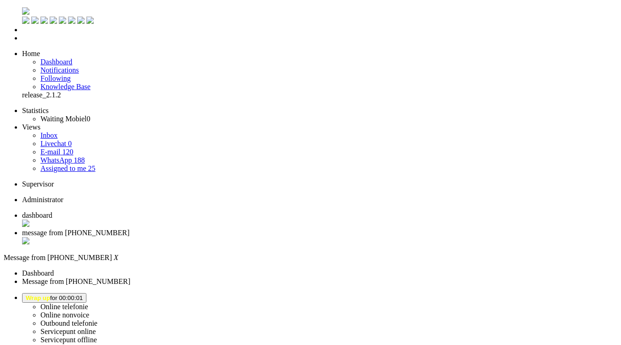
click at [88, 303] on label "Online telefonie" at bounding box center [64, 307] width 48 height 8
copy div "4650652"
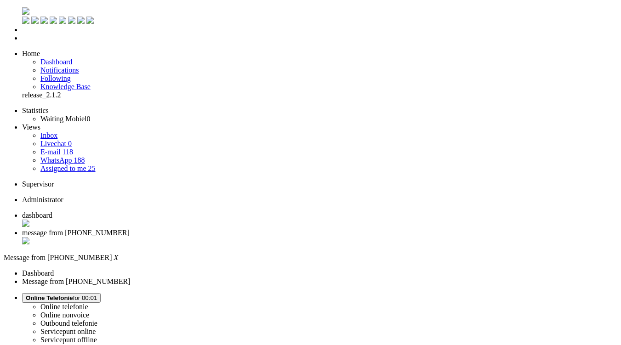
click at [266, 229] on li "message from +31686267686" at bounding box center [319, 237] width 595 height 17
click at [262, 237] on div "Close tab" at bounding box center [319, 241] width 595 height 9
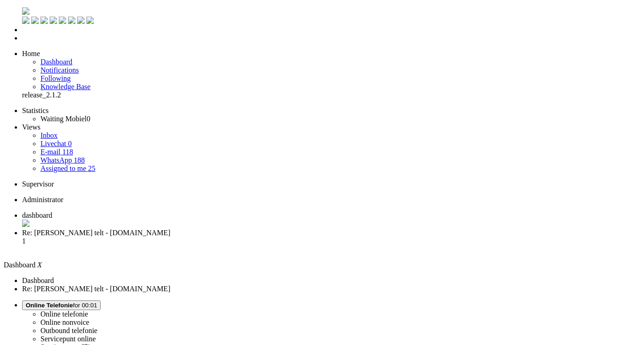
click at [22, 10] on img "Omnidesk" at bounding box center [25, 10] width 7 height 7
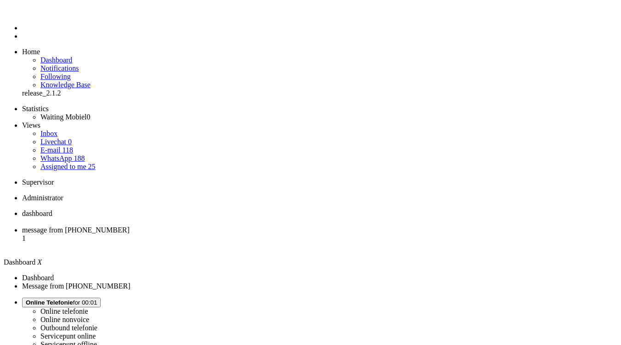
click at [130, 226] on span "message from [PHONE_NUMBER]" at bounding box center [76, 230] width 108 height 8
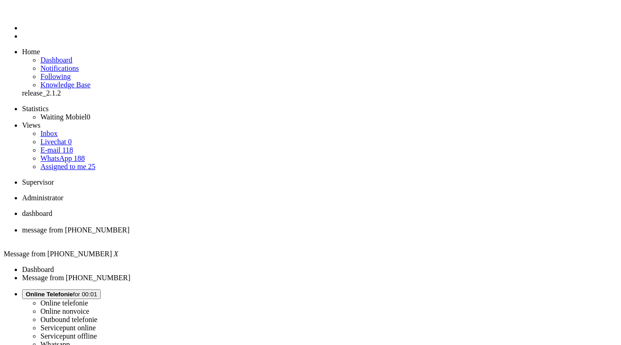
click at [150, 210] on li "dashboard" at bounding box center [319, 218] width 595 height 17
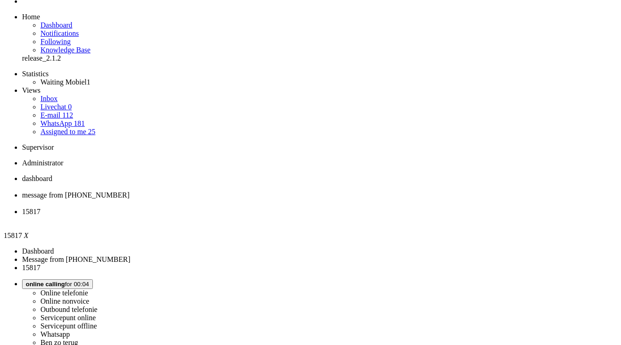
scroll to position [46, 0]
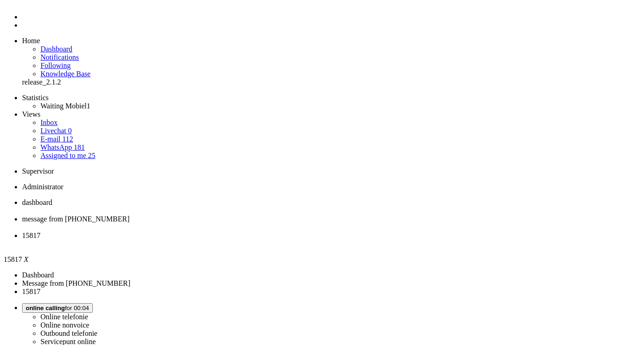
scroll to position [0, 0]
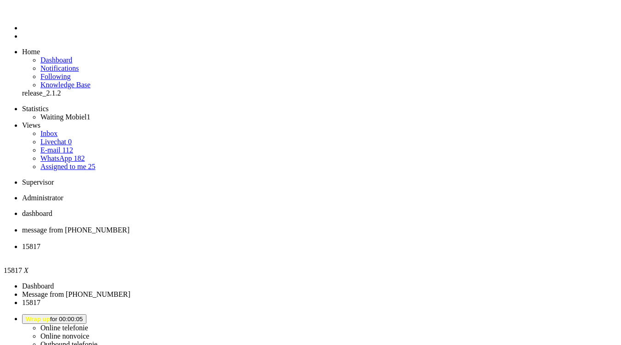
click at [346, 251] on div "Close tab" at bounding box center [319, 255] width 595 height 8
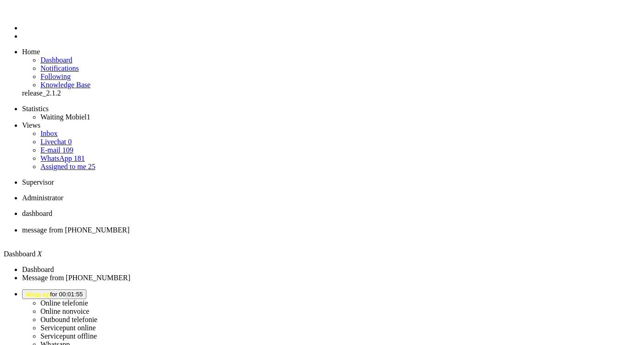
click at [86, 289] on button "Wrap up for 00:01:55" at bounding box center [54, 294] width 64 height 10
click at [88, 299] on label "Online telefonie" at bounding box center [64, 303] width 48 height 8
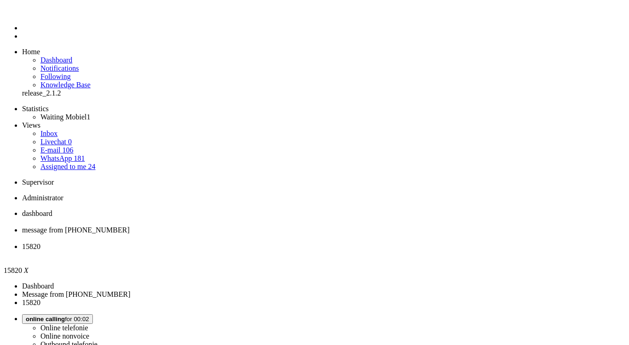
click at [343, 251] on div "Close tab" at bounding box center [323, 255] width 603 height 8
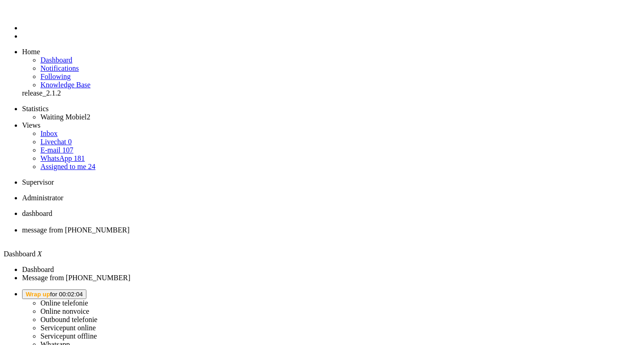
click at [86, 289] on button "Wrap up for 00:02:04" at bounding box center [54, 294] width 64 height 10
click at [88, 299] on label "Online telefonie" at bounding box center [64, 303] width 48 height 8
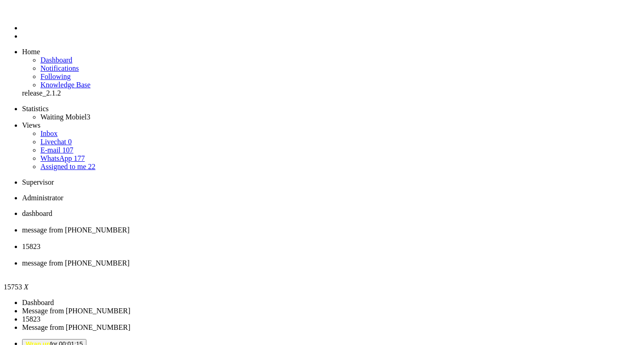
type input "ree"
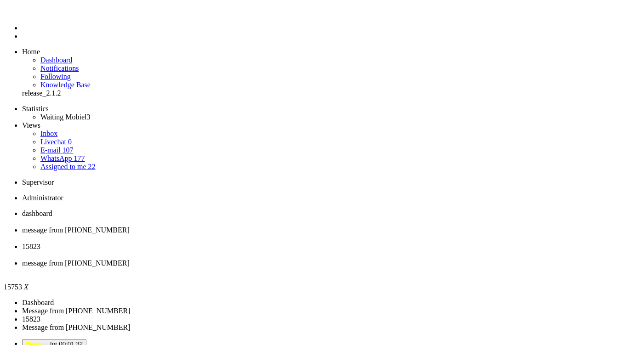
click at [423, 267] on div "Close tab" at bounding box center [319, 271] width 595 height 8
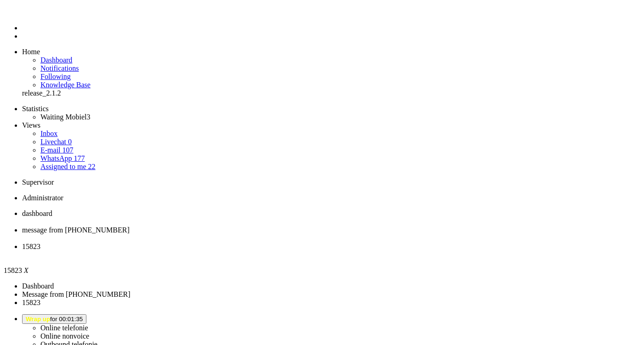
click at [344, 251] on div "Close tab" at bounding box center [319, 255] width 595 height 8
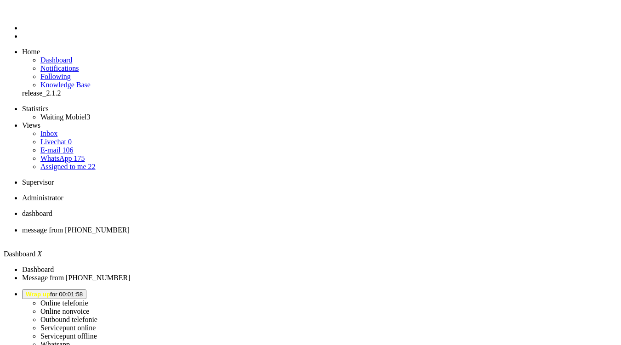
click at [83, 291] on span "Wrap up for 00:01:58" at bounding box center [54, 294] width 57 height 7
click at [88, 299] on label "Online telefonie" at bounding box center [64, 303] width 48 height 8
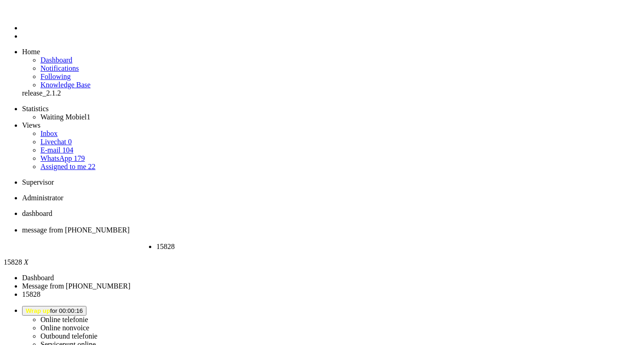
click at [232, 251] on div "Close tab" at bounding box center [194, 255] width 76 height 8
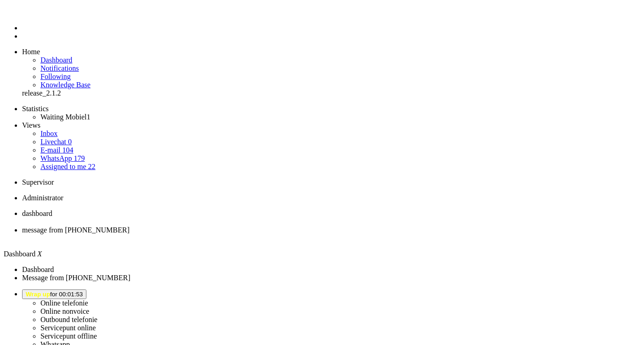
click at [83, 291] on span "Wrap up for 00:01:53" at bounding box center [54, 294] width 57 height 7
click at [88, 299] on label "Online telefonie" at bounding box center [64, 303] width 48 height 8
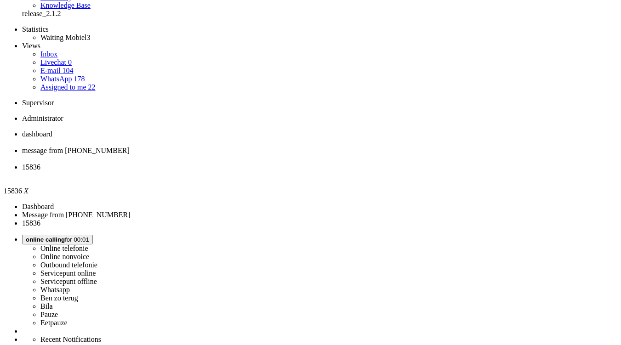
scroll to position [46, 0]
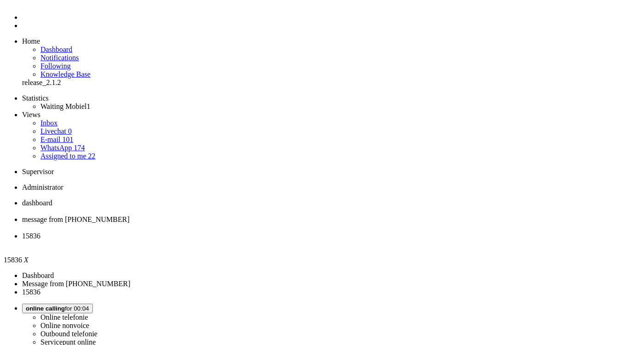
scroll to position [0, 0]
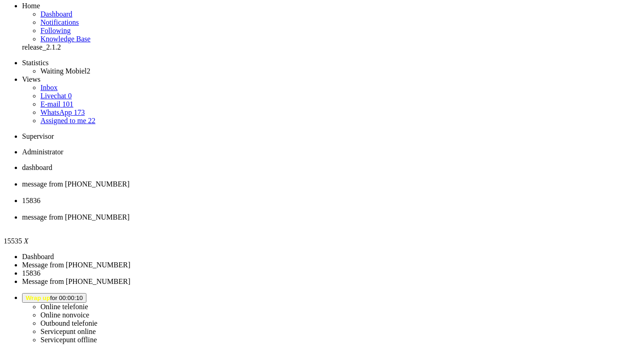
scroll to position [138, 0]
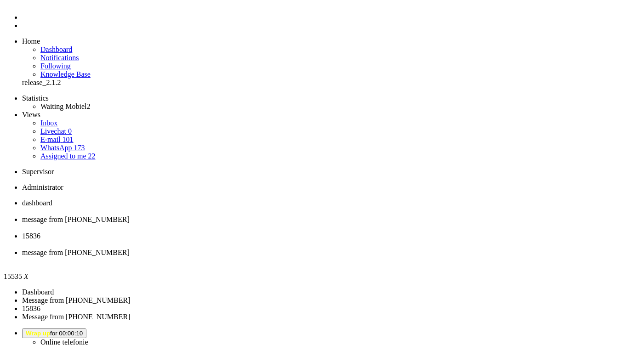
scroll to position [0, 0]
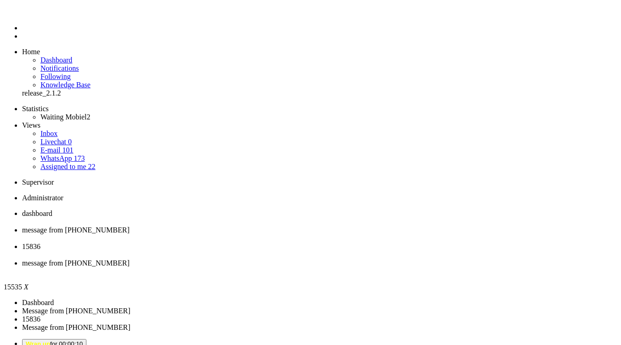
type input "reed"
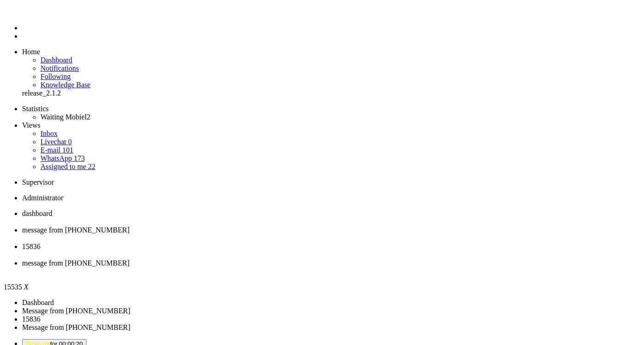
click at [421, 267] on div "Close tab" at bounding box center [319, 271] width 595 height 8
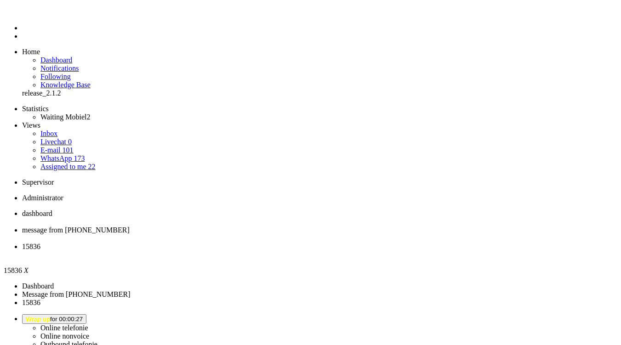
click at [345, 251] on div "Close tab" at bounding box center [319, 255] width 595 height 8
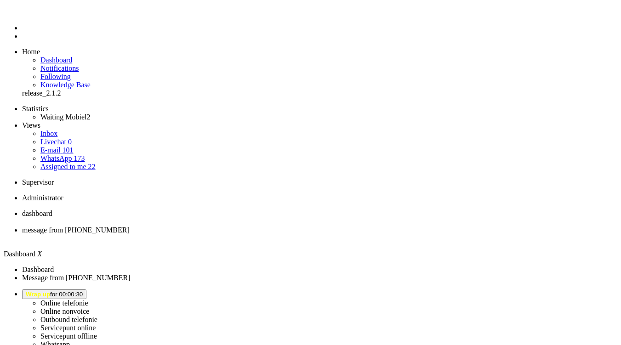
click at [249, 226] on li "message from +31683226007" at bounding box center [319, 234] width 595 height 17
click at [52, 210] on span "dashboard" at bounding box center [37, 214] width 30 height 8
click at [86, 289] on button "Wrap up for 00:01:57" at bounding box center [54, 294] width 64 height 10
click at [88, 299] on label "Online telefonie" at bounding box center [64, 303] width 48 height 8
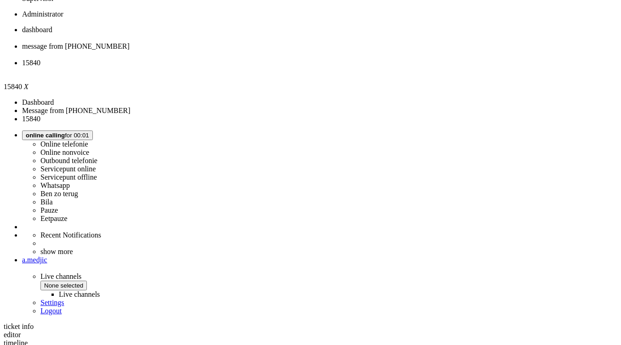
scroll to position [46, 0]
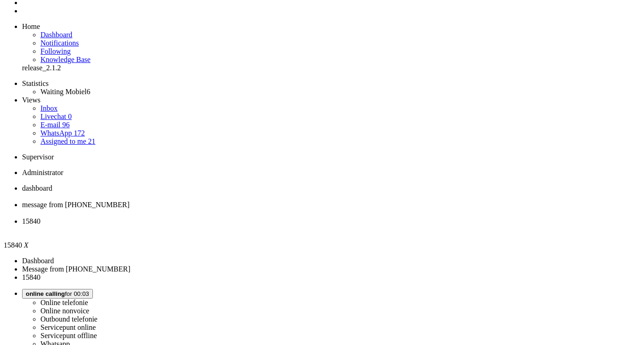
scroll to position [0, 0]
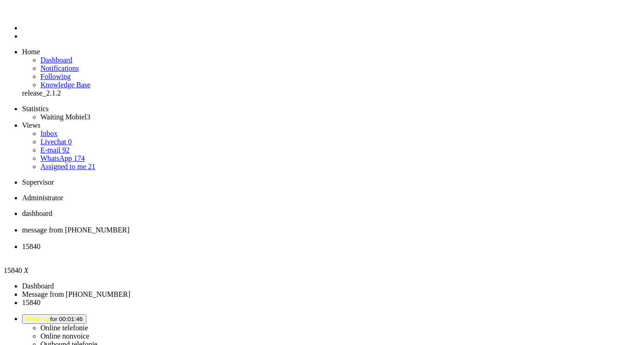
scroll to position [0, 0]
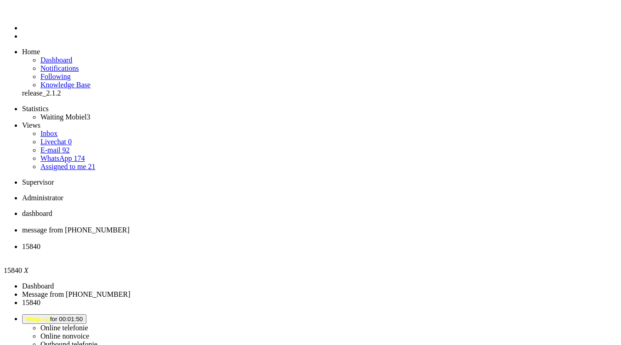
click at [345, 251] on div "Close tab" at bounding box center [319, 255] width 595 height 8
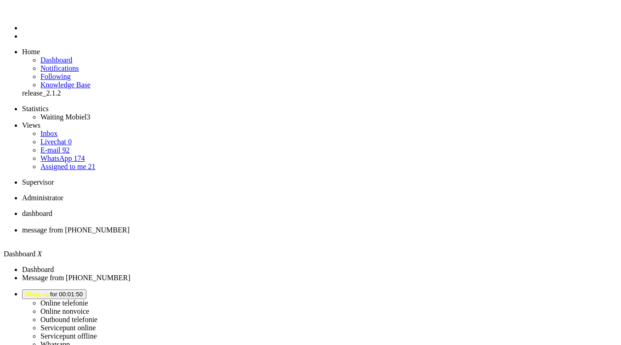
click at [231, 226] on li "message from +31683226007" at bounding box center [319, 234] width 595 height 17
click at [172, 210] on li "dashboard" at bounding box center [319, 218] width 595 height 17
click at [83, 291] on span "Wrap up for 00:02:00" at bounding box center [54, 294] width 57 height 7
click at [88, 299] on label "Online telefonie" at bounding box center [64, 303] width 48 height 8
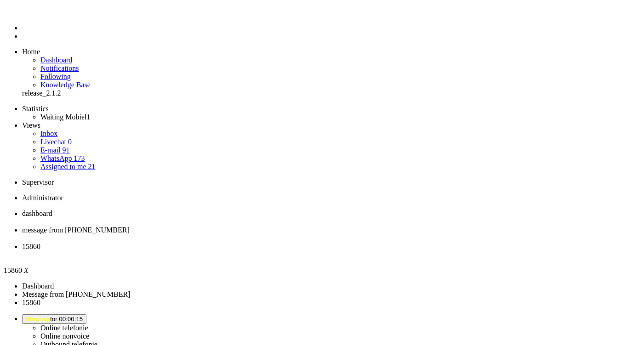
click at [343, 251] on div "Close tab" at bounding box center [319, 255] width 595 height 8
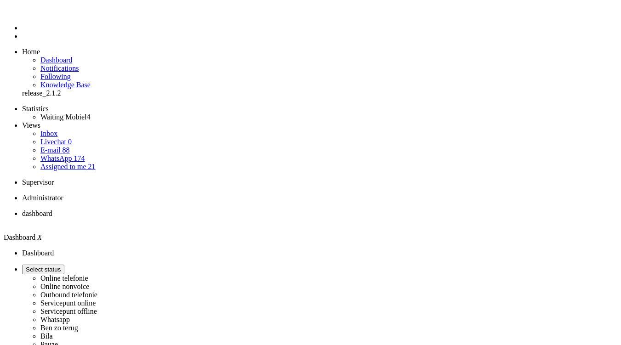
click at [61, 266] on span "Select status" at bounding box center [43, 269] width 35 height 7
click at [88, 274] on label "Online telefonie" at bounding box center [64, 278] width 48 height 8
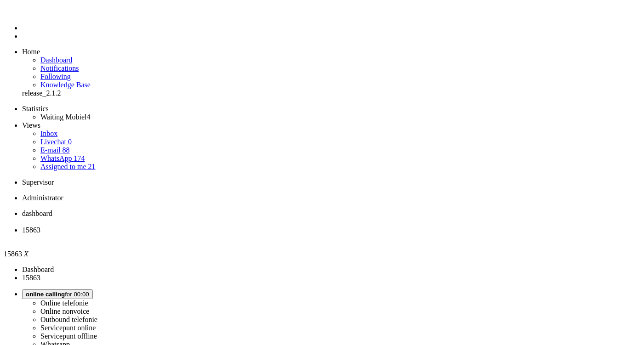
click at [86, 289] on button "Wrap up for 00:02:49" at bounding box center [54, 294] width 64 height 10
click at [70, 340] on label "Whatsapp" at bounding box center [54, 344] width 29 height 8
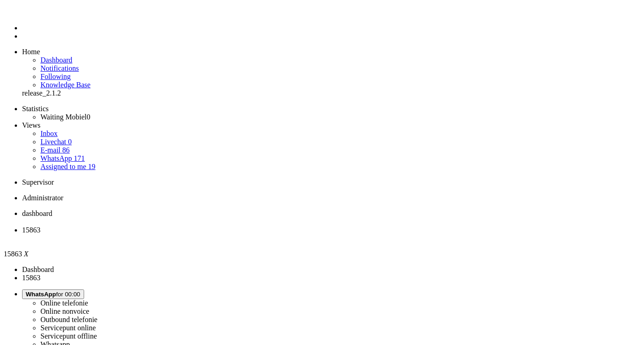
click at [261, 226] on li "15863" at bounding box center [319, 234] width 595 height 17
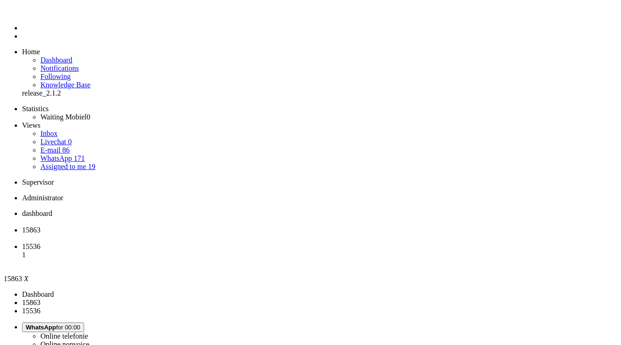
click at [266, 234] on div "Close tab" at bounding box center [319, 238] width 595 height 8
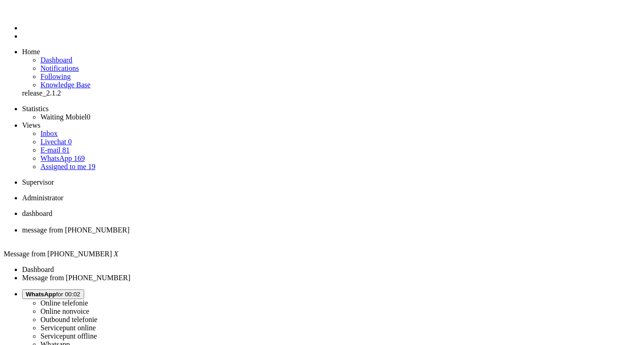
click at [80, 291] on span "WhatsApp for 00:02" at bounding box center [53, 294] width 55 height 7
click at [88, 299] on label "Online telefonie" at bounding box center [64, 303] width 48 height 8
click at [101, 289] on button "Online Telefonie for 00:00" at bounding box center [61, 294] width 79 height 10
click at [368, 210] on ul "dashboard message from +31685543374" at bounding box center [314, 226] width 621 height 33
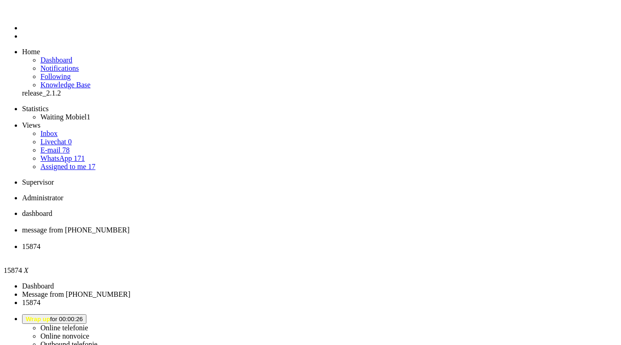
drag, startPoint x: 412, startPoint y: 208, endPoint x: 402, endPoint y: 186, distance: 24.3
click at [344, 251] on div "Close tab" at bounding box center [319, 255] width 595 height 8
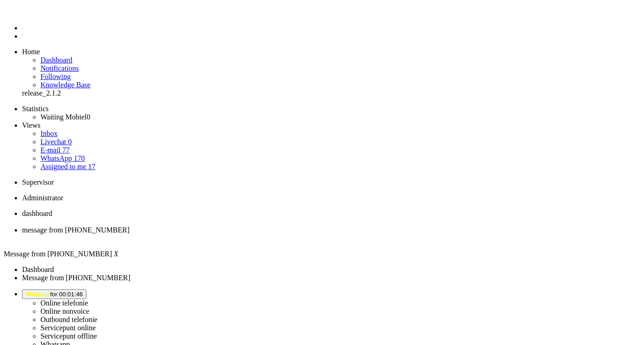
click at [530, 289] on li "Online telefonie Online nonvoice Outbound telefonie Servicepunt online Servicep…" at bounding box center [323, 335] width 603 height 92
click at [83, 291] on span "Wrap up for 00:01:46" at bounding box center [54, 294] width 57 height 7
click at [88, 299] on label "Online telefonie" at bounding box center [64, 303] width 48 height 8
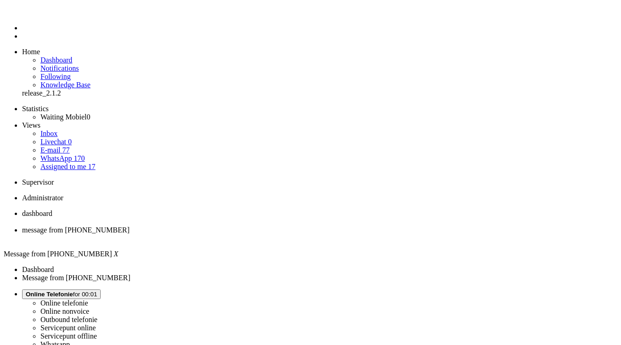
scroll to position [184, 0]
drag, startPoint x: 237, startPoint y: 1575, endPoint x: 119, endPoint y: 1572, distance: 117.2
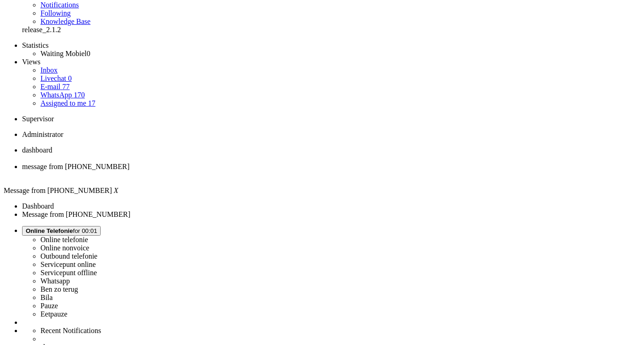
scroll to position [138, 0]
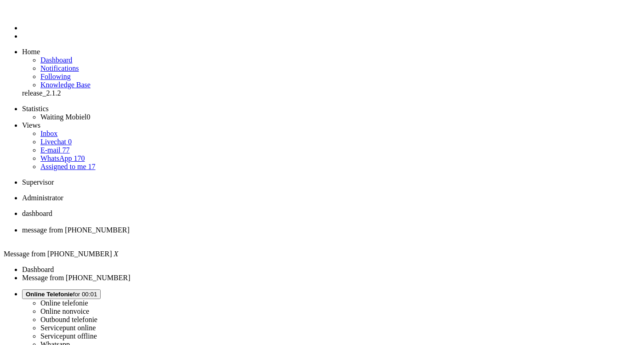
click at [262, 234] on div "Close tab" at bounding box center [319, 238] width 595 height 8
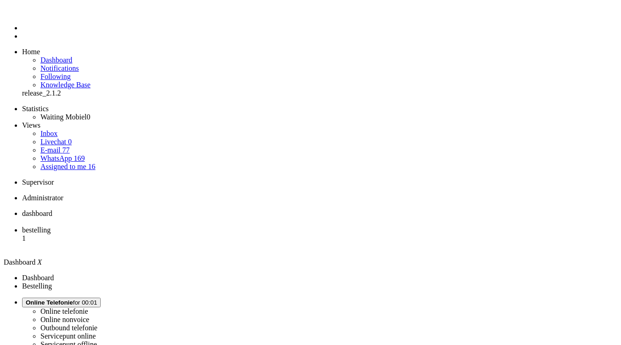
click at [51, 226] on span "bestelling" at bounding box center [36, 230] width 28 height 8
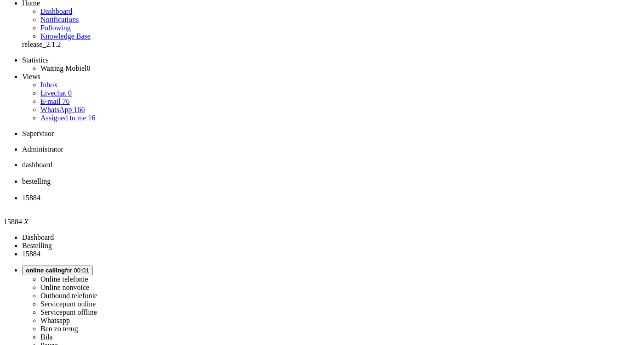
scroll to position [92, 0]
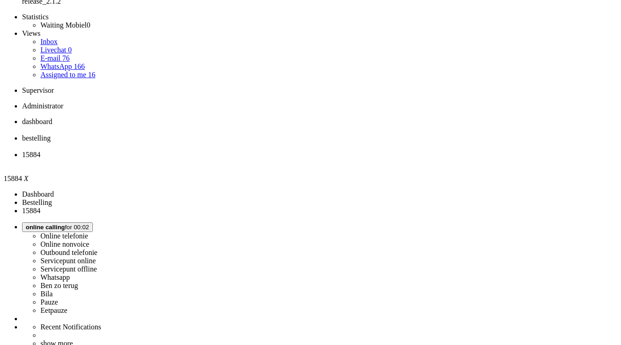
drag, startPoint x: 297, startPoint y: 244, endPoint x: 466, endPoint y: 209, distance: 172.7
copy div "Het gaat om de Samsung galaxy A56. Deze telefoon bevalt op dit moment niet. De …"
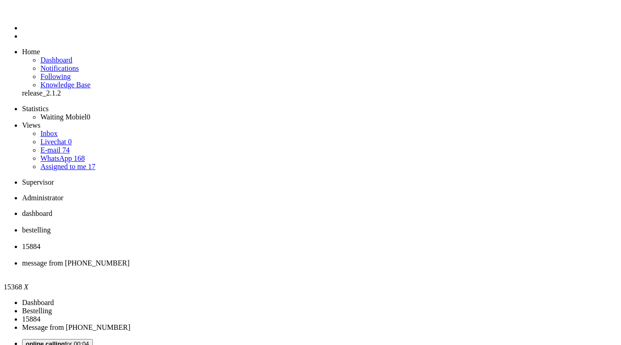
type input "reeds"
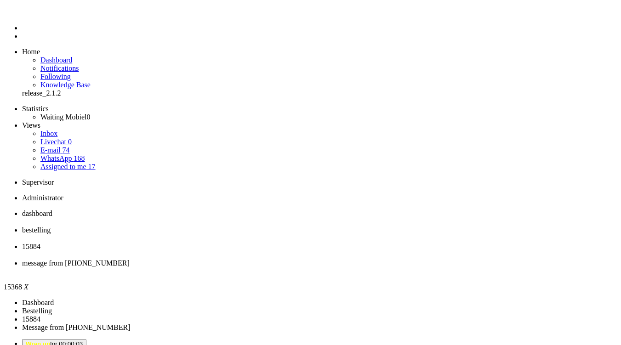
click at [424, 267] on div "Close tab" at bounding box center [319, 271] width 595 height 8
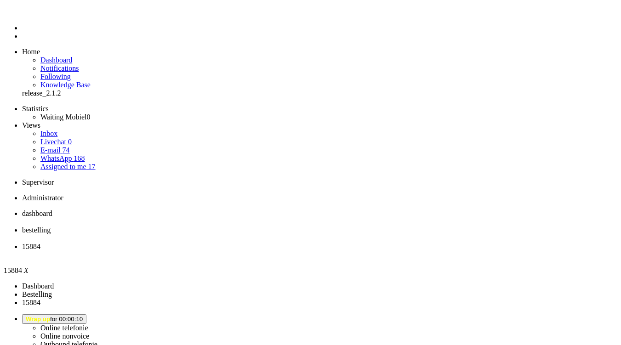
click at [342, 251] on div "Close tab" at bounding box center [319, 255] width 595 height 8
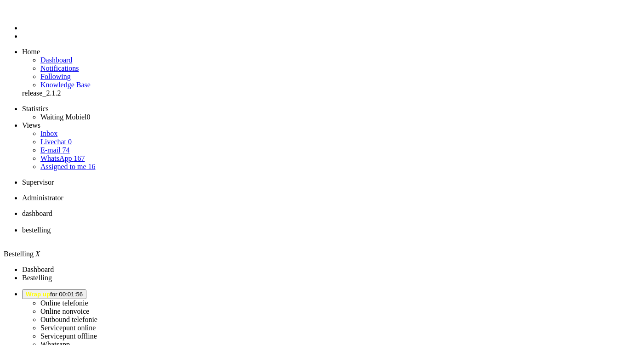
click at [86, 289] on button "Wrap up for 00:01:56" at bounding box center [54, 294] width 64 height 10
click at [88, 299] on label "Online telefonie" at bounding box center [64, 303] width 48 height 8
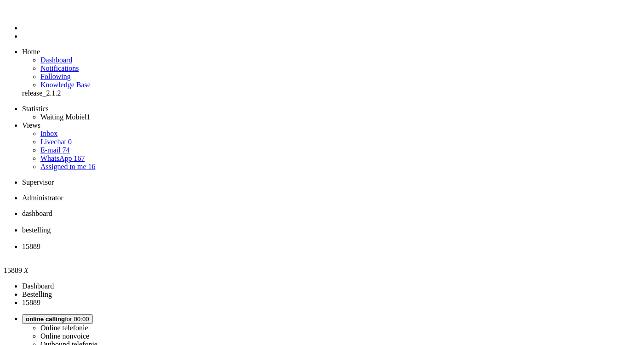
click at [52, 210] on span "dashboard" at bounding box center [37, 214] width 30 height 8
click at [40, 243] on span "15889" at bounding box center [31, 247] width 18 height 8
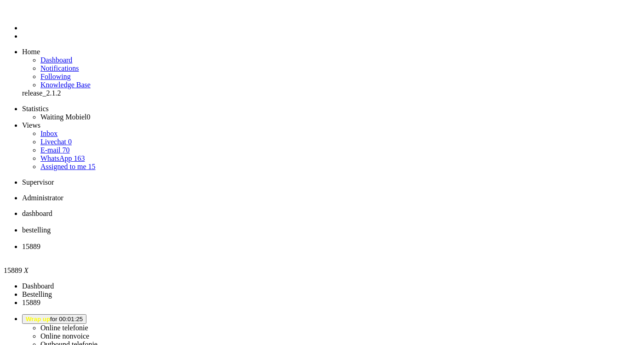
click at [342, 251] on div "Close tab" at bounding box center [323, 255] width 603 height 8
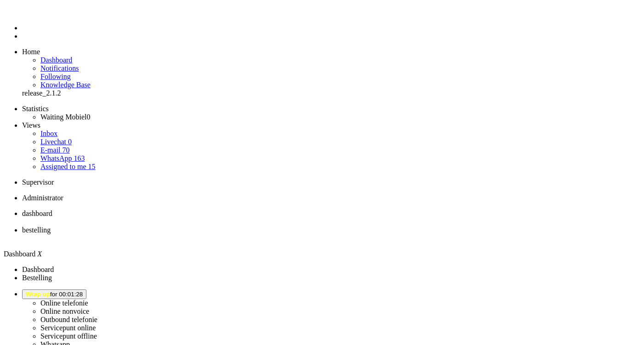
click at [83, 291] on span "Wrap up for 00:01:28" at bounding box center [54, 294] width 57 height 7
click at [88, 299] on label "Online telefonie" at bounding box center [64, 303] width 48 height 8
click at [101, 289] on button "Online Telefonie for 00:02" at bounding box center [61, 294] width 79 height 10
click at [71, 289] on button "Pauze for 00:14" at bounding box center [46, 294] width 49 height 10
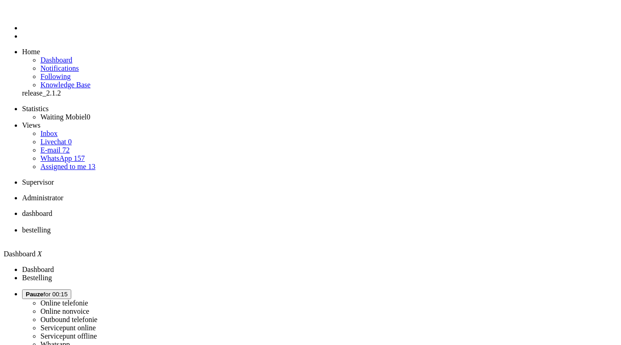
click at [88, 299] on label "Online telefonie" at bounding box center [64, 303] width 48 height 8
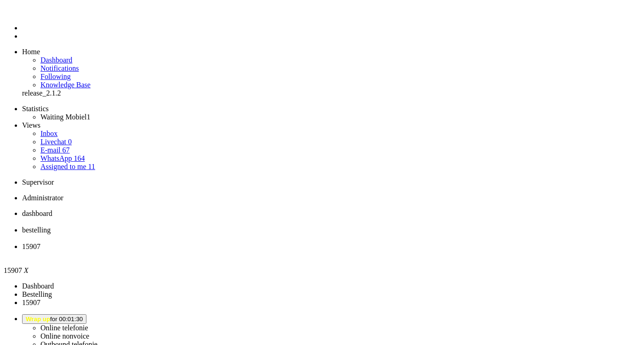
click at [344, 251] on div "Close tab" at bounding box center [323, 255] width 603 height 8
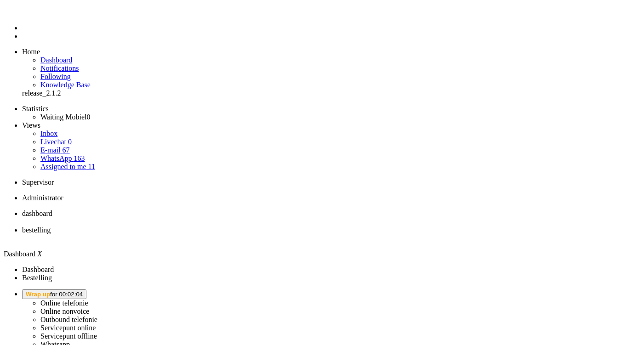
click at [86, 289] on button "Wrap up for 00:02:04" at bounding box center [54, 294] width 64 height 10
click at [88, 299] on link "Online telefonie" at bounding box center [64, 303] width 48 height 8
click at [88, 299] on label "Online telefonie" at bounding box center [64, 303] width 48 height 8
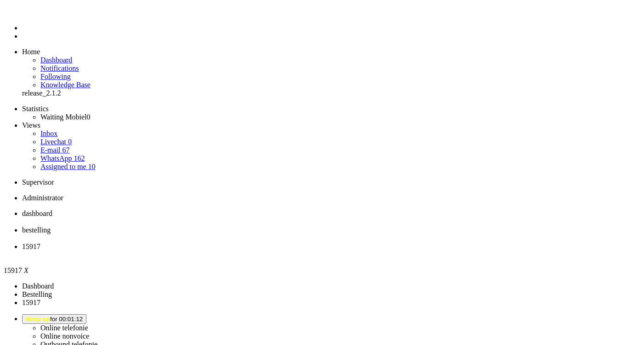
click at [345, 251] on div "Close tab" at bounding box center [319, 255] width 595 height 8
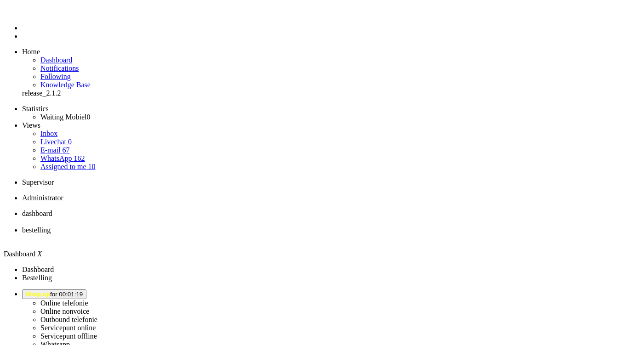
click at [83, 291] on span "Wrap up for 00:01:29" at bounding box center [54, 294] width 57 height 7
click at [88, 299] on label "Online telefonie" at bounding box center [64, 303] width 48 height 8
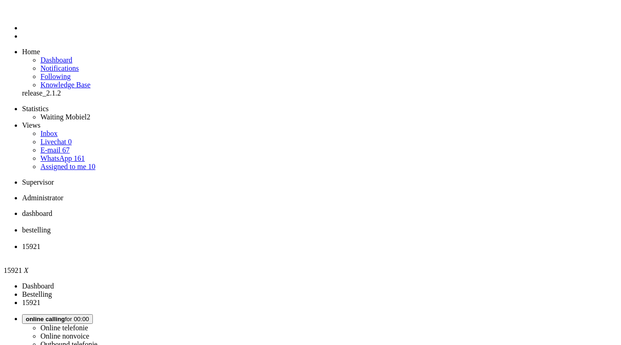
click at [52, 210] on span "dashboard" at bounding box center [37, 214] width 30 height 8
click at [40, 243] on span "15921" at bounding box center [31, 247] width 18 height 8
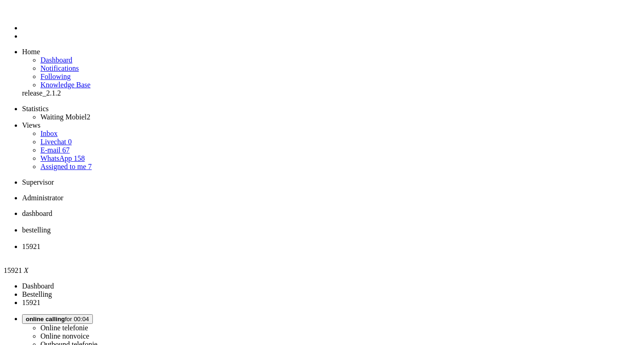
drag, startPoint x: 313, startPoint y: 178, endPoint x: 290, endPoint y: 178, distance: 23.0
copy span "639043927"
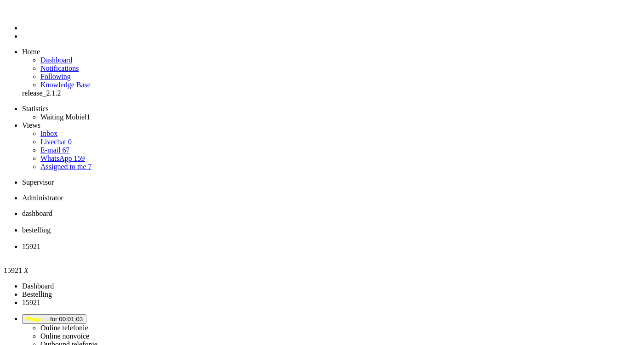
scroll to position [92, 0]
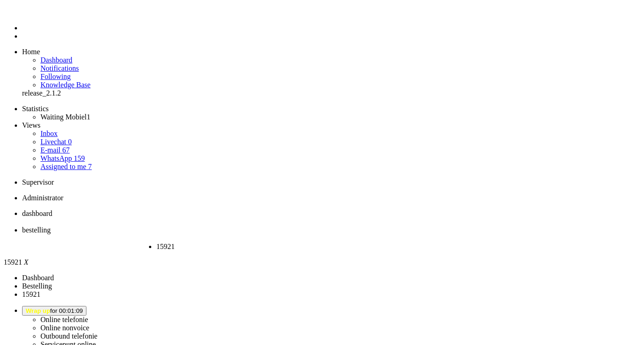
click at [232, 251] on div "Close tab" at bounding box center [194, 255] width 76 height 8
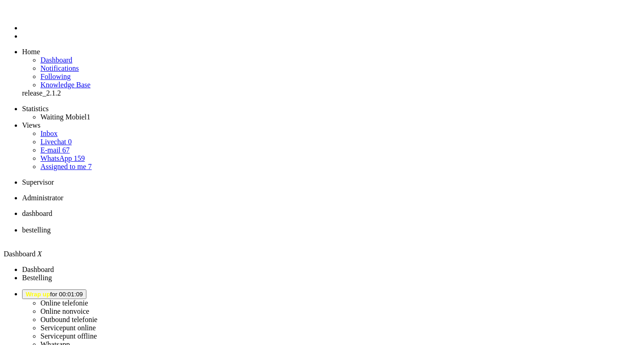
click at [51, 226] on span "bestelling" at bounding box center [36, 230] width 28 height 8
click at [52, 210] on span "dashboard" at bounding box center [37, 214] width 30 height 8
click at [531, 289] on li "Online telefonie Online nonvoice Outbound telefonie Servicepunt online Servicep…" at bounding box center [319, 335] width 595 height 92
click at [83, 291] on span "Wrap up for 00:02:06" at bounding box center [54, 294] width 57 height 7
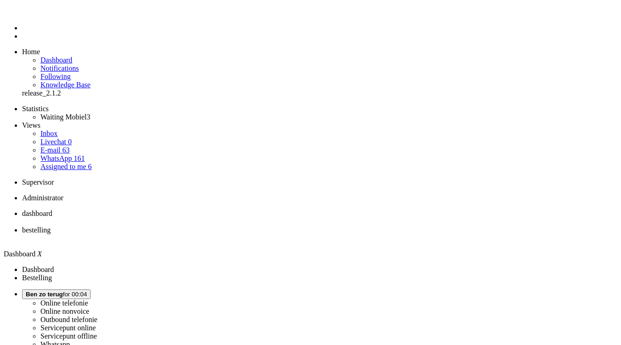
click at [63, 291] on span "Ben zo terug" at bounding box center [44, 294] width 37 height 7
click at [88, 299] on label "Online telefonie" at bounding box center [64, 303] width 48 height 8
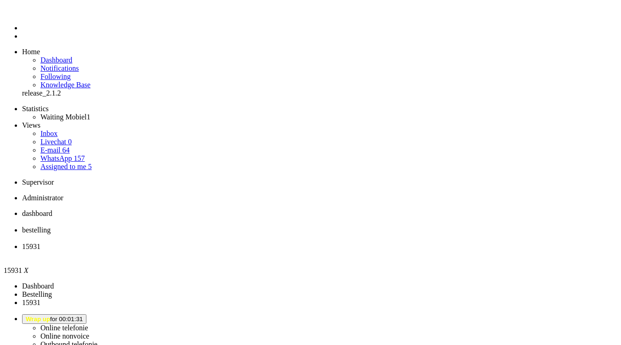
click at [345, 251] on div "Close tab" at bounding box center [323, 255] width 603 height 8
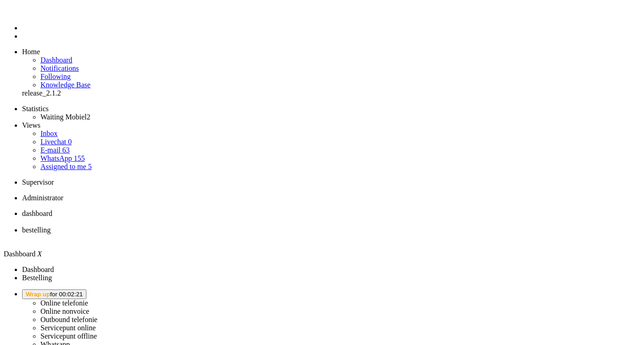
click at [83, 291] on span "Wrap up for 00:02:21" at bounding box center [54, 294] width 57 height 7
click at [88, 299] on label "Online telefonie" at bounding box center [64, 303] width 48 height 8
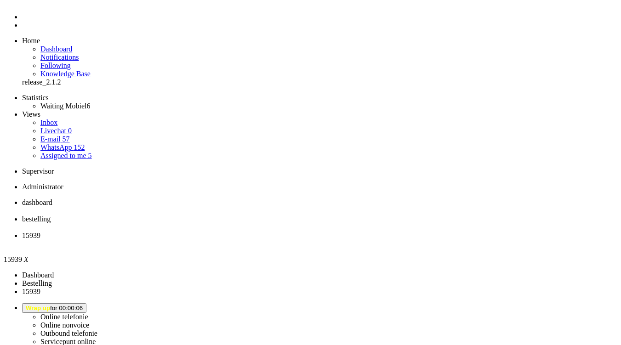
scroll to position [0, 0]
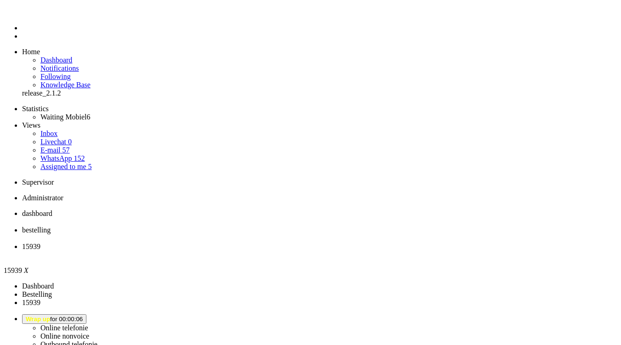
click at [346, 251] on div "Close tab" at bounding box center [319, 255] width 595 height 8
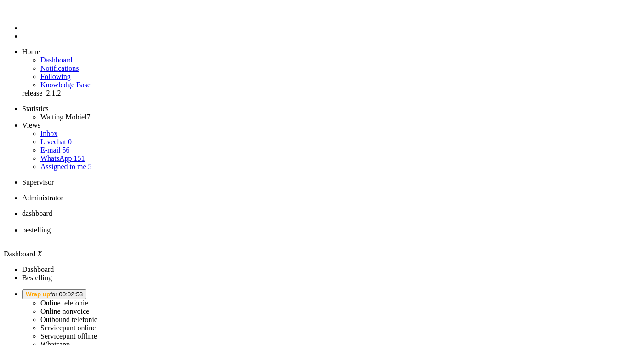
click at [83, 291] on span "Wrap up for 00:02:53" at bounding box center [54, 294] width 57 height 7
click at [88, 299] on label "Online telefonie" at bounding box center [64, 303] width 48 height 8
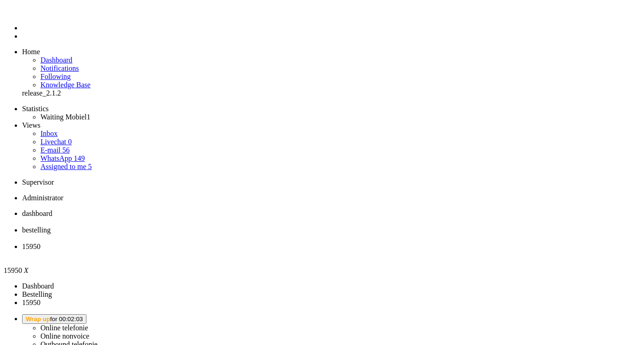
click at [156, 210] on li "dashboard" at bounding box center [323, 218] width 603 height 17
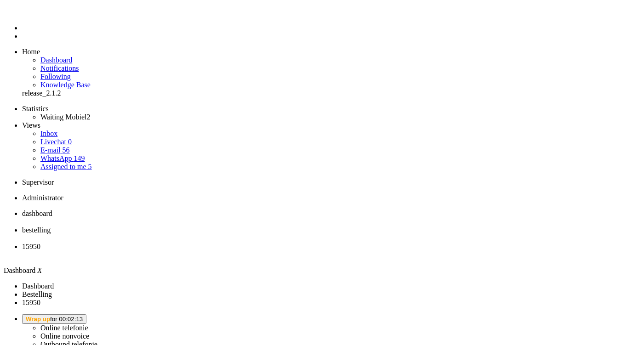
click at [83, 316] on span "Wrap up for 00:02:59" at bounding box center [54, 319] width 57 height 7
click at [51, 226] on span "bestelling" at bounding box center [36, 230] width 28 height 8
click at [320, 243] on li "15950" at bounding box center [319, 251] width 595 height 17
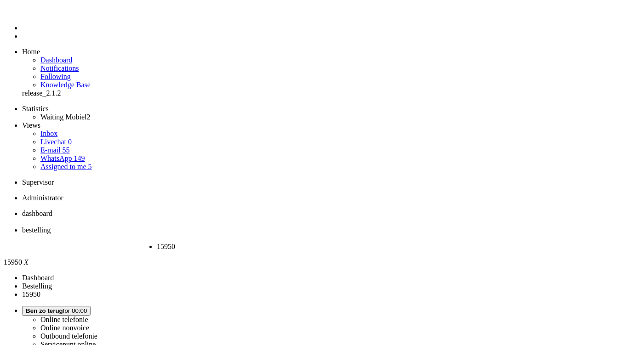
click at [232, 251] on div "Close tab" at bounding box center [195, 255] width 76 height 8
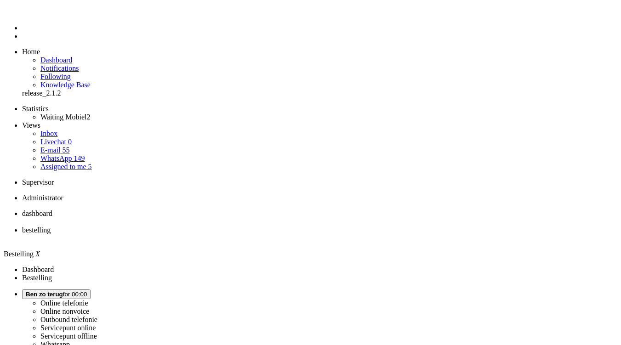
click at [52, 210] on span "dashboard" at bounding box center [37, 214] width 30 height 8
click at [63, 291] on span "Ben zo terug" at bounding box center [44, 294] width 37 height 7
click at [88, 299] on label "Online telefonie" at bounding box center [64, 303] width 48 height 8
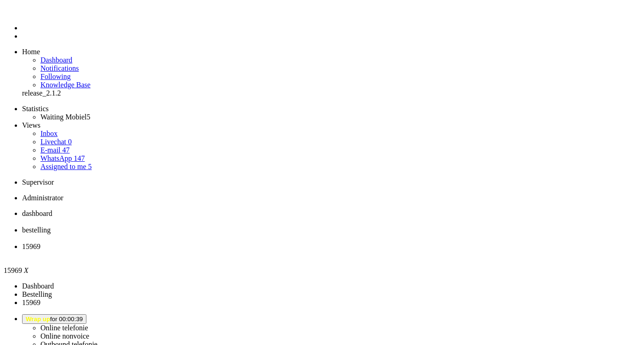
click at [345, 251] on div "Close tab" at bounding box center [319, 255] width 595 height 8
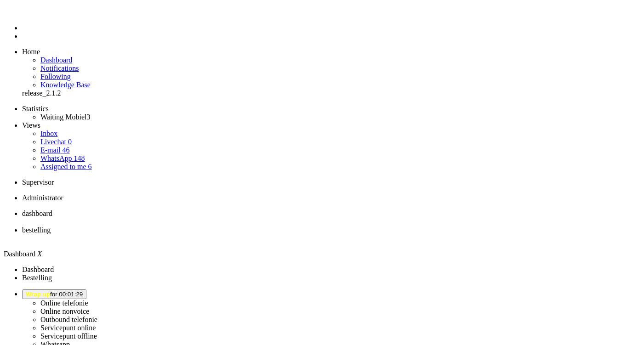
click at [86, 289] on button "Wrap up for 00:01:29" at bounding box center [54, 294] width 64 height 10
click at [22, 14] on img "Omnidesk" at bounding box center [30, 14] width 16 height 0
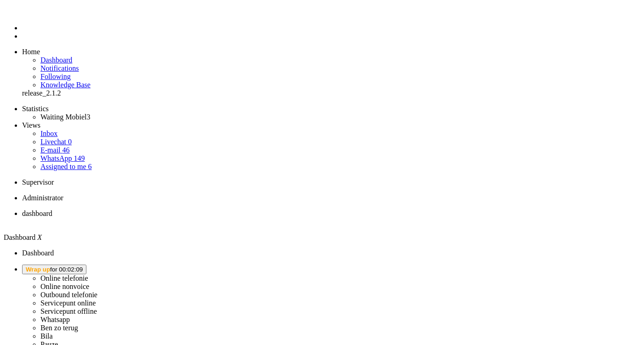
click at [83, 266] on span "Wrap up for 00:02:09" at bounding box center [54, 269] width 57 height 7
click at [88, 274] on label "Online telefonie" at bounding box center [64, 278] width 48 height 8
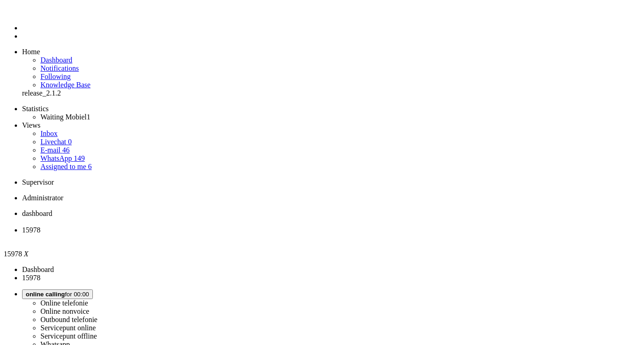
copy div "4669986"
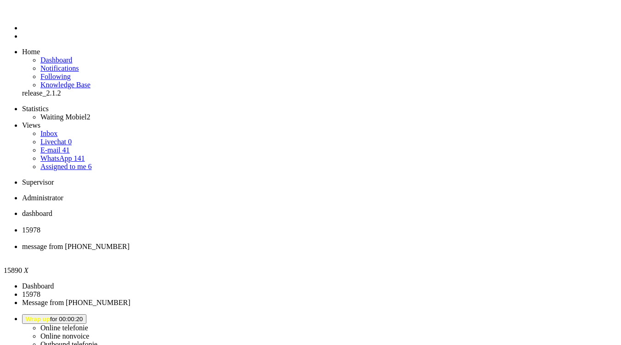
type input "ree"
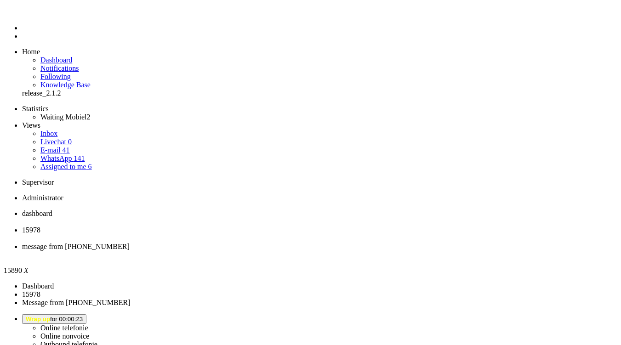
scroll to position [138, 0]
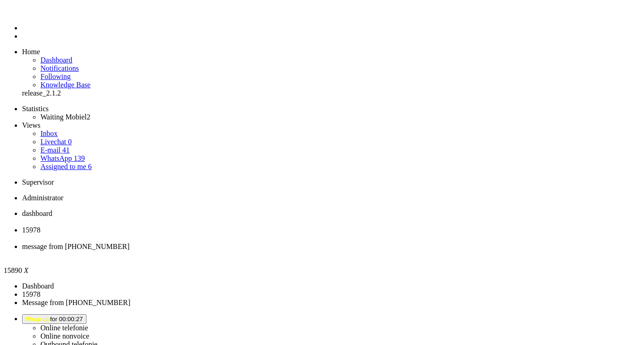
click at [340, 251] on div "Close tab" at bounding box center [319, 255] width 595 height 8
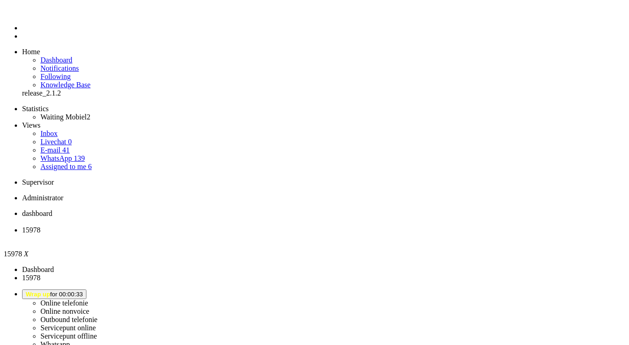
click at [517, 289] on li "Online telefonie Online nonvoice Outbound telefonie Servicepunt online Servicep…" at bounding box center [323, 335] width 603 height 92
click at [83, 291] on span "Wrap up for 00:02:03" at bounding box center [54, 294] width 57 height 7
click at [88, 299] on label "Online telefonie" at bounding box center [64, 303] width 48 height 8
click at [265, 234] on div "Close tab" at bounding box center [323, 238] width 603 height 8
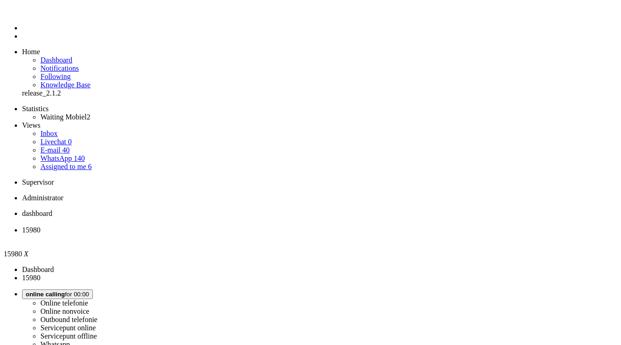
copy div "4670948"
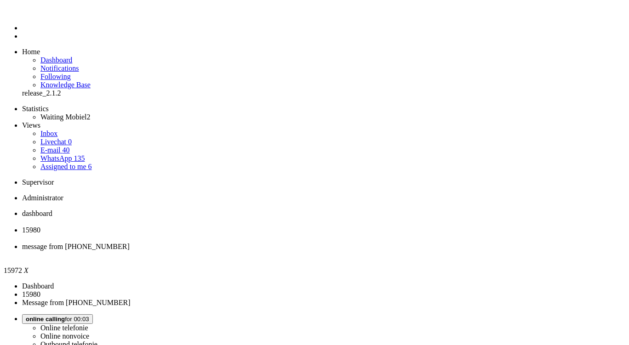
type input "reeds"
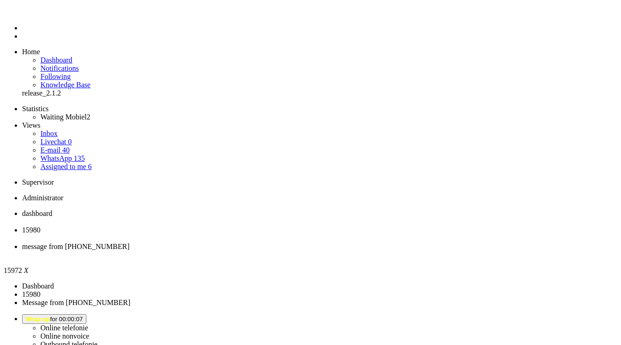
click at [341, 251] on div "Close tab" at bounding box center [319, 255] width 595 height 8
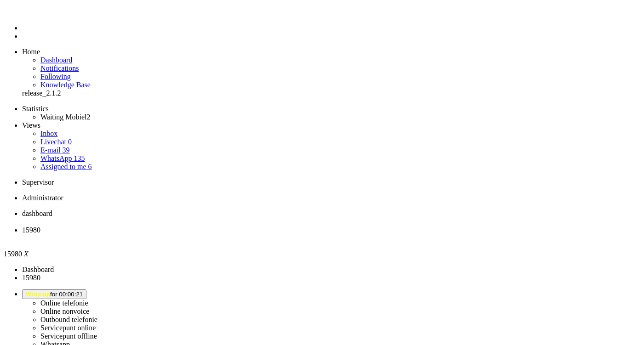
click at [265, 234] on div "Close tab" at bounding box center [323, 238] width 603 height 8
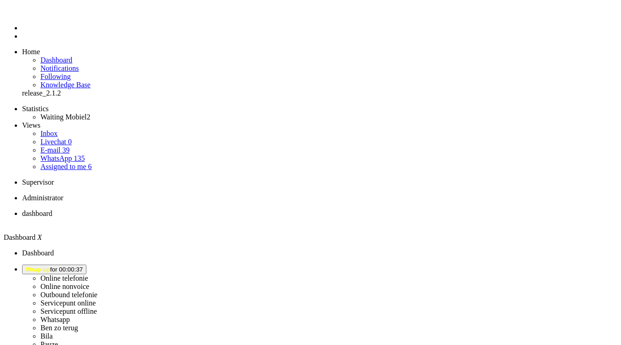
click at [41, 163] on link "Assigned to me 6" at bounding box center [65, 167] width 51 height 8
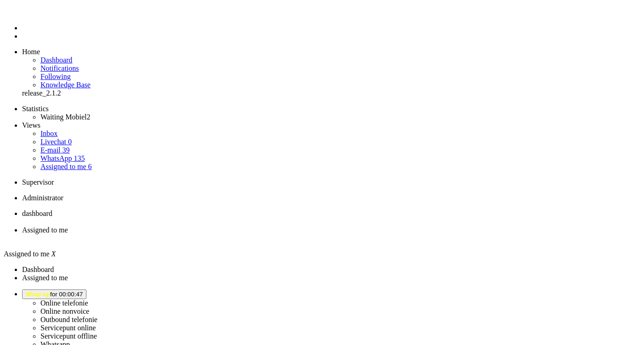
click at [158, 210] on li "dashboard" at bounding box center [323, 218] width 603 height 17
click at [83, 291] on span "Wrap up for 00:01:47" at bounding box center [54, 294] width 57 height 7
click at [88, 299] on label "Online telefonie" at bounding box center [64, 303] width 48 height 8
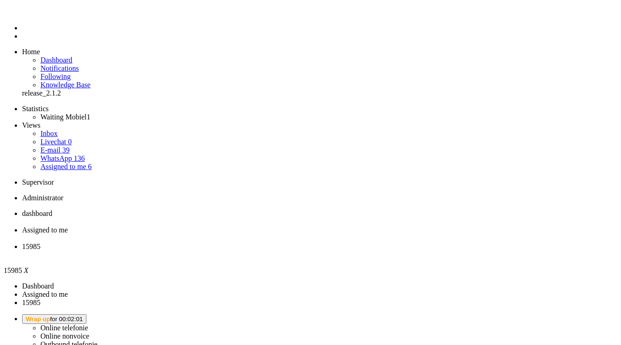
click at [265, 234] on div "Close tab" at bounding box center [319, 238] width 595 height 8
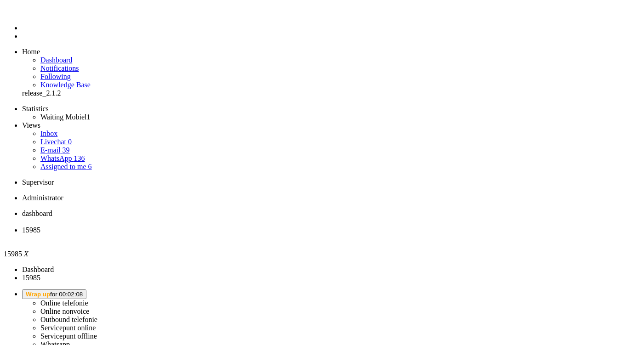
click at [268, 226] on li "15985" at bounding box center [319, 234] width 595 height 17
click at [270, 226] on li "15985" at bounding box center [319, 234] width 595 height 17
click at [266, 234] on div "Close tab" at bounding box center [319, 238] width 595 height 8
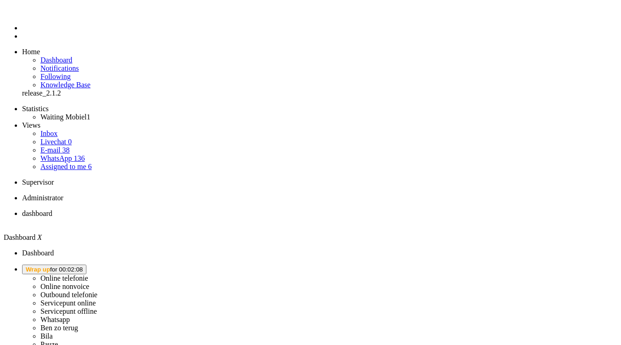
click at [83, 266] on span "Wrap up for 00:02:08" at bounding box center [54, 269] width 57 height 7
click at [88, 274] on label "Online telefonie" at bounding box center [64, 278] width 48 height 8
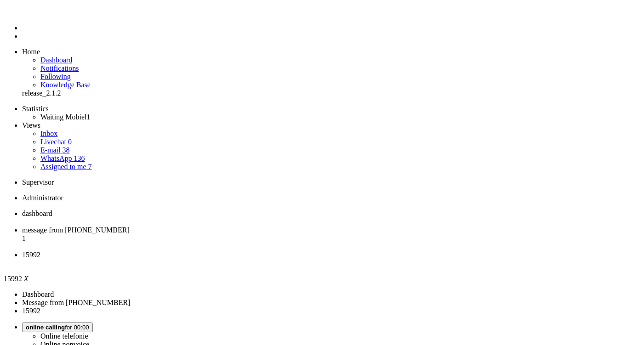
click at [240, 226] on li "message from [PHONE_NUMBER] 1" at bounding box center [319, 238] width 595 height 25
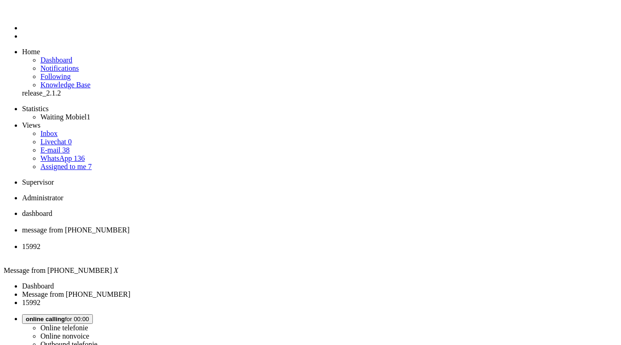
click at [267, 234] on div "Close tab" at bounding box center [319, 238] width 595 height 8
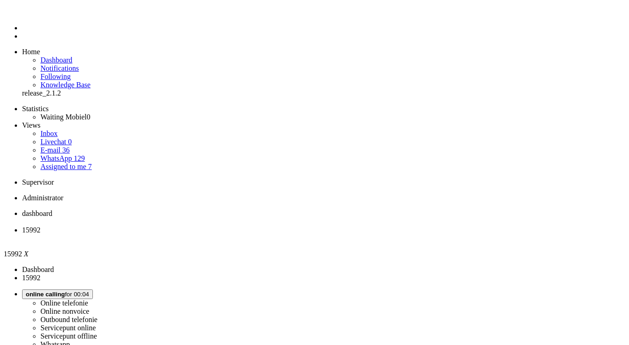
click at [41, 146] on span "E-mail" at bounding box center [50, 150] width 20 height 8
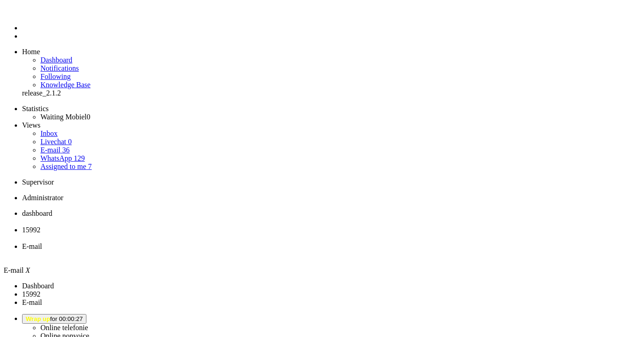
click at [40, 226] on span "15992" at bounding box center [31, 230] width 18 height 8
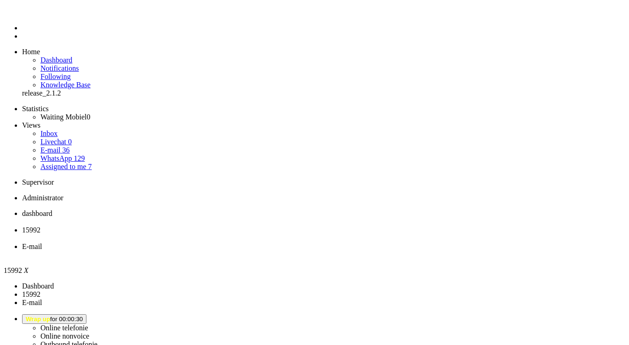
click at [42, 243] on span "E-mail" at bounding box center [32, 247] width 20 height 8
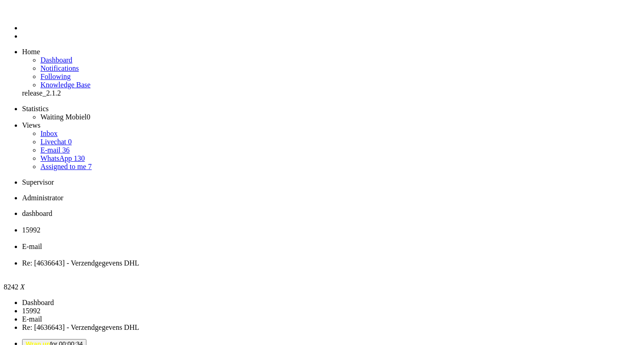
click at [420, 267] on div "Close tab" at bounding box center [319, 271] width 595 height 8
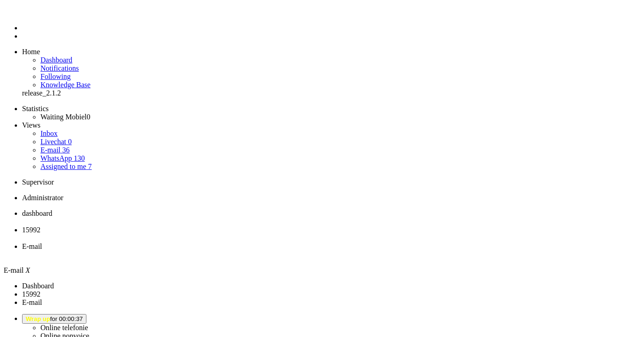
click at [345, 251] on div "Close tab" at bounding box center [319, 255] width 595 height 8
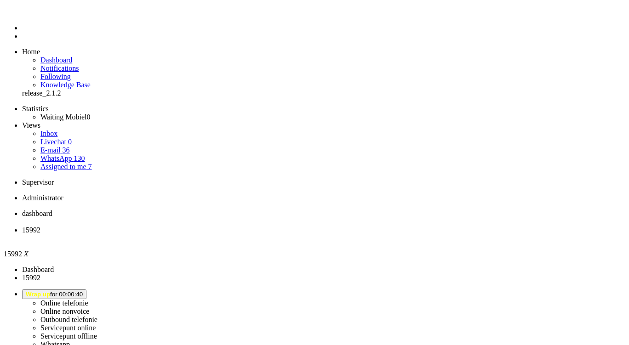
click at [266, 234] on div "Close tab" at bounding box center [323, 238] width 603 height 8
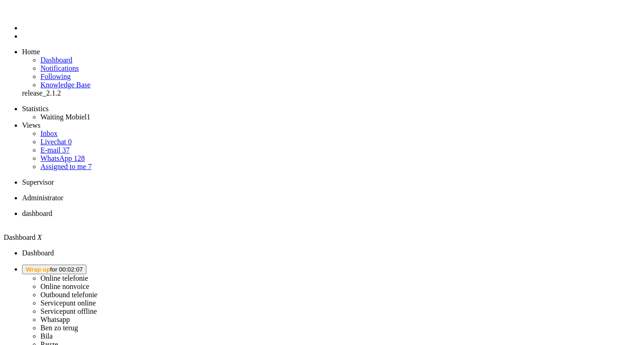
click at [517, 265] on li "Online telefonie Online nonvoice Outbound telefonie Servicepunt online Servicep…" at bounding box center [319, 311] width 595 height 92
click at [83, 266] on span "Wrap up for 00:02:07" at bounding box center [54, 269] width 57 height 7
click at [89, 283] on label "Online nonvoice" at bounding box center [64, 287] width 49 height 8
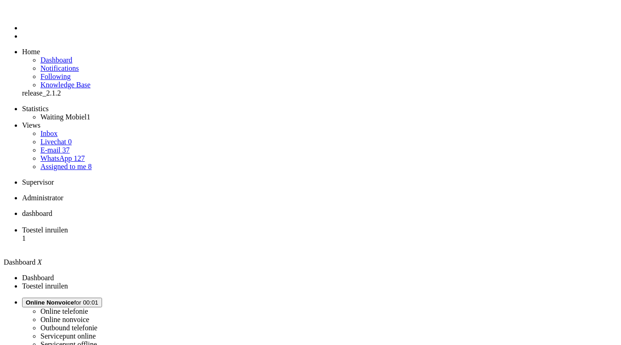
click at [68, 226] on span "Toestel inruilen" at bounding box center [45, 230] width 46 height 8
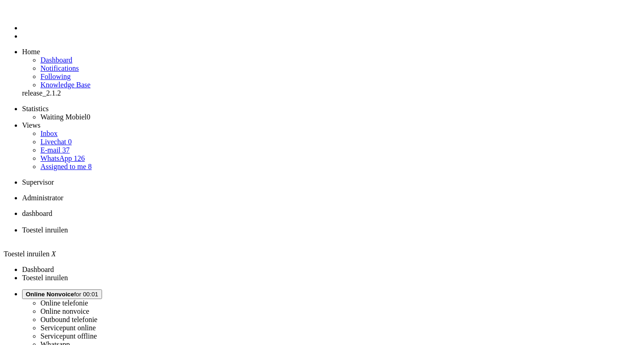
click at [160, 210] on li "dashboard" at bounding box center [319, 218] width 595 height 17
click at [102, 289] on button "Online Nonvoice for 00:01" at bounding box center [62, 294] width 80 height 10
click at [88, 299] on label "Online telefonie" at bounding box center [64, 303] width 48 height 8
click at [97, 291] on span "Online Telefonie for 00:00" at bounding box center [61, 294] width 71 height 7
